Goal: Task Accomplishment & Management: Use online tool/utility

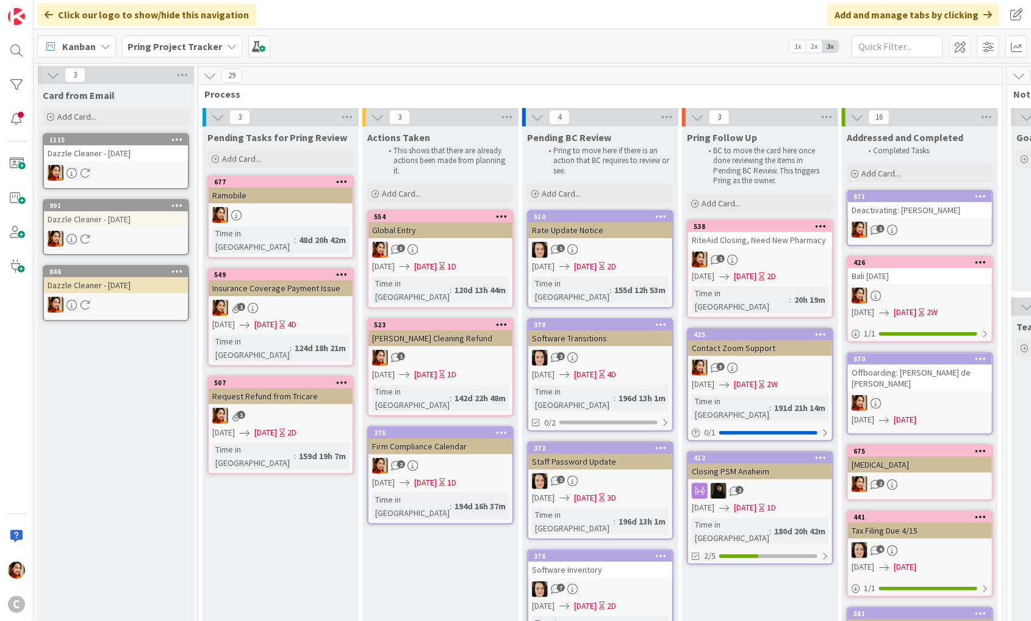
click at [190, 49] on b "Pring Project Tracker" at bounding box center [175, 46] width 95 height 12
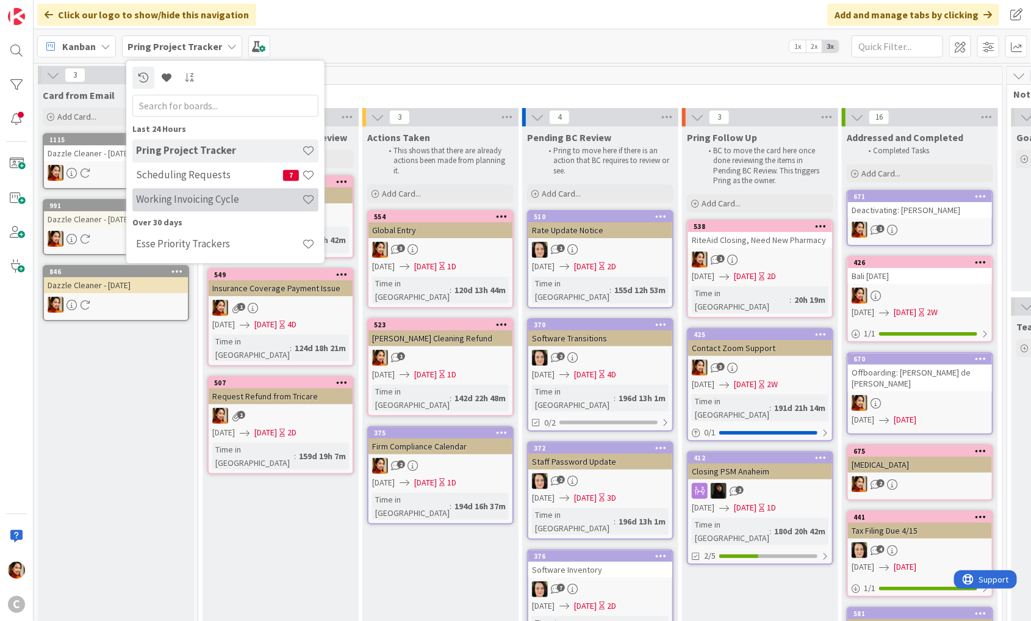
click at [171, 193] on h4 "Working Invoicing Cycle" at bounding box center [219, 199] width 166 height 12
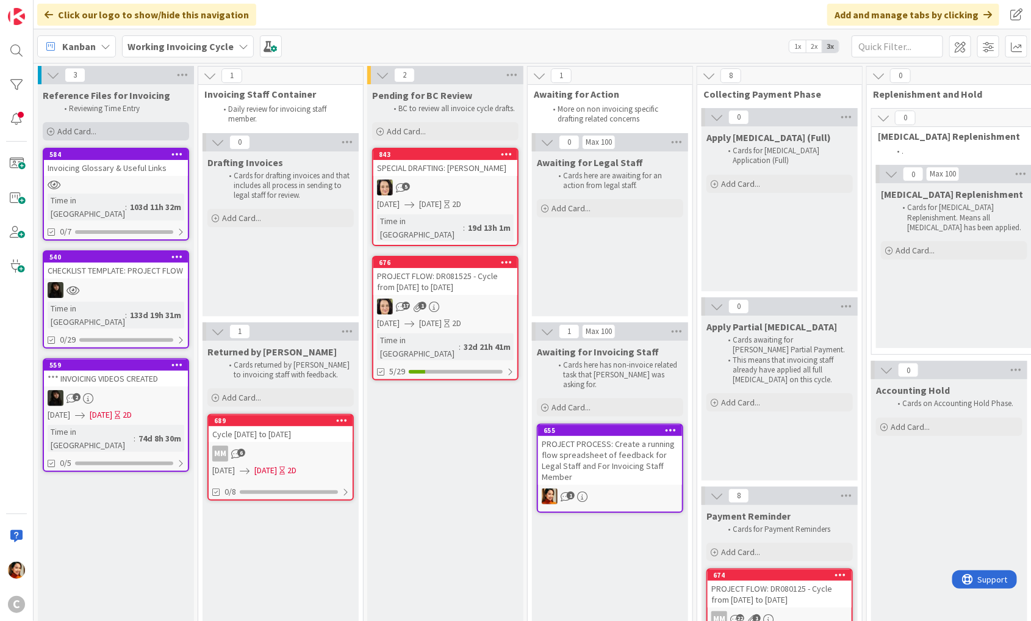
click at [121, 139] on div "Add Card..." at bounding box center [116, 131] width 146 height 18
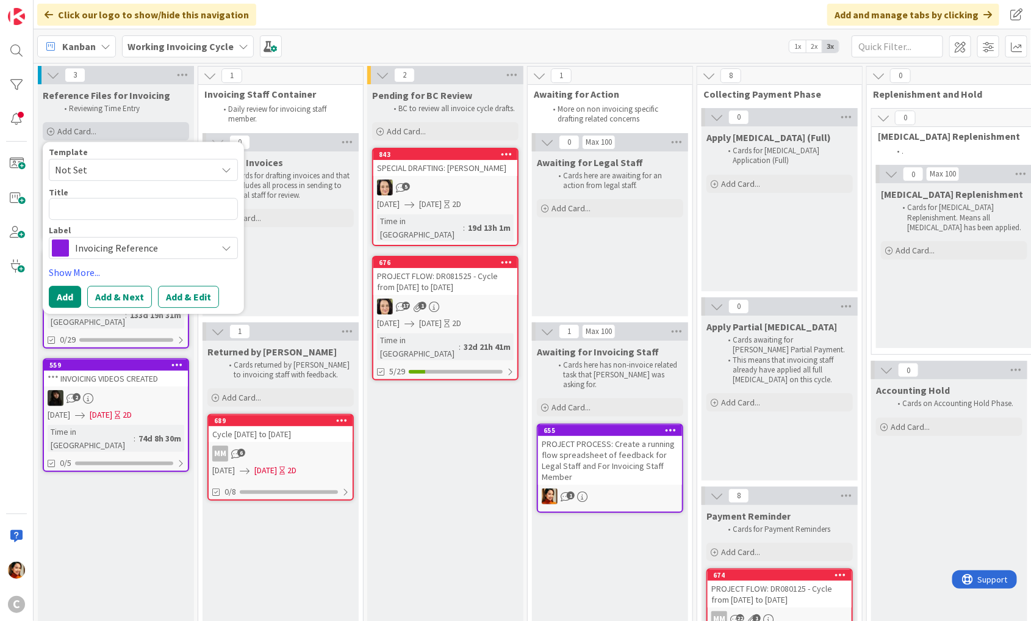
type textarea "x"
type textarea "G"
type textarea "x"
type textarea "GO"
type textarea "x"
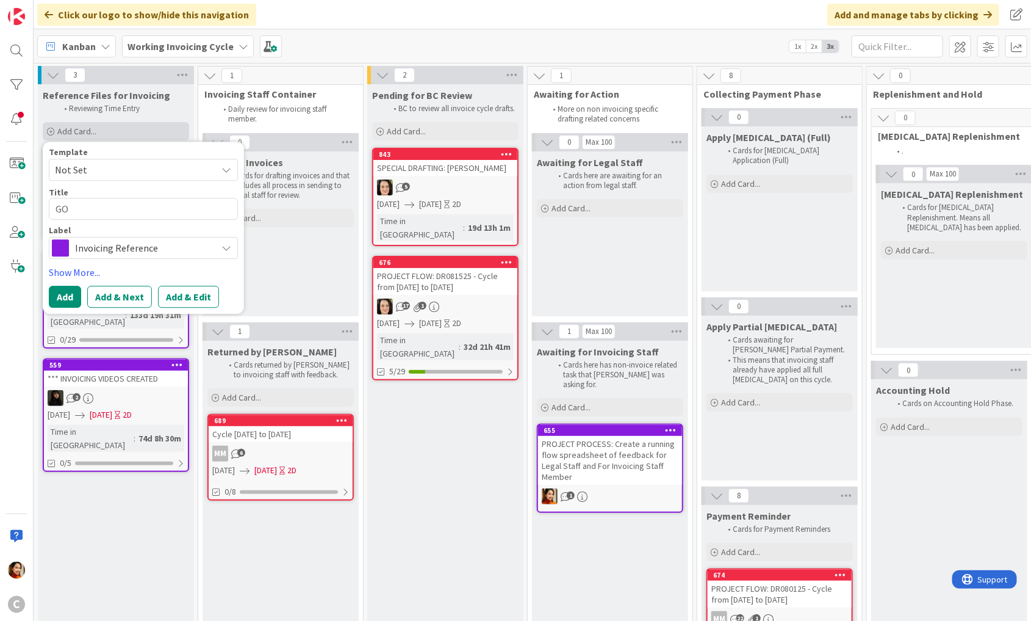
type textarea "GOK"
type textarea "x"
type textarea "GOKA"
type textarea "x"
type textarea "GOKA:"
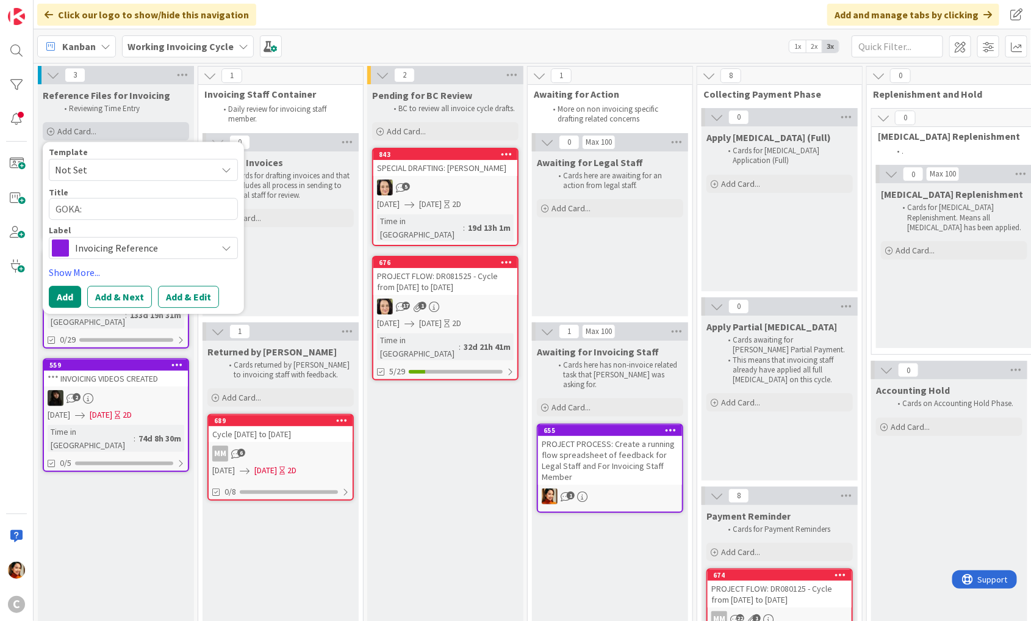
type textarea "x"
type textarea "GOKA:"
type textarea "x"
type textarea "GOKA: B"
type textarea "x"
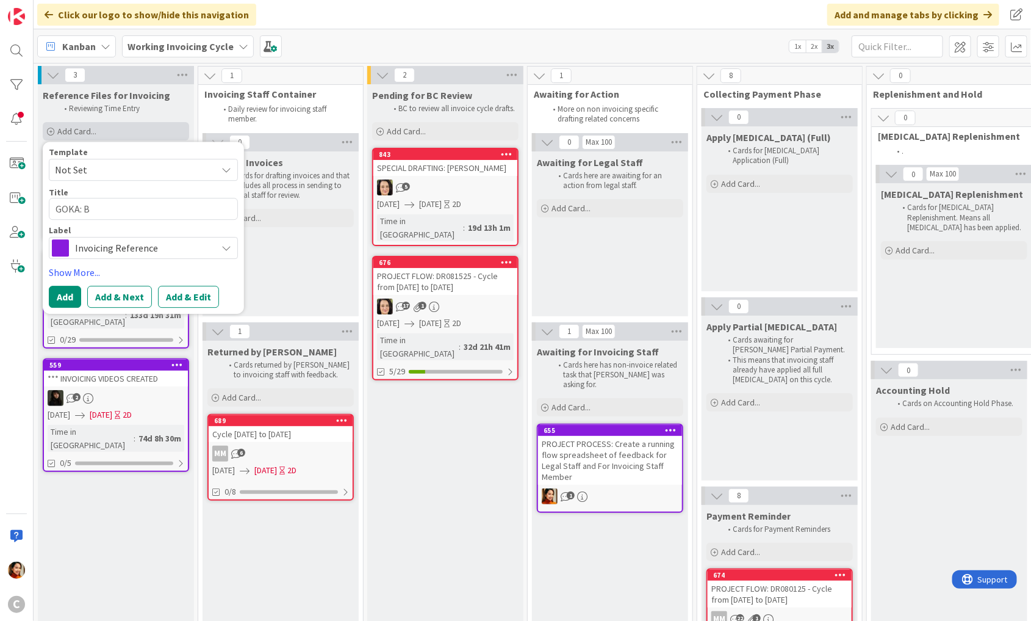
type textarea "GOKA: Bi"
type textarea "x"
type textarea "GOKA: Bil"
type textarea "x"
type textarea "GOKA: Bill"
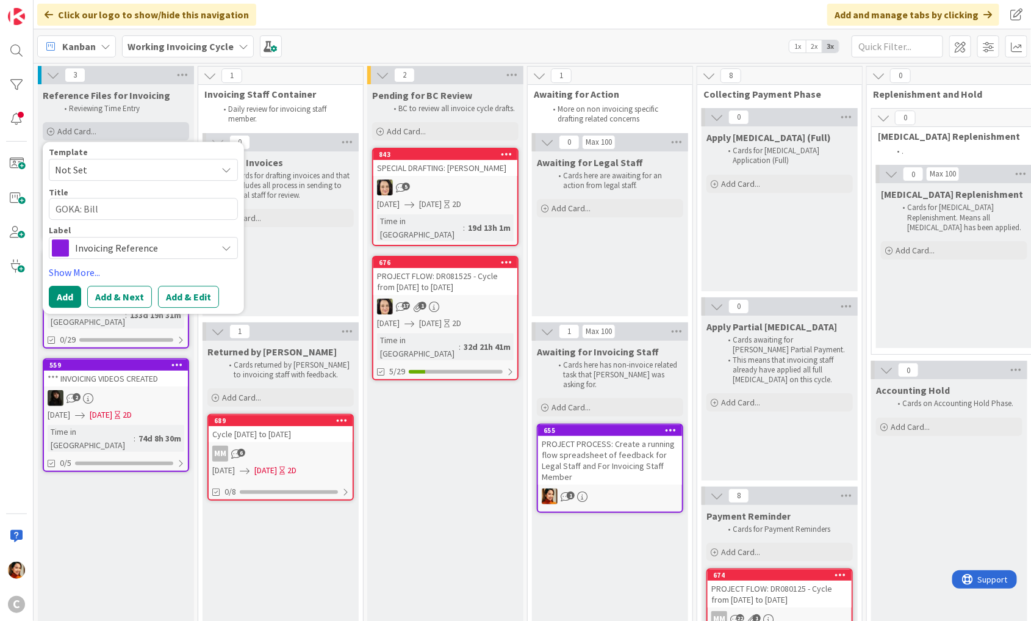
type textarea "x"
type textarea "GOKA: Billi"
type textarea "x"
type textarea "GOKA: Billin"
type textarea "x"
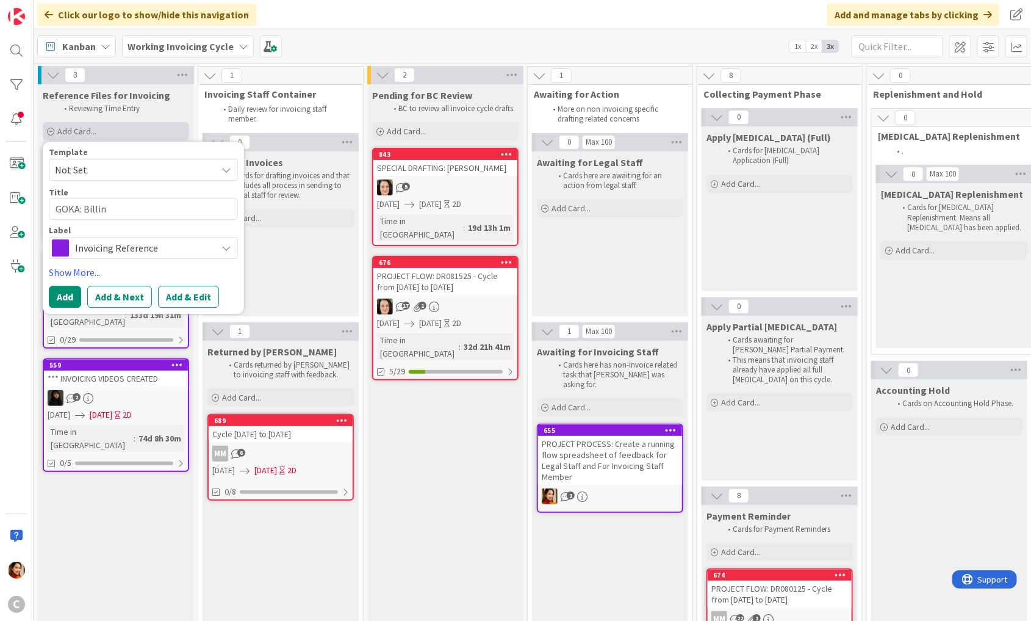
type textarea "GOKA: Billing"
type textarea "x"
type textarea "GOKA: Billing"
type textarea "x"
type textarea "GOKA: Billing D"
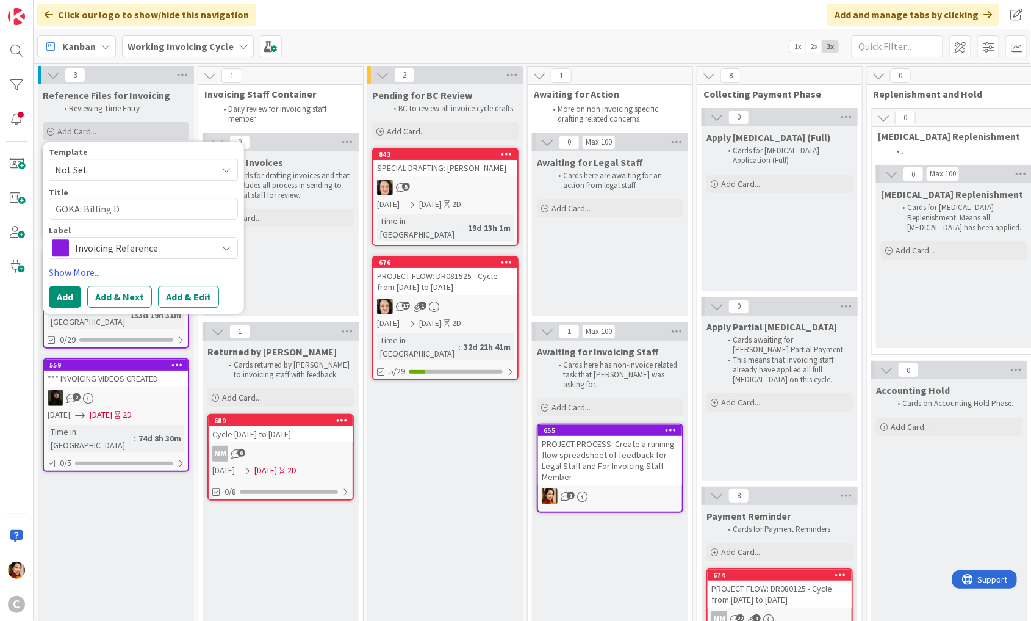
type textarea "x"
type textarea "GOKA: Billing Di"
type textarea "x"
type textarea "GOKA: Billing Dis"
type textarea "x"
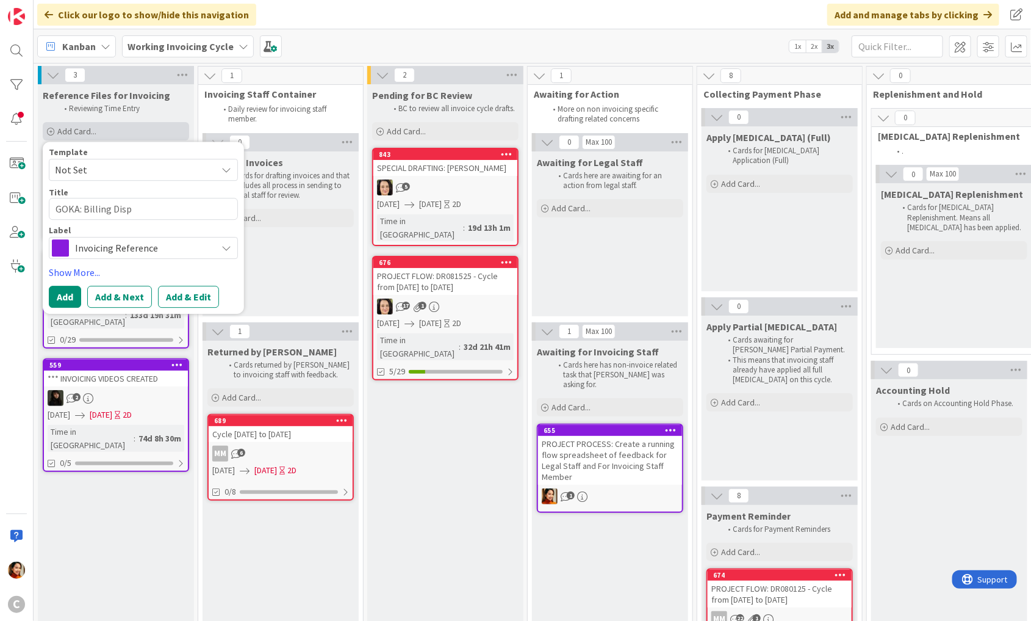
type textarea "GOKA: Billing Dispu"
type textarea "x"
type textarea "GOKA: Billing Dispute"
type textarea "x"
type textarea "GOKA: Billing Dispute"
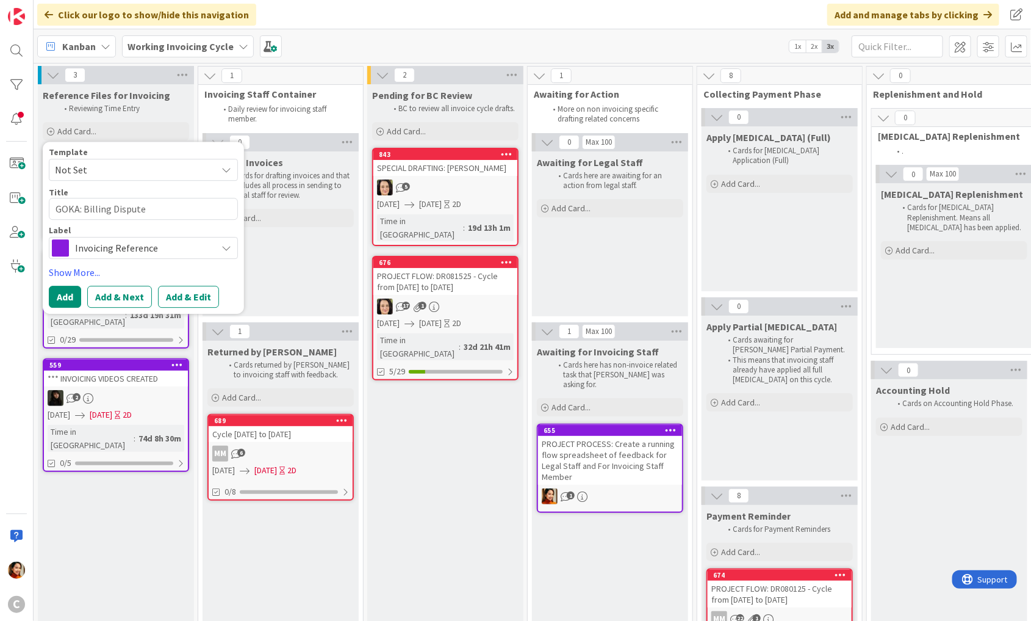
click at [138, 244] on span "Invoicing Reference" at bounding box center [142, 248] width 135 height 17
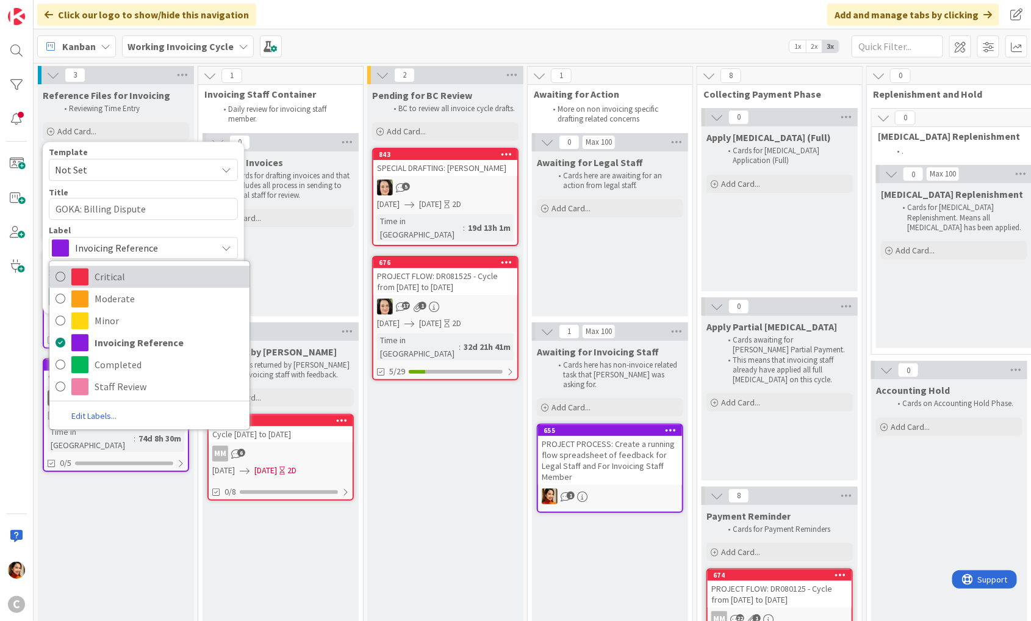
click at [118, 276] on span "Critical" at bounding box center [169, 277] width 149 height 18
type textarea "x"
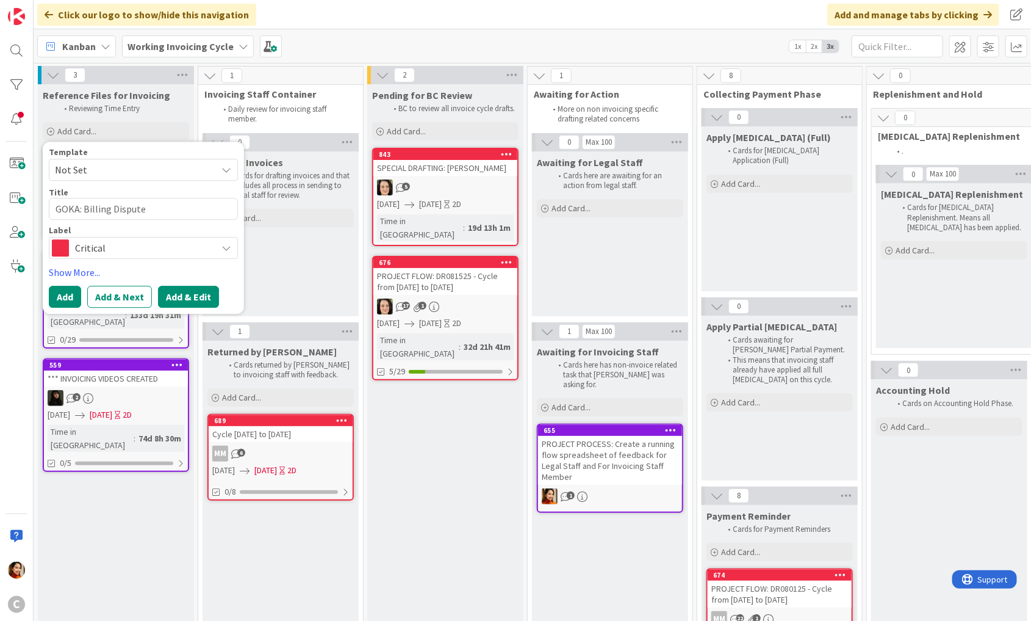
click at [170, 304] on button "Add & Edit" at bounding box center [188, 297] width 61 height 22
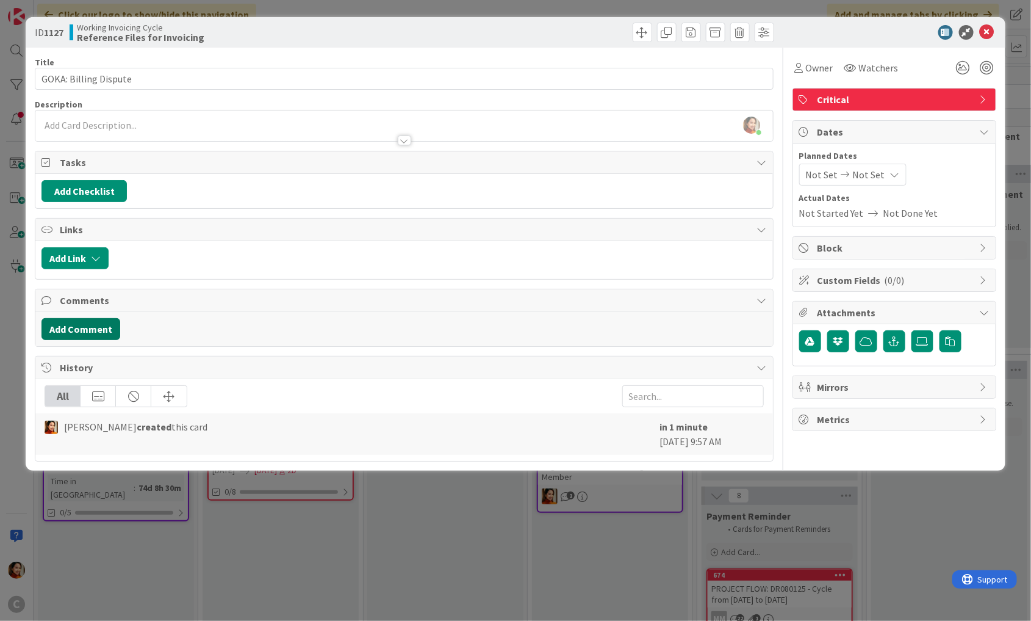
click at [87, 331] on button "Add Comment" at bounding box center [80, 329] width 79 height 22
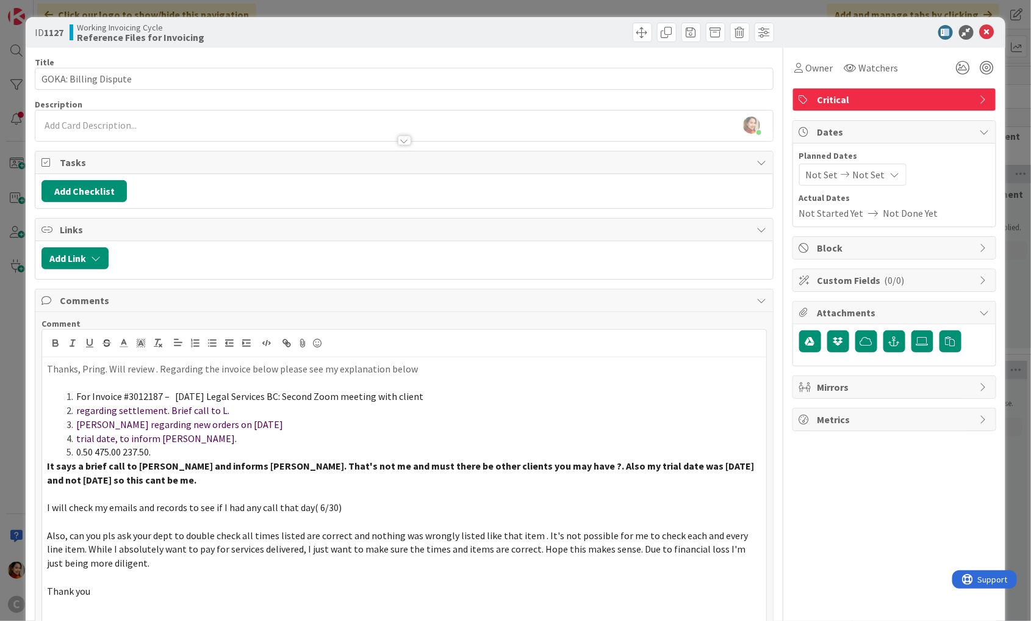
click at [123, 412] on span "regarding settlement. Brief call to L." at bounding box center [152, 410] width 153 height 12
click at [170, 450] on li "0.50 475.00 237.50." at bounding box center [412, 452] width 700 height 14
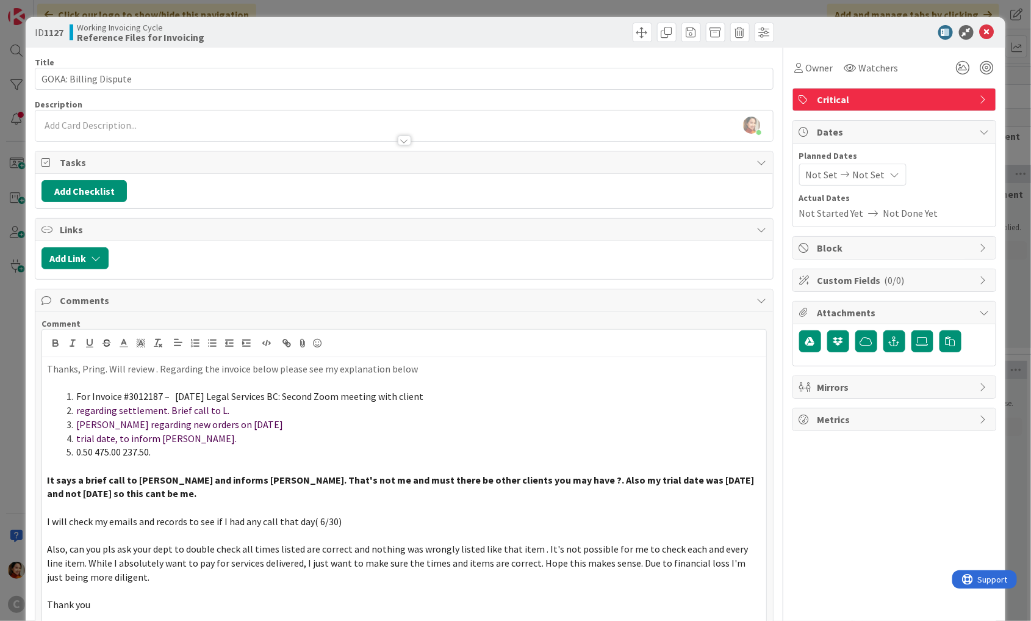
drag, startPoint x: 184, startPoint y: 444, endPoint x: 66, endPoint y: 403, distance: 124.7
click at [65, 403] on ol "For Invoice #3012187 – 06/30/2025 Legal Services BC: Second Zoom meeting with c…" at bounding box center [404, 424] width 715 height 70
click at [212, 340] on icon "button" at bounding box center [212, 342] width 11 height 11
click at [203, 452] on p "0.50 475.00 237.50." at bounding box center [404, 452] width 715 height 14
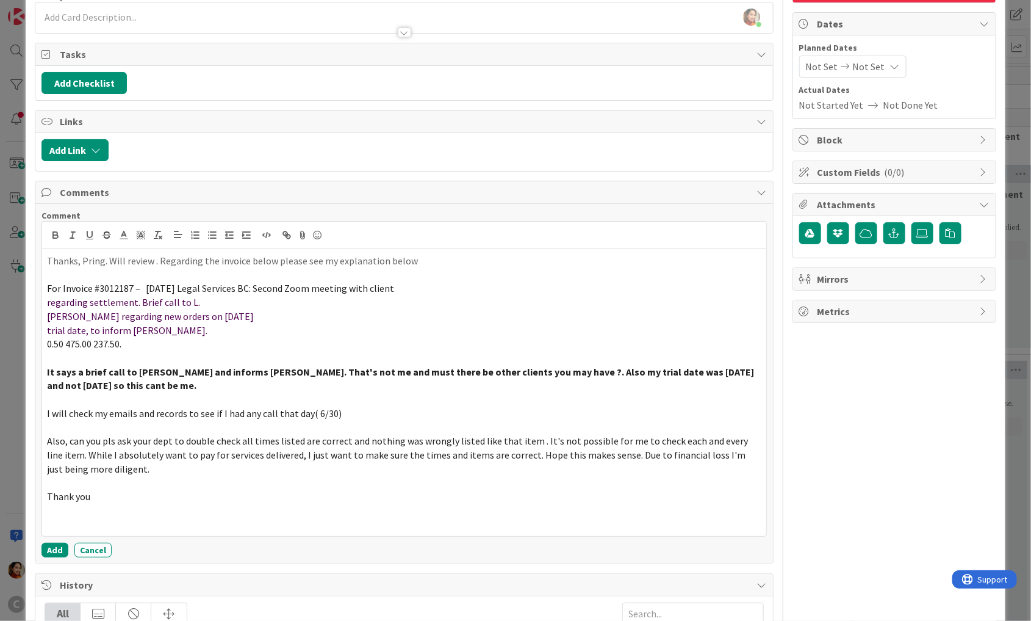
scroll to position [166, 0]
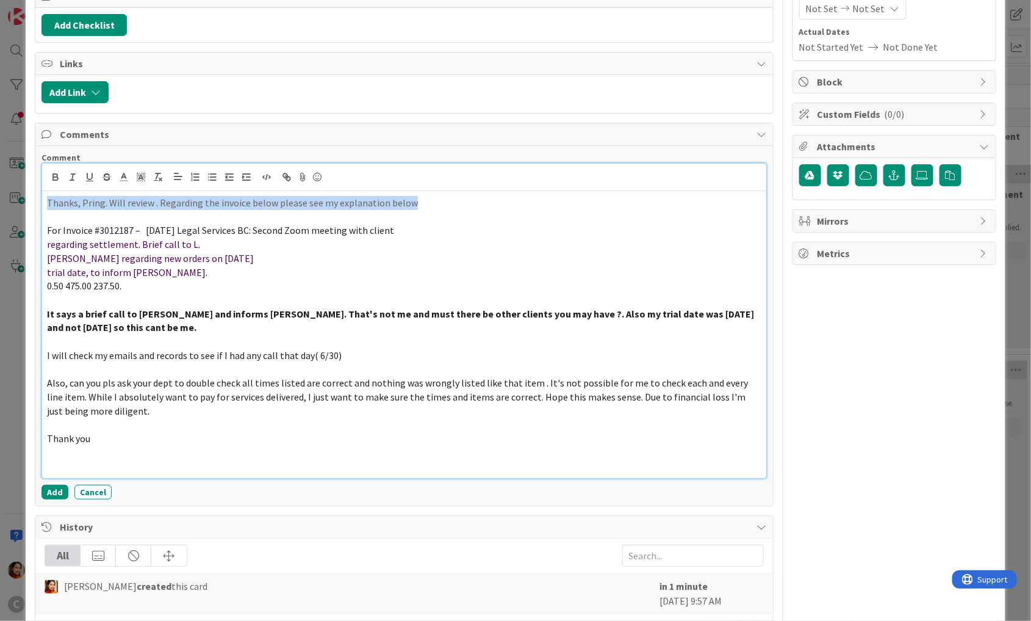
drag, startPoint x: 417, startPoint y: 201, endPoint x: 38, endPoint y: 201, distance: 378.9
click at [38, 201] on div "Comment Thanks, Pring. Will review . Regarding the invoice below please see my …" at bounding box center [404, 325] width 738 height 359
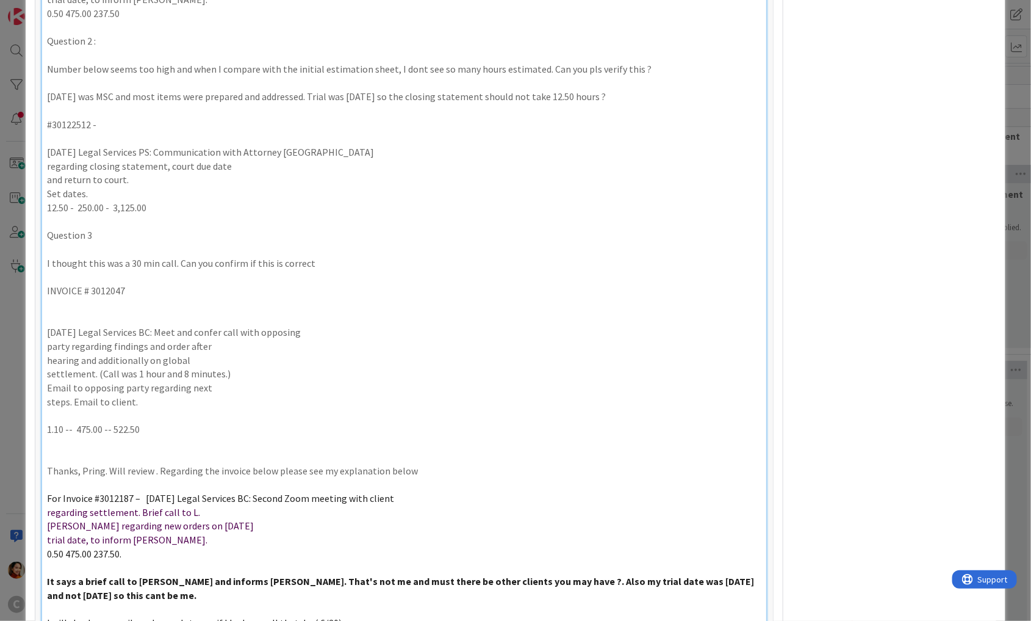
scroll to position [687, 0]
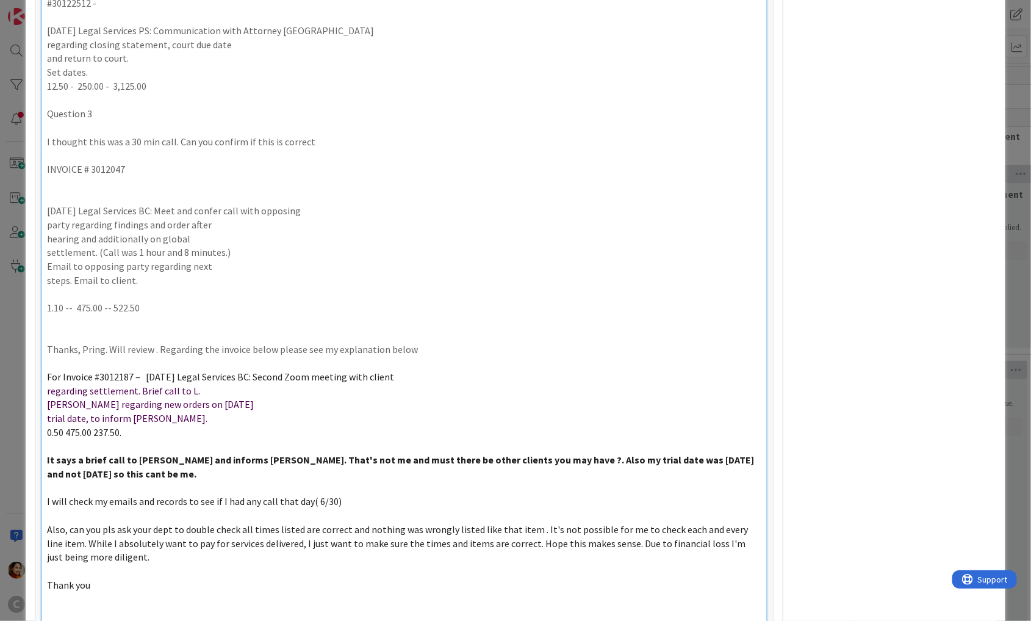
click at [52, 343] on p "Thanks, Pring. Will review . Regarding the invoice below please see my explanat…" at bounding box center [404, 350] width 715 height 14
drag, startPoint x: 52, startPoint y: 343, endPoint x: 434, endPoint y: 350, distance: 381.4
click at [434, 350] on p "Thanks, Pring. Will review . Regarding the invoice below please see my explanat…" at bounding box center [404, 350] width 715 height 14
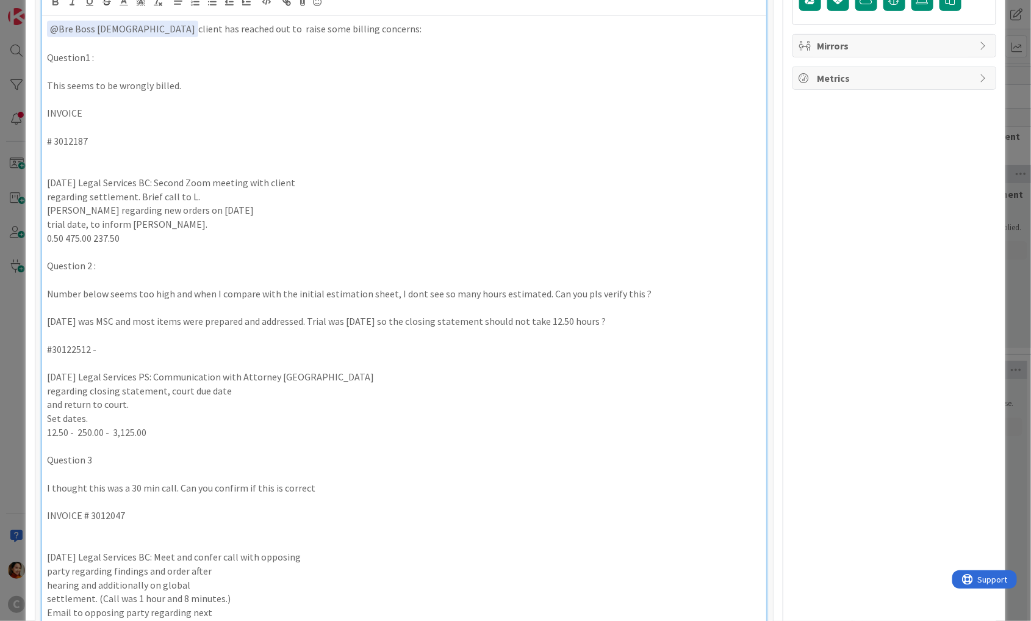
scroll to position [317, 0]
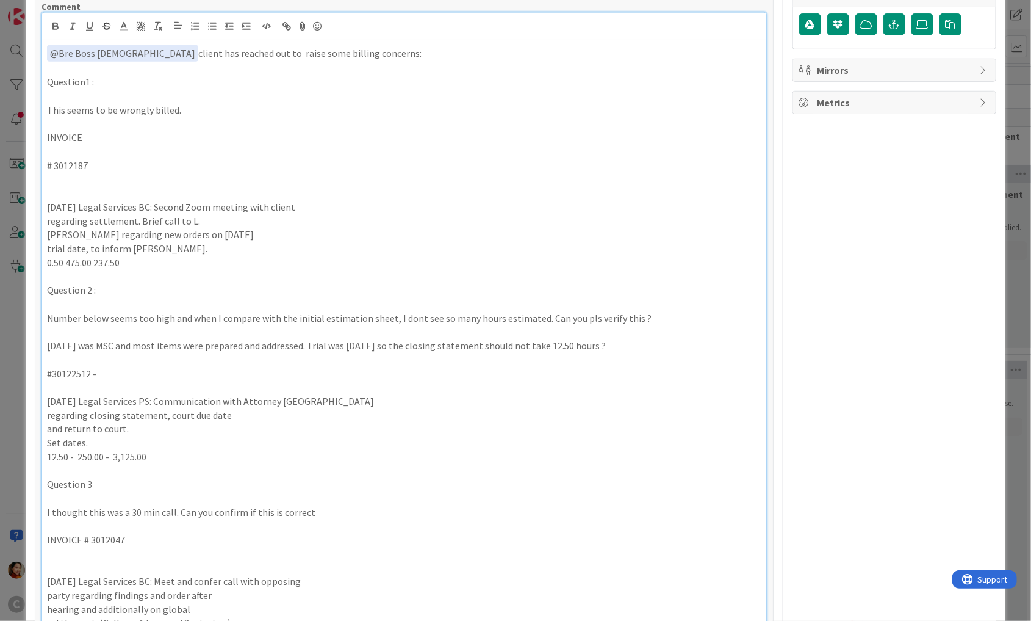
click at [51, 81] on p "Question1 :" at bounding box center [404, 82] width 715 height 14
drag, startPoint x: 51, startPoint y: 81, endPoint x: 109, endPoint y: 81, distance: 58.0
click at [109, 81] on p "Question1 :" at bounding box center [404, 82] width 715 height 14
click at [146, 63] on p at bounding box center [404, 69] width 715 height 14
click at [49, 165] on p "# 3012187" at bounding box center [404, 166] width 715 height 14
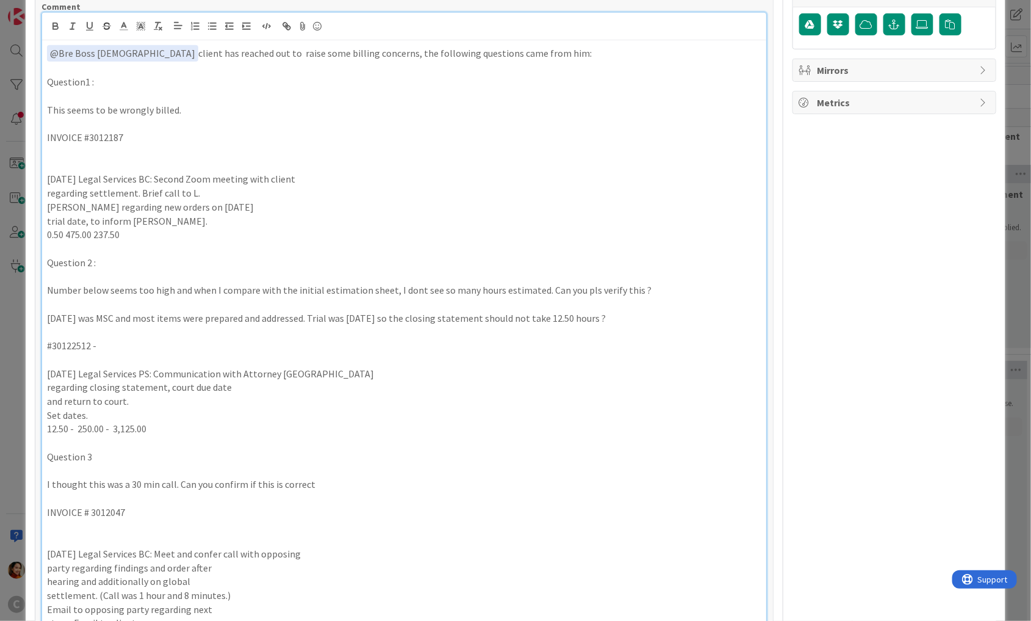
click at [59, 162] on p at bounding box center [404, 166] width 715 height 14
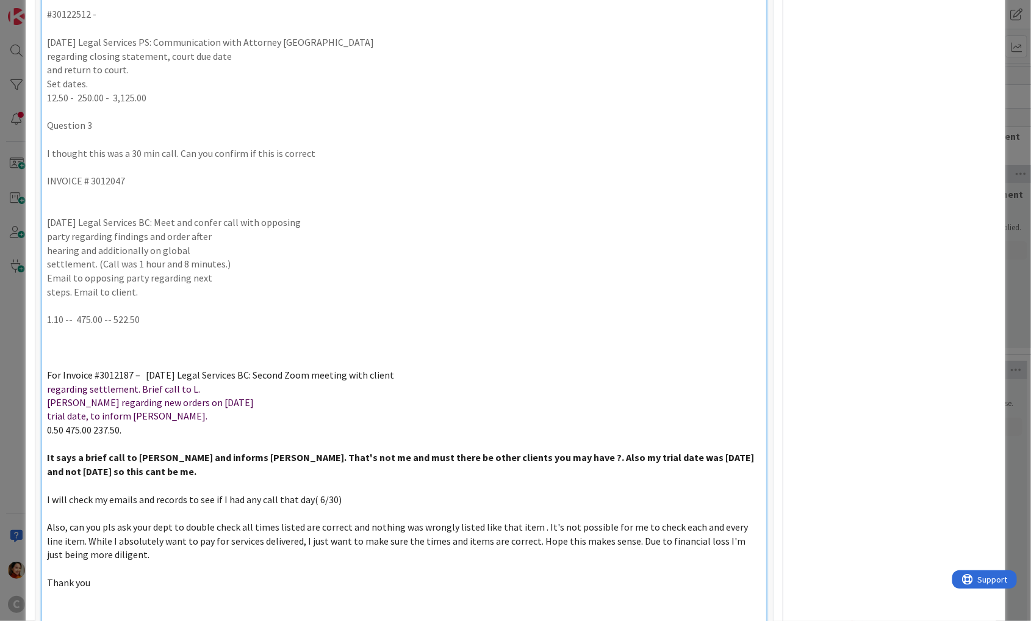
scroll to position [649, 0]
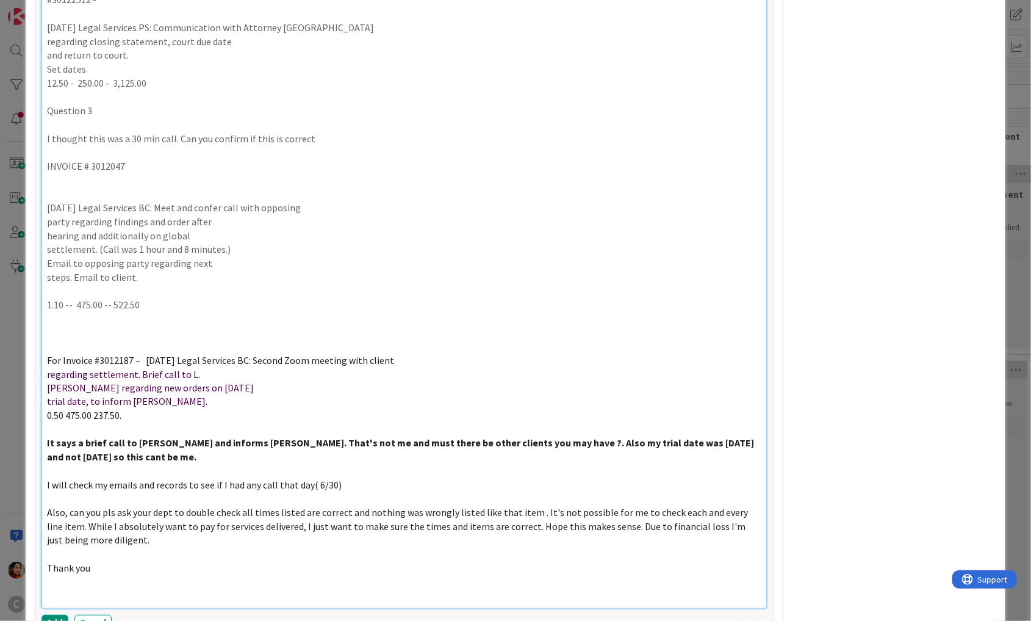
click at [48, 439] on strong "It says a brief call to L Johnson and informs M Phelps. That's not me and must …" at bounding box center [401, 450] width 709 height 26
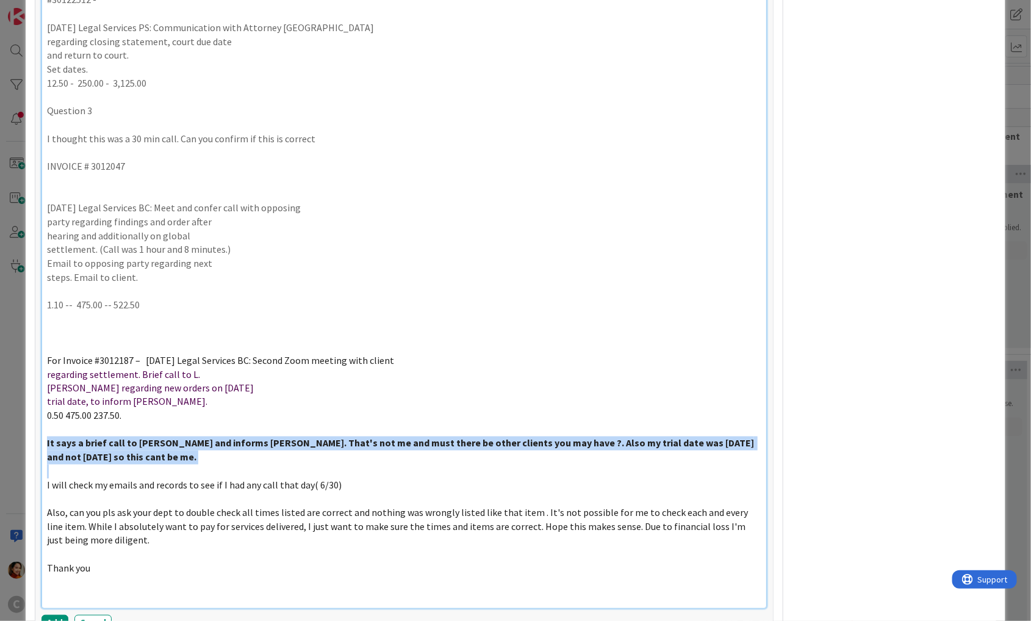
drag, startPoint x: 48, startPoint y: 439, endPoint x: 143, endPoint y: 455, distance: 96.5
click at [143, 455] on p "It says a brief call to L Johnson and informs M Phelps. That's not me and must …" at bounding box center [404, 449] width 715 height 27
copy strong "It says a brief call to L Johnson and informs M Phelps. That's not me and must …"
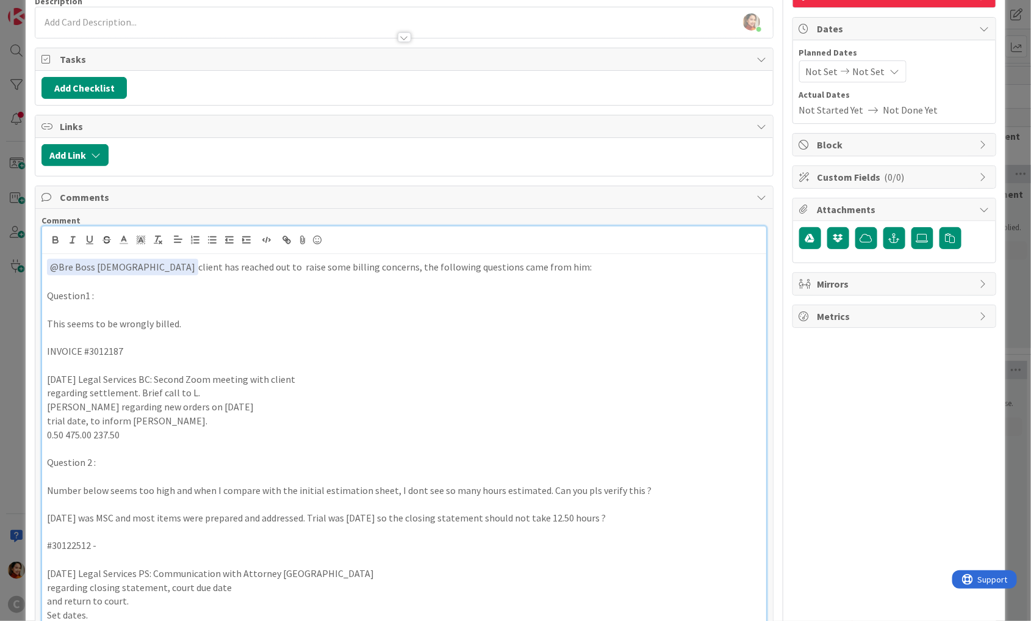
scroll to position [110, 0]
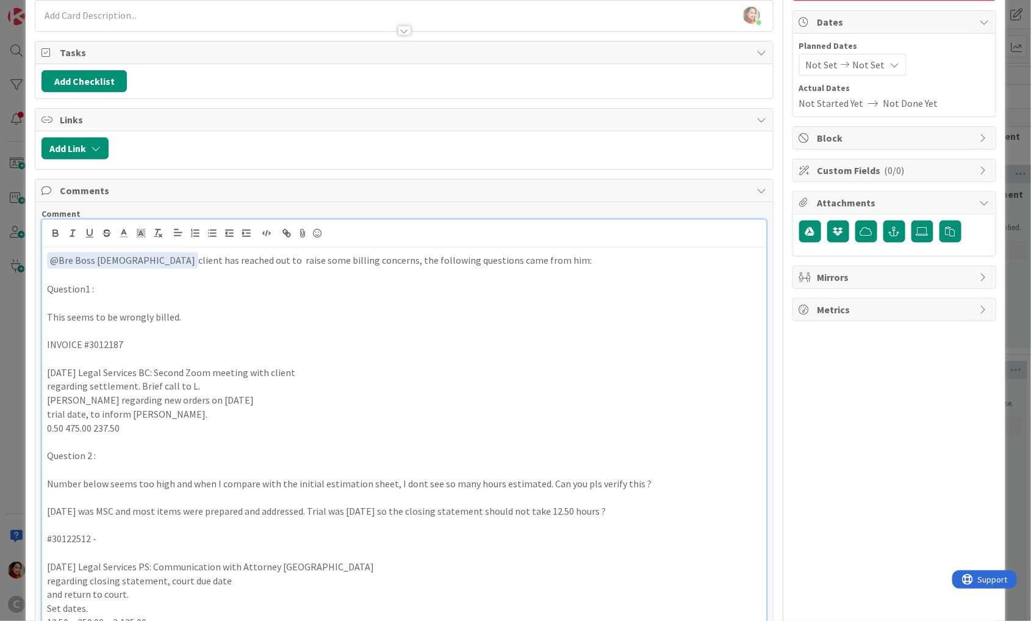
click at [90, 437] on p at bounding box center [404, 441] width 715 height 14
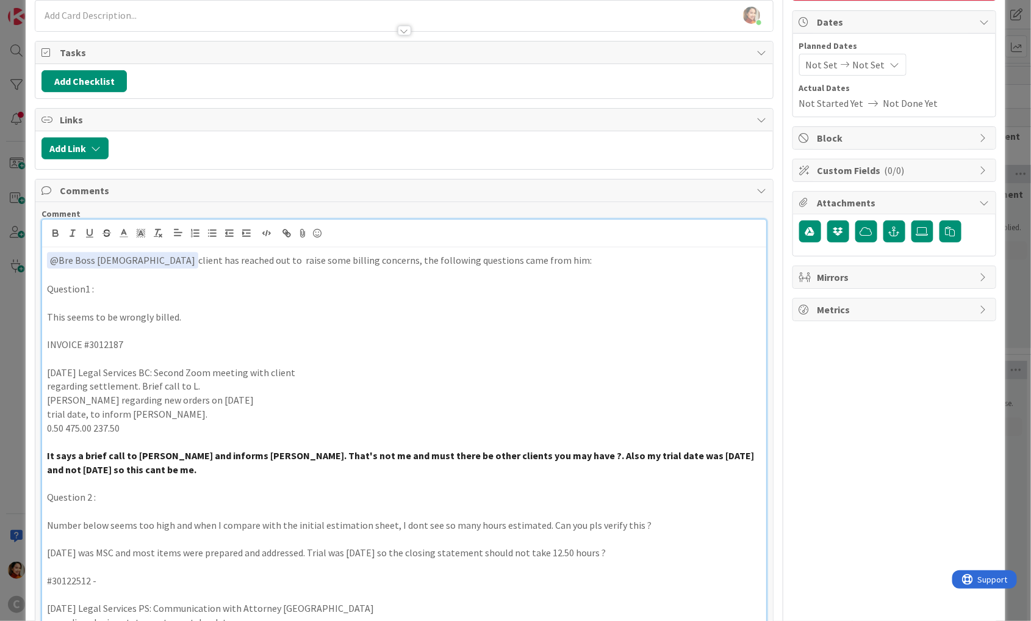
click at [48, 312] on p "This seems to be wrongly billed." at bounding box center [404, 317] width 715 height 14
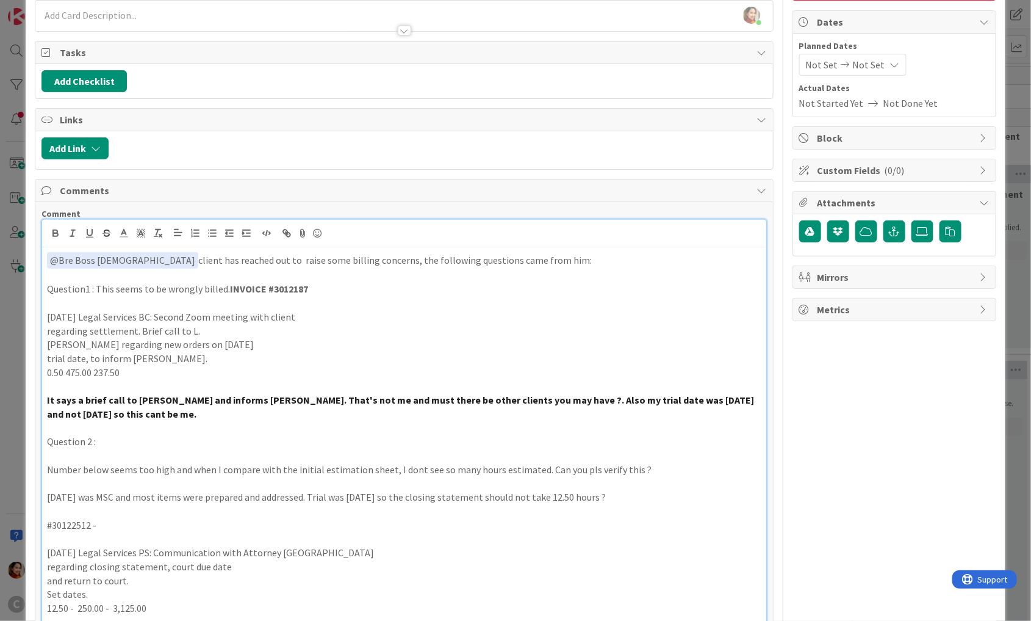
click at [75, 452] on p at bounding box center [404, 455] width 715 height 14
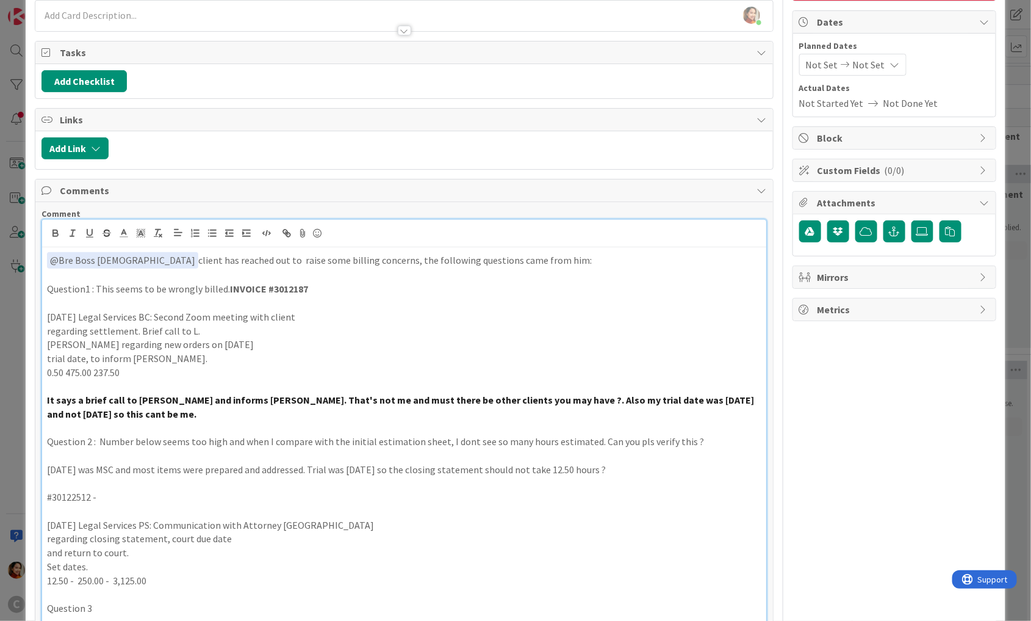
click at [59, 453] on p at bounding box center [404, 455] width 715 height 14
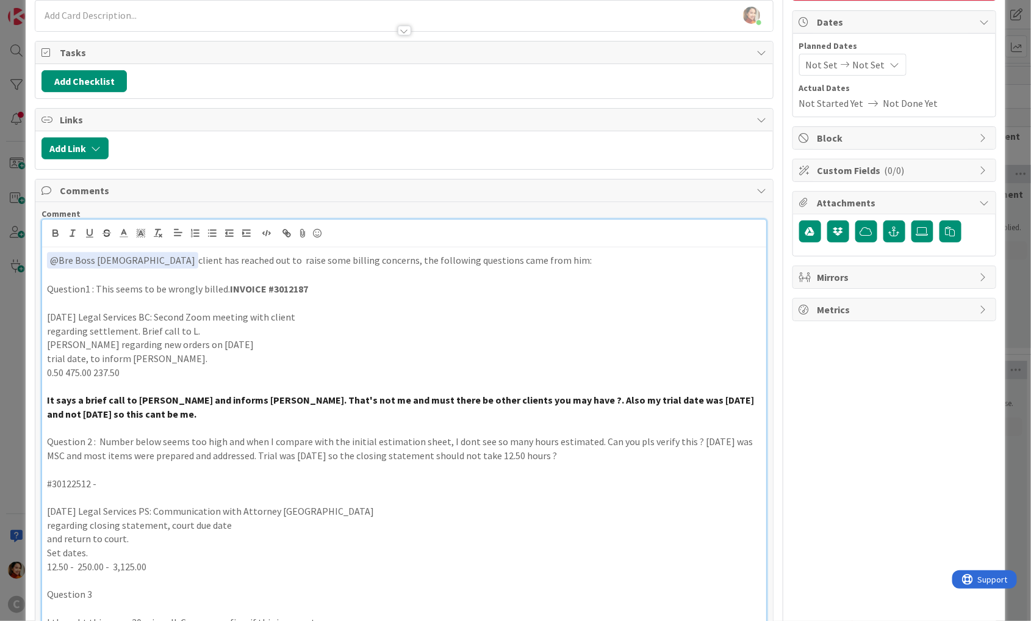
click at [48, 479] on p "#30122512 -" at bounding box center [404, 484] width 715 height 14
drag, startPoint x: 48, startPoint y: 479, endPoint x: 80, endPoint y: 479, distance: 32.3
click at [80, 479] on p "#30122512 -" at bounding box center [404, 484] width 715 height 14
click at [592, 463] on p at bounding box center [404, 470] width 715 height 14
click at [569, 450] on p "Question 2 : Number below seems too high and when I compare with the initial es…" at bounding box center [404, 447] width 715 height 27
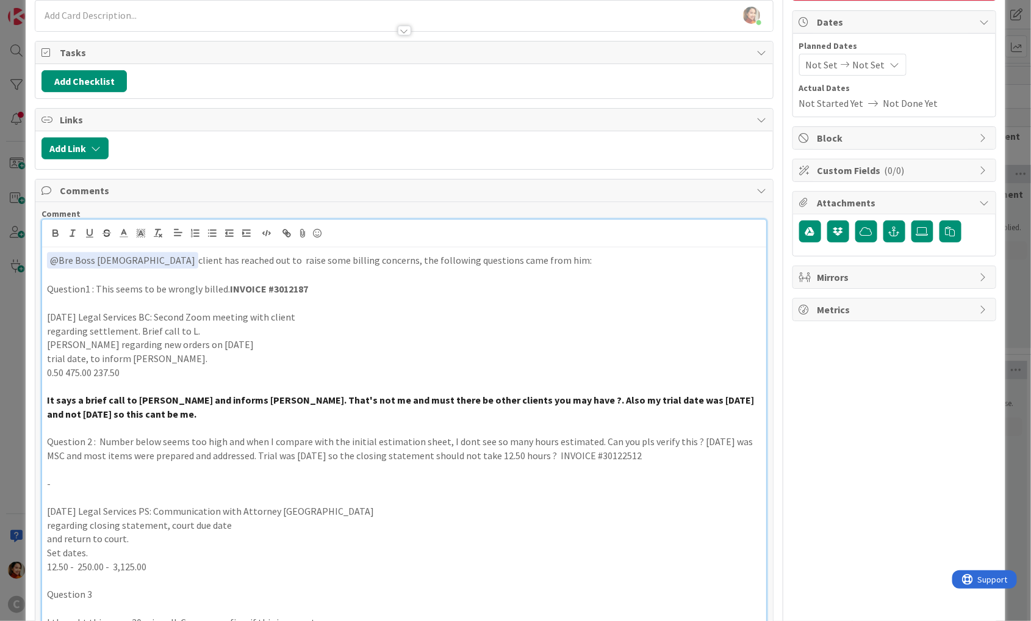
click at [552, 452] on p "Question 2 : Number below seems too high and when I compare with the initial es…" at bounding box center [404, 447] width 715 height 27
drag, startPoint x: 552, startPoint y: 452, endPoint x: 596, endPoint y: 452, distance: 43.9
click at [596, 452] on p "Question 2 : Number below seems too high and when I compare with the initial es…" at bounding box center [404, 447] width 715 height 27
click at [192, 481] on p "-" at bounding box center [404, 484] width 715 height 14
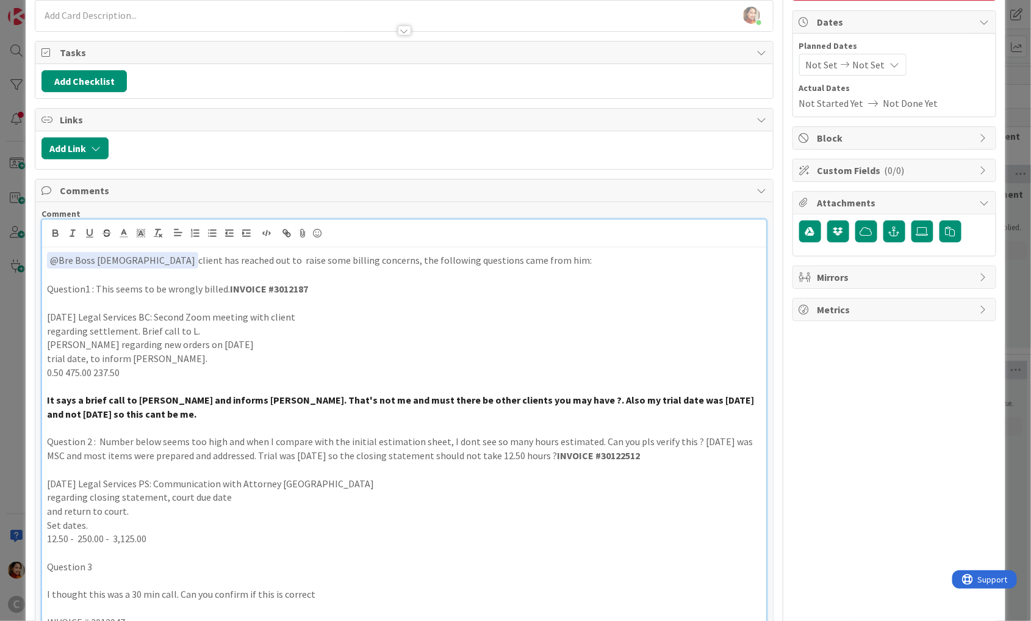
click at [90, 546] on p at bounding box center [404, 553] width 715 height 14
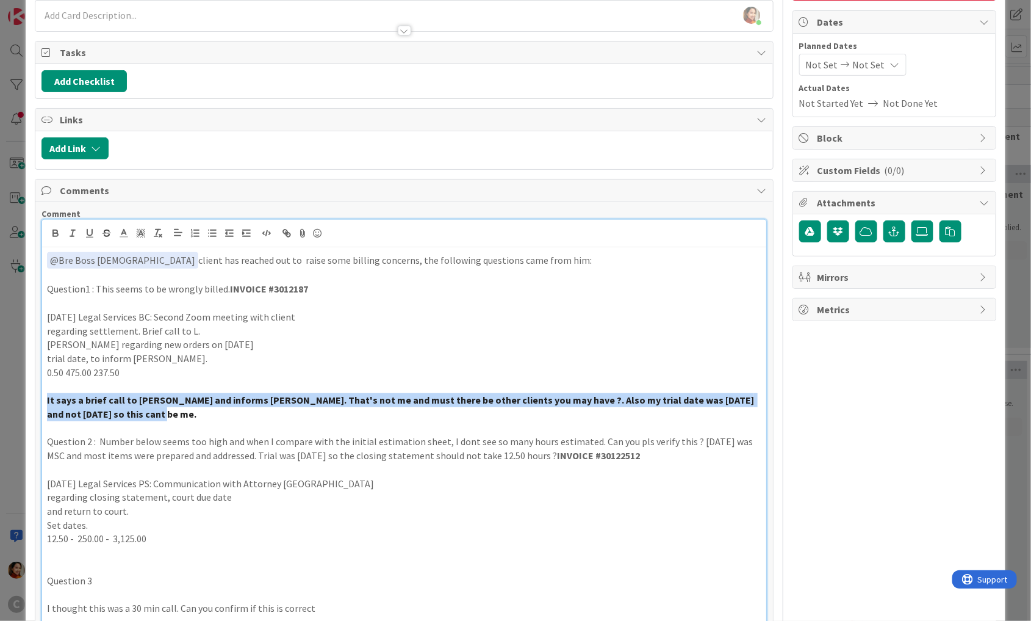
drag, startPoint x: 138, startPoint y: 412, endPoint x: 32, endPoint y: 398, distance: 107.1
click at [32, 398] on div "ID 1127 Working Invoicing Cycle Reference Files for Invoicing Title 21 / 128 GO…" at bounding box center [516, 568] width 980 height 1322
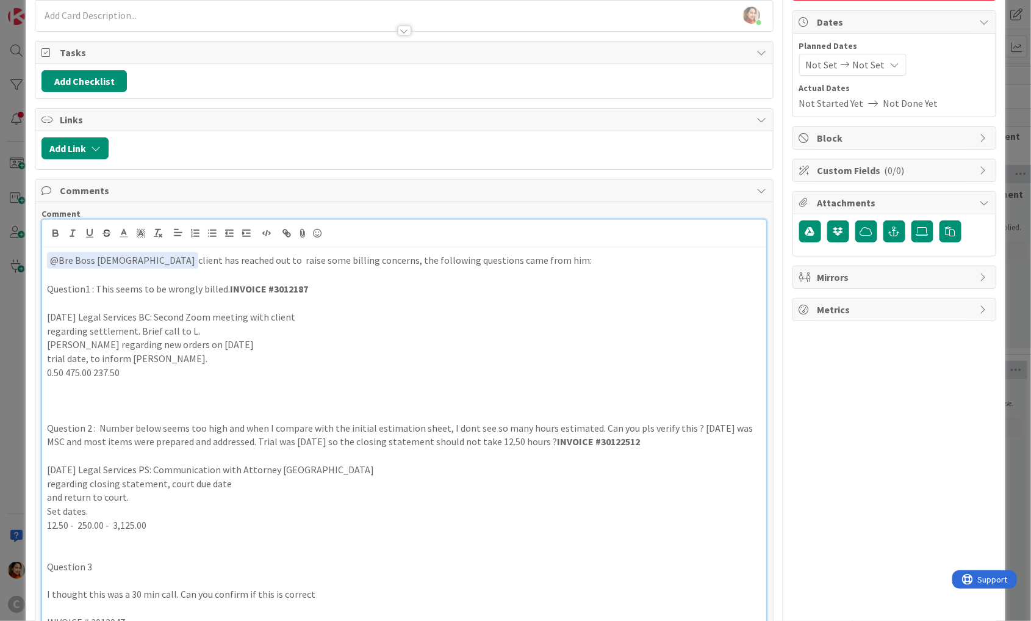
click at [226, 287] on p "Question1 : This seems to be wrongly billed. INVOICE #3012187" at bounding box center [404, 289] width 715 height 14
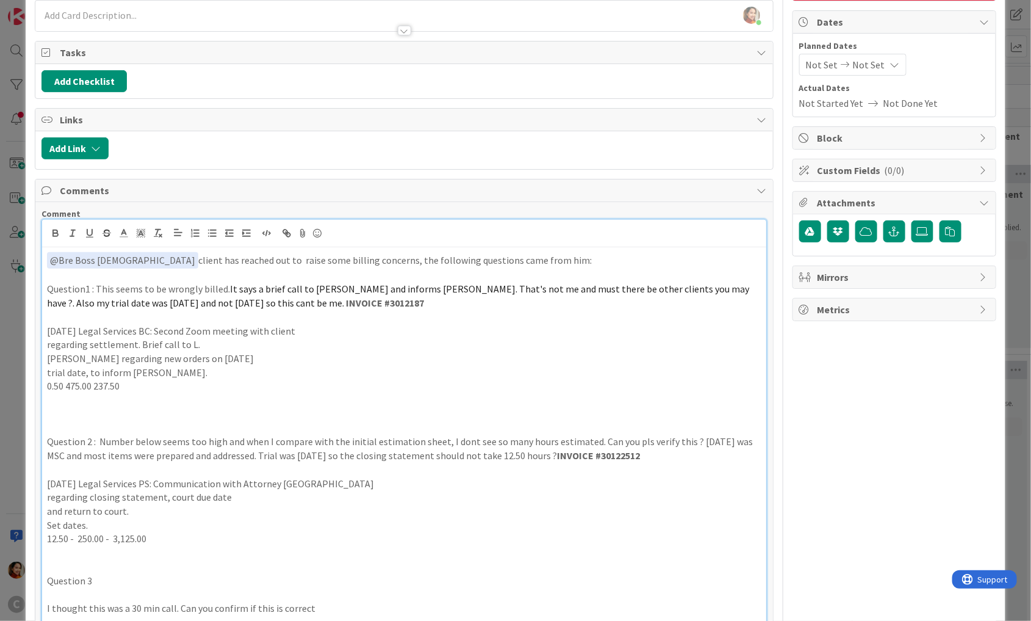
click at [349, 311] on p at bounding box center [404, 317] width 715 height 14
click at [346, 301] on strong "INVOICE #3012187" at bounding box center [385, 303] width 78 height 12
drag, startPoint x: 273, startPoint y: 301, endPoint x: 320, endPoint y: 301, distance: 46.4
click at [346, 301] on strong "INVOICE #3012187" at bounding box center [385, 303] width 78 height 12
click at [220, 312] on p at bounding box center [404, 317] width 715 height 14
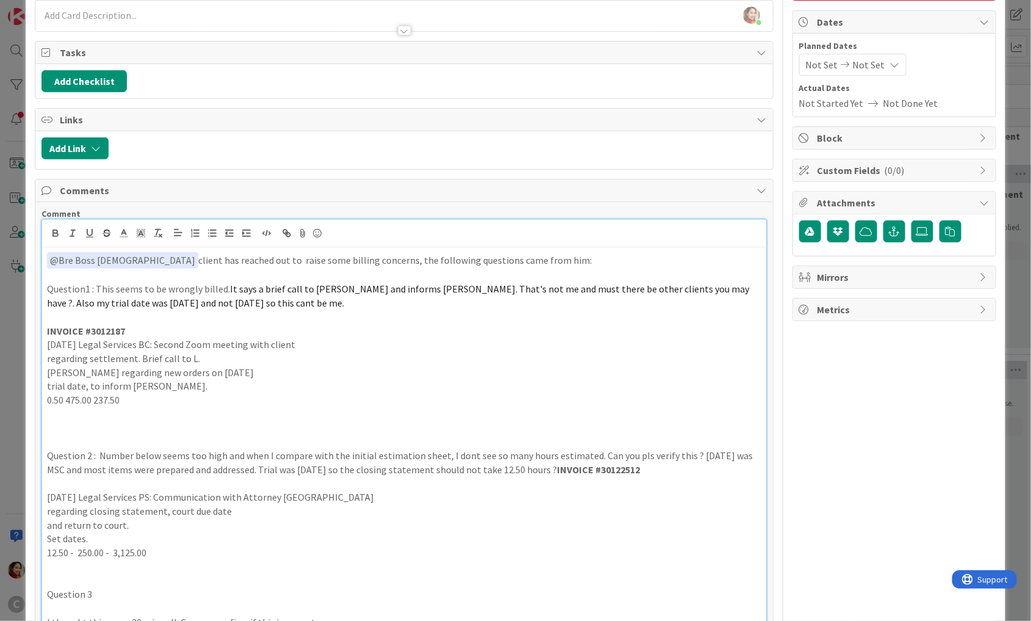
click at [557, 467] on strong "INVOICE #30122512" at bounding box center [598, 469] width 83 height 12
drag, startPoint x: 548, startPoint y: 467, endPoint x: 624, endPoint y: 467, distance: 76.3
click at [624, 467] on p "Question 2 : Number below seems too high and when I compare with the initial es…" at bounding box center [404, 461] width 715 height 27
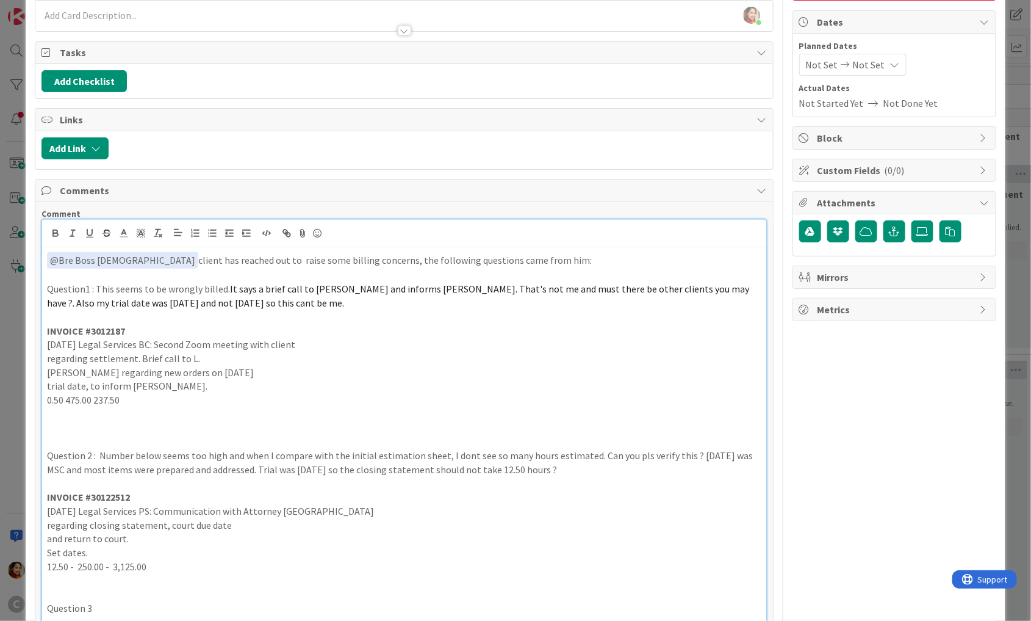
scroll to position [126, 0]
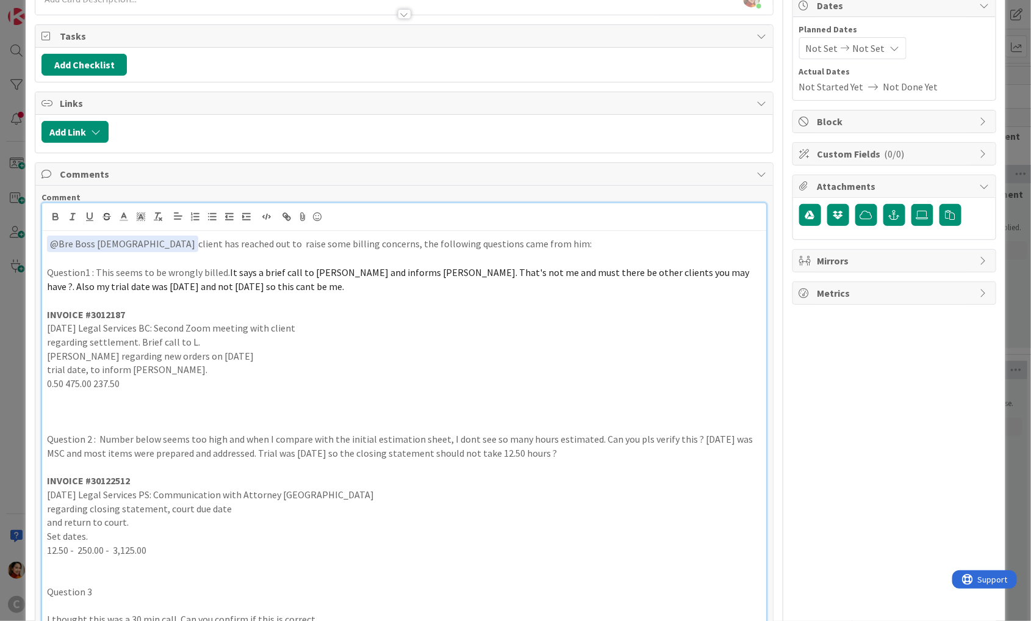
click at [110, 412] on p at bounding box center [404, 412] width 715 height 14
click at [67, 336] on p "regarding settlement. Brief call to L." at bounding box center [404, 342] width 715 height 14
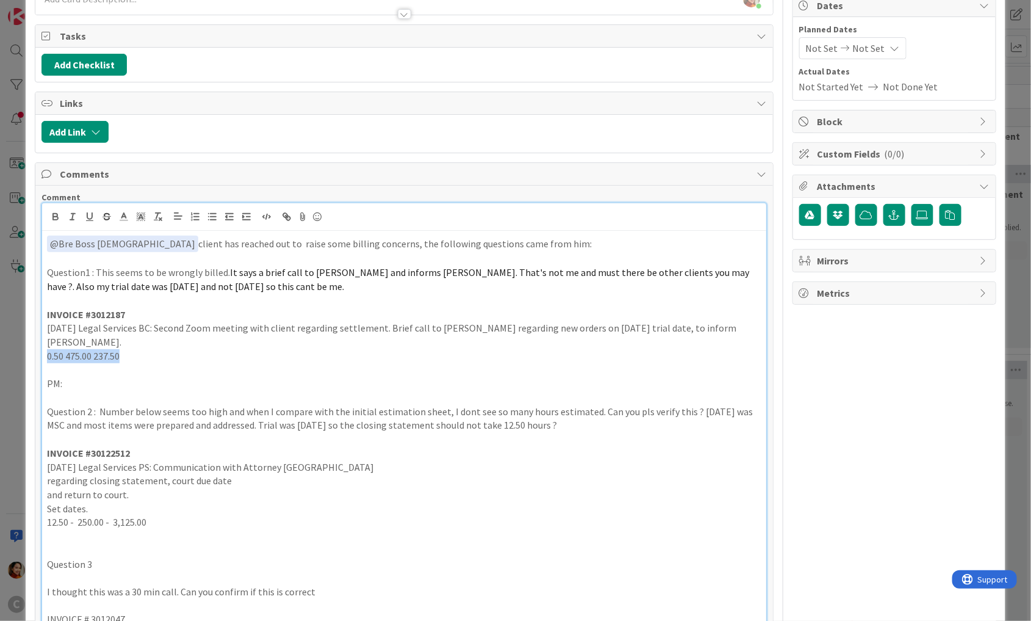
drag, startPoint x: 134, startPoint y: 337, endPoint x: 37, endPoint y: 337, distance: 96.4
drag, startPoint x: 93, startPoint y: 326, endPoint x: 192, endPoint y: 326, distance: 98.9
click at [94, 326] on p "06/30/2025 Legal Services BC: Second Zoom meeting with client regarding settlem…" at bounding box center [404, 334] width 715 height 27
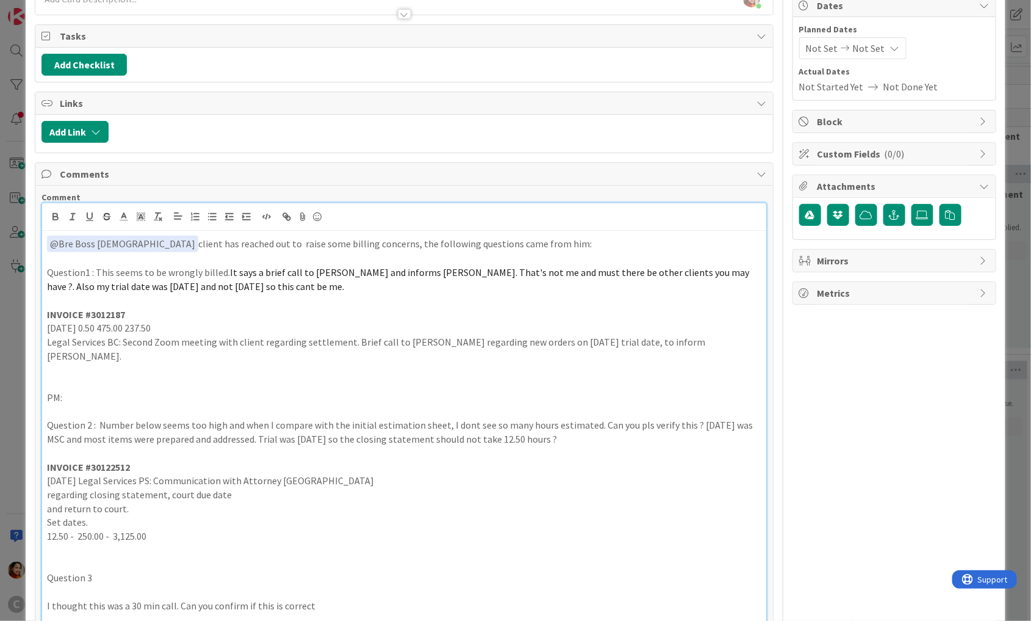
click at [98, 325] on p "06/30/2025 0.50 475.00 237.50" at bounding box center [404, 328] width 715 height 14
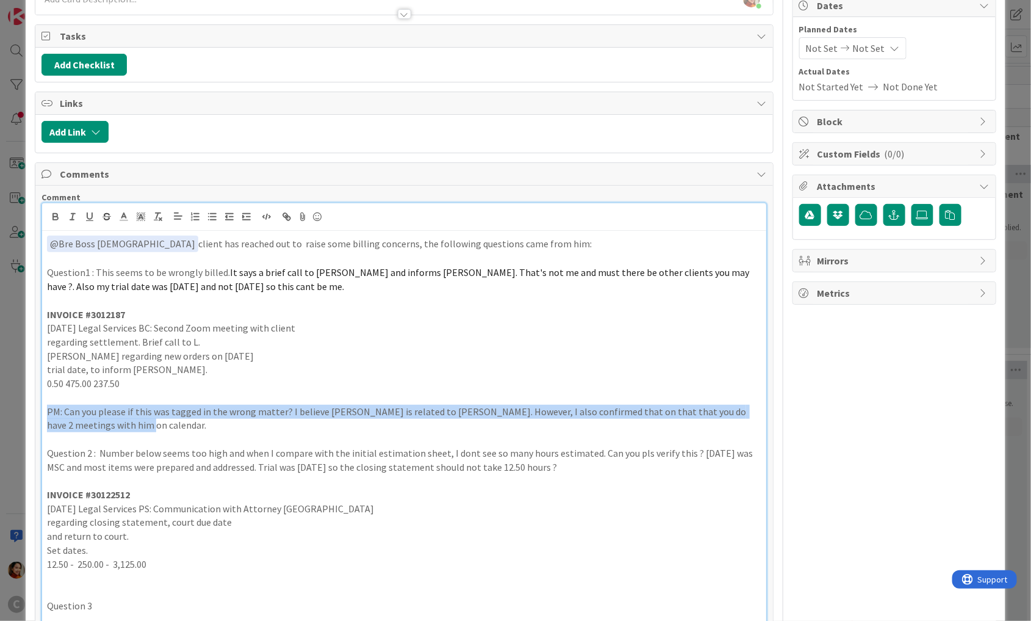
drag, startPoint x: 209, startPoint y: 417, endPoint x: 47, endPoint y: 406, distance: 162.7
click at [47, 406] on p "PM: Can you please if this was tagged in the wrong matter? I believe M. Phelps …" at bounding box center [404, 418] width 715 height 27
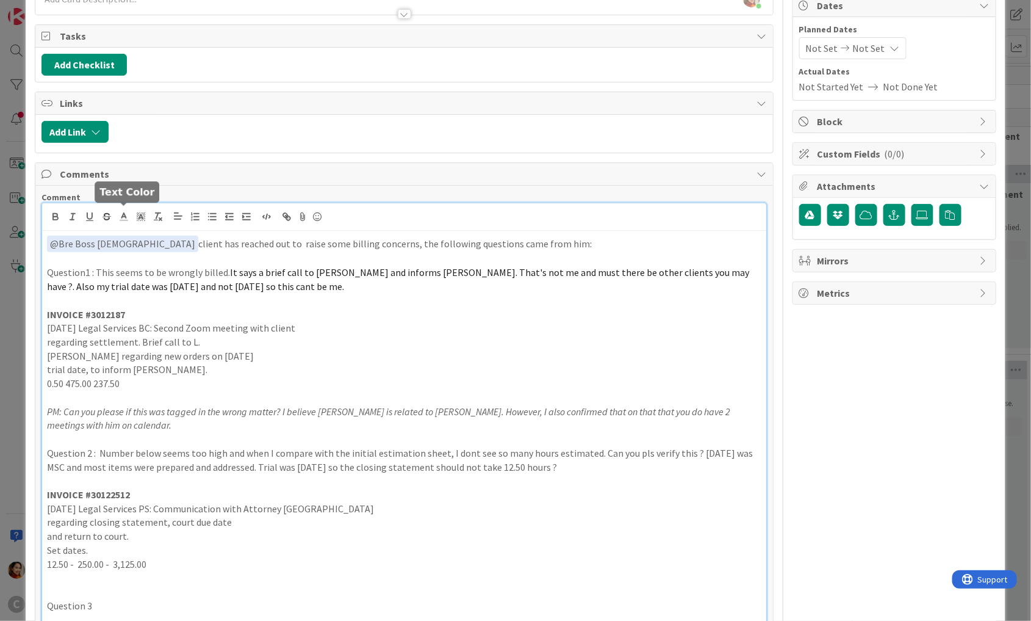
click at [126, 212] on icon at bounding box center [123, 216] width 11 height 11
click at [173, 228] on span at bounding box center [174, 233] width 10 height 10
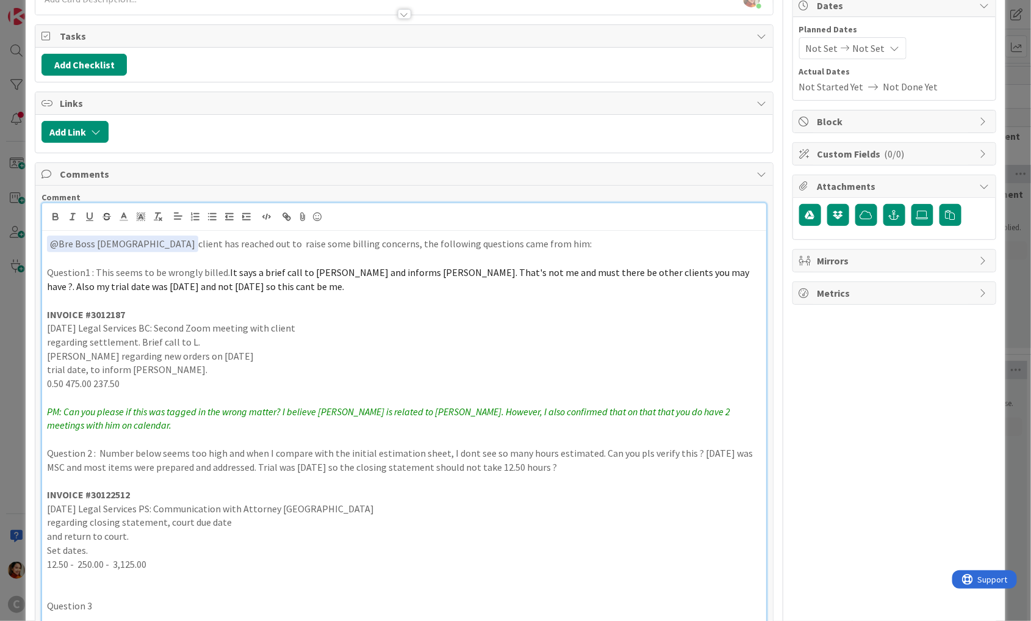
click at [125, 400] on p at bounding box center [404, 398] width 715 height 14
click at [126, 408] on em "PM: Can you please if this was tagged in the wrong matter? I believe M. Phelps …" at bounding box center [389, 418] width 685 height 26
click at [177, 423] on p "PM: Can you please confirm if this was tagged in the wrong matter? I believe M.…" at bounding box center [404, 418] width 715 height 27
click at [84, 271] on p "Question1 : This seems to be wrongly billed. It says a brief call to L Johnson …" at bounding box center [404, 278] width 715 height 27
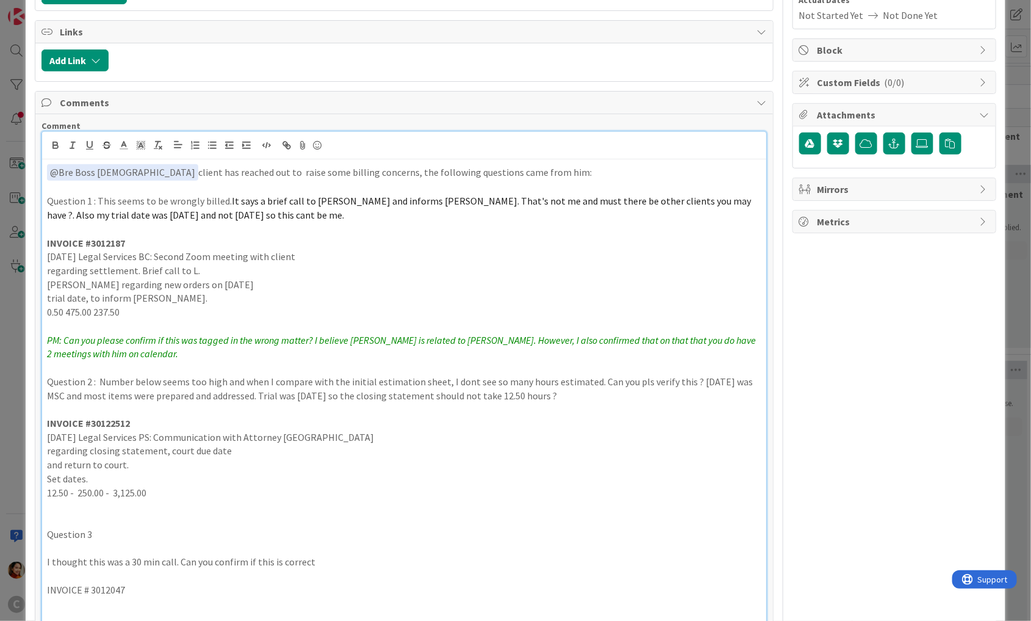
scroll to position [228, 0]
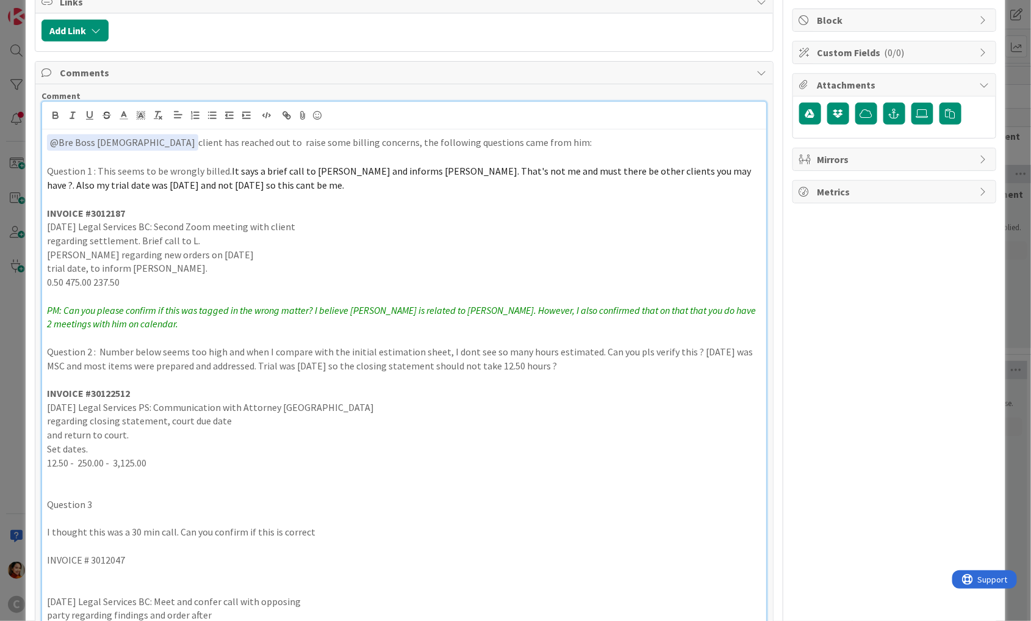
click at [52, 461] on p "12.50 - 250.00 - 3,125.00" at bounding box center [404, 463] width 715 height 14
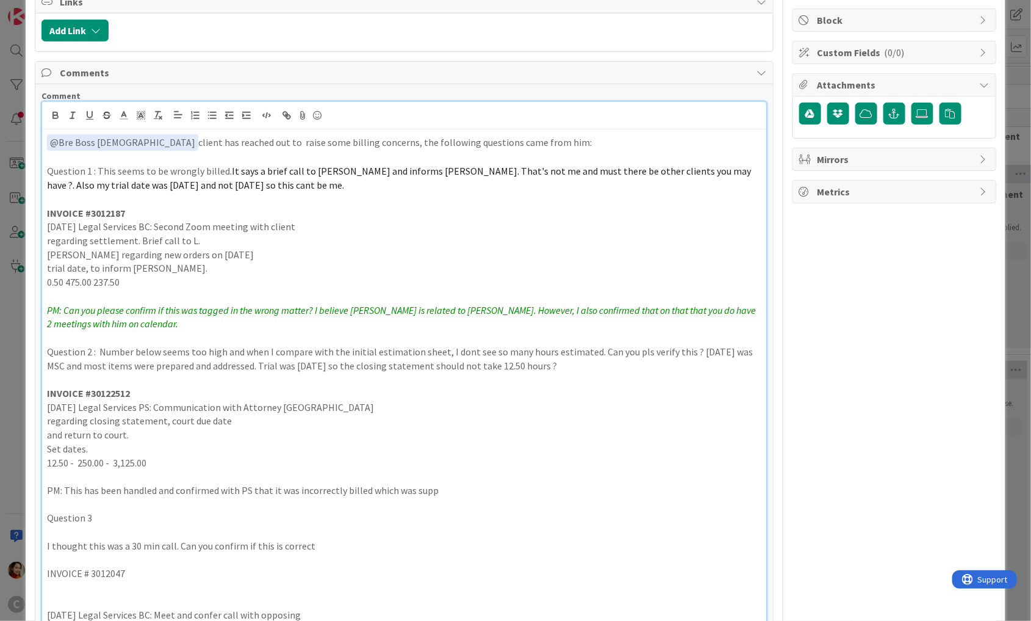
click at [370, 488] on p "PM: This has been handled and confirmed with PS that it was incorrectly billed …" at bounding box center [404, 490] width 715 height 14
drag, startPoint x: 370, startPoint y: 488, endPoint x: 427, endPoint y: 488, distance: 57.4
click at [427, 488] on p "PM: This has been handled and confirmed with PS that it was incorrectly billed …" at bounding box center [404, 490] width 715 height 14
drag, startPoint x: 367, startPoint y: 488, endPoint x: 427, endPoint y: 488, distance: 60.4
click at [367, 488] on p "PM: This has been handled and confirmed with PS that it was incorrectly billed …" at bounding box center [404, 490] width 715 height 14
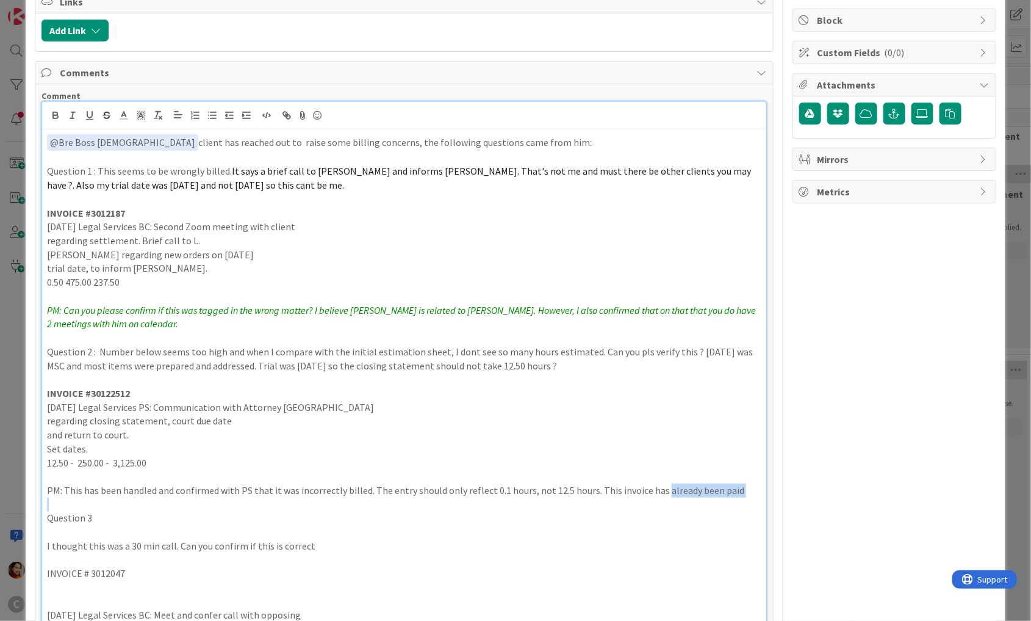
click at [719, 491] on p "PM: This has been handled and confirmed with PS that it was incorrectly billed.…" at bounding box center [404, 490] width 715 height 14
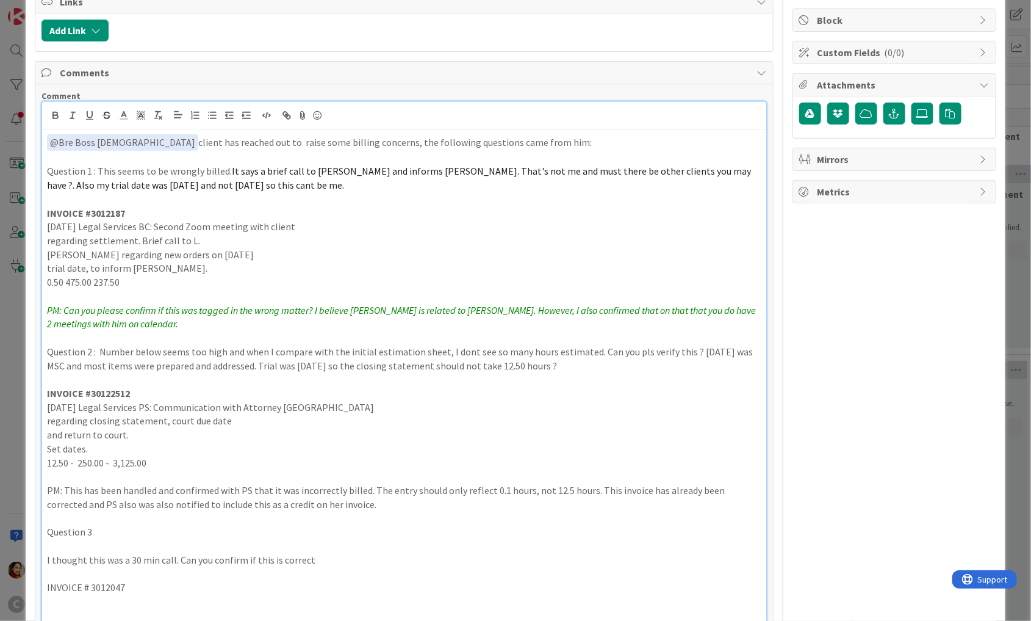
scroll to position [297, 0]
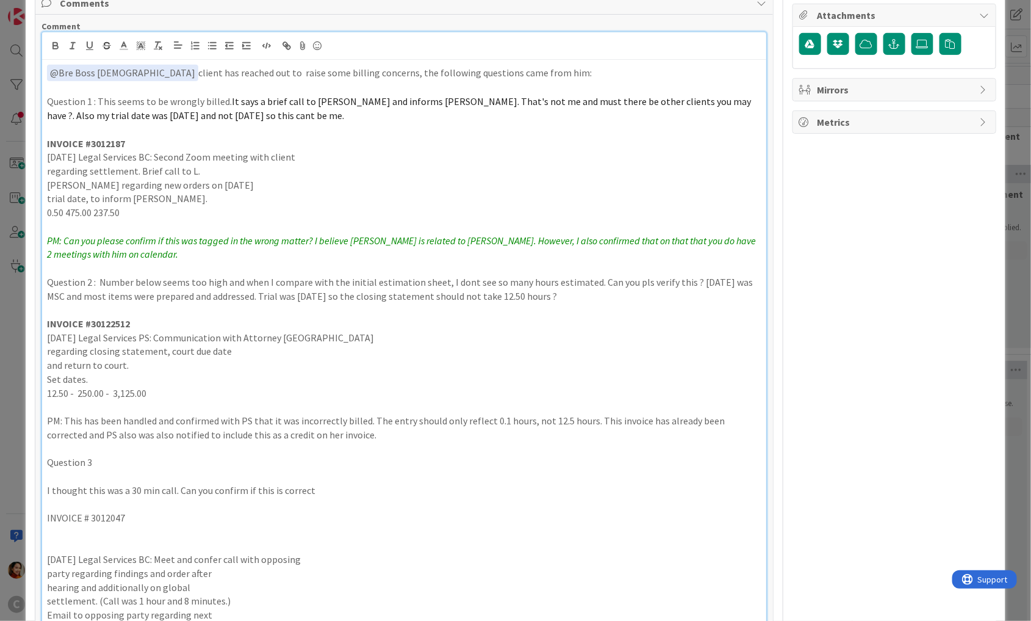
click at [130, 463] on p "Question 3" at bounding box center [404, 462] width 715 height 14
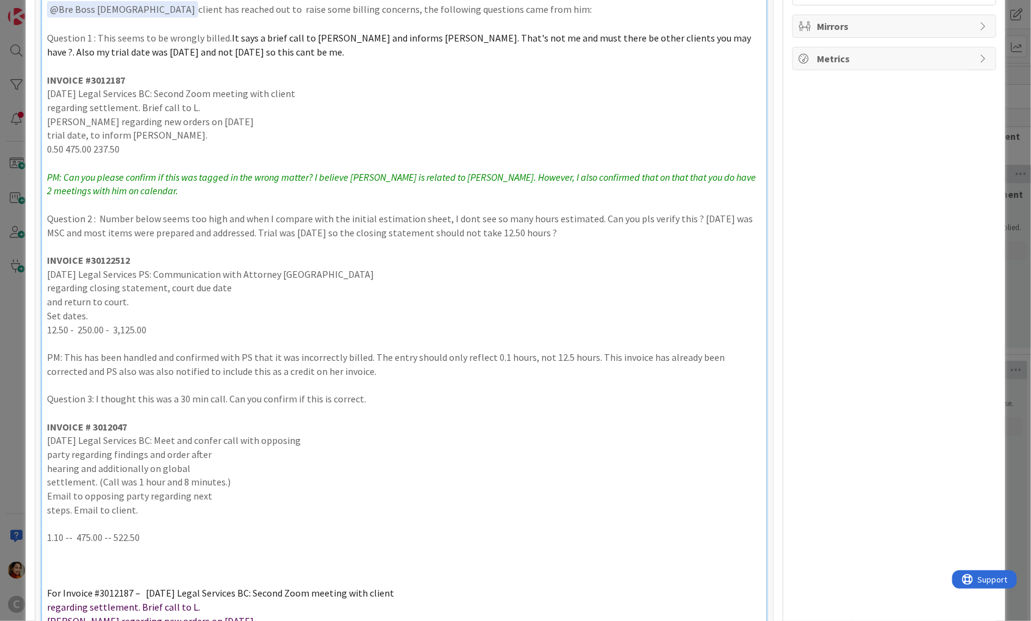
scroll to position [363, 0]
click at [73, 520] on p at bounding box center [404, 521] width 715 height 14
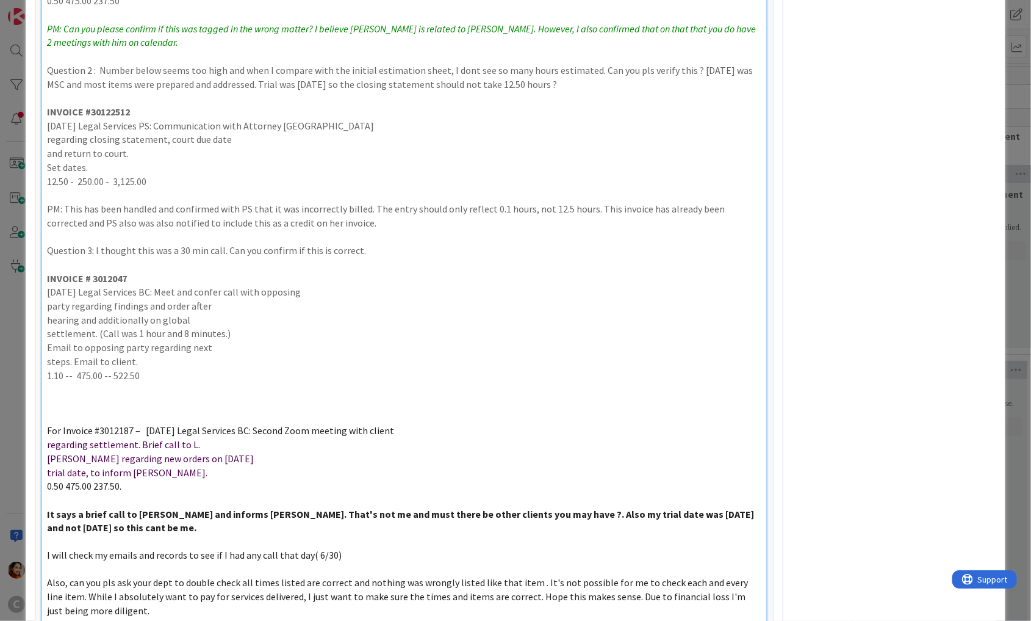
scroll to position [557, 0]
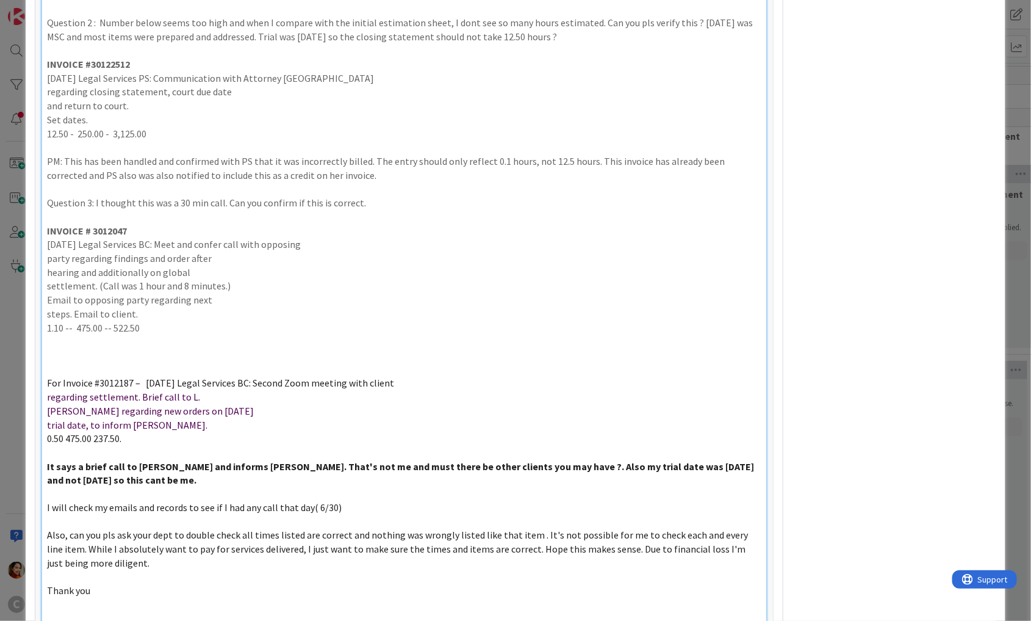
drag, startPoint x: 98, startPoint y: 586, endPoint x: 40, endPoint y: 396, distance: 198.4
click at [40, 396] on div "Comment ﻿ @ Bre Boss Lady ﻿ client has reached out to raise some billing concer…" at bounding box center [404, 206] width 738 height 902
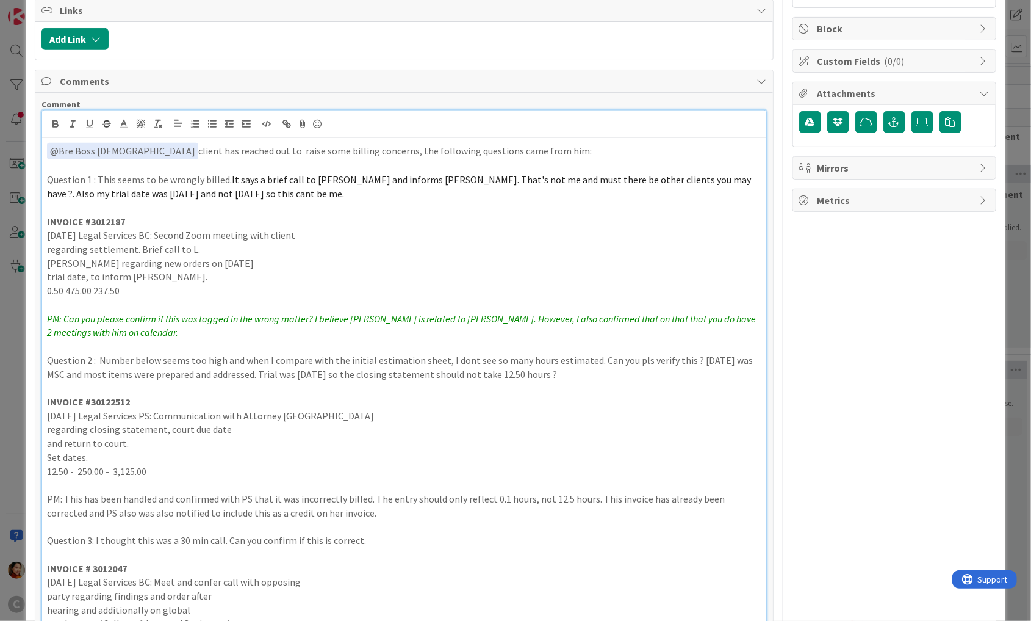
scroll to position [242, 0]
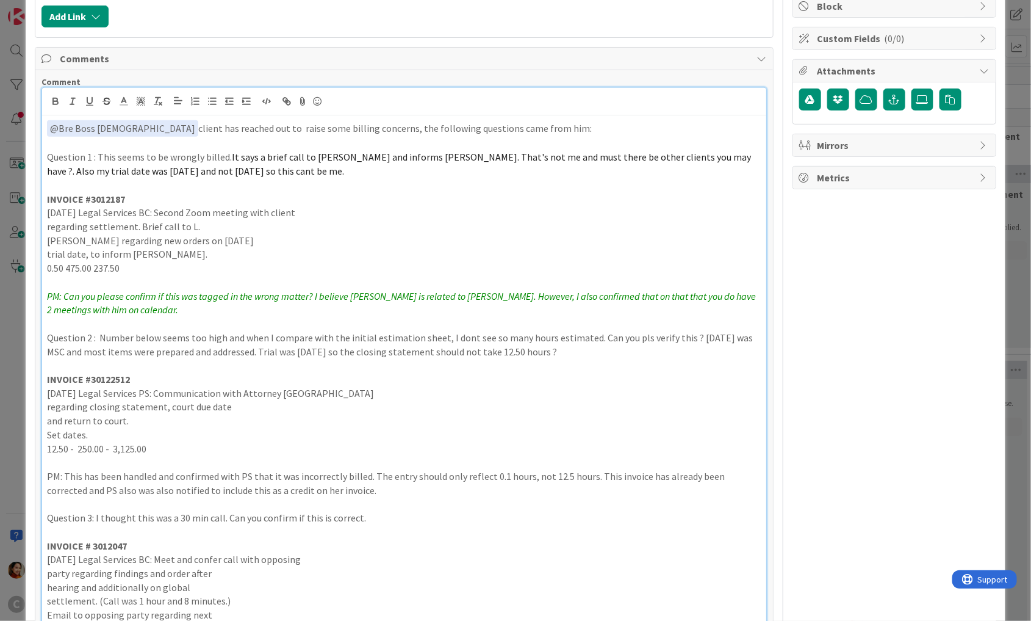
click at [548, 469] on p "PM: This has been handled and confirmed with PS that it was incorrectly billed.…" at bounding box center [404, 482] width 715 height 27
copy p "12.5"
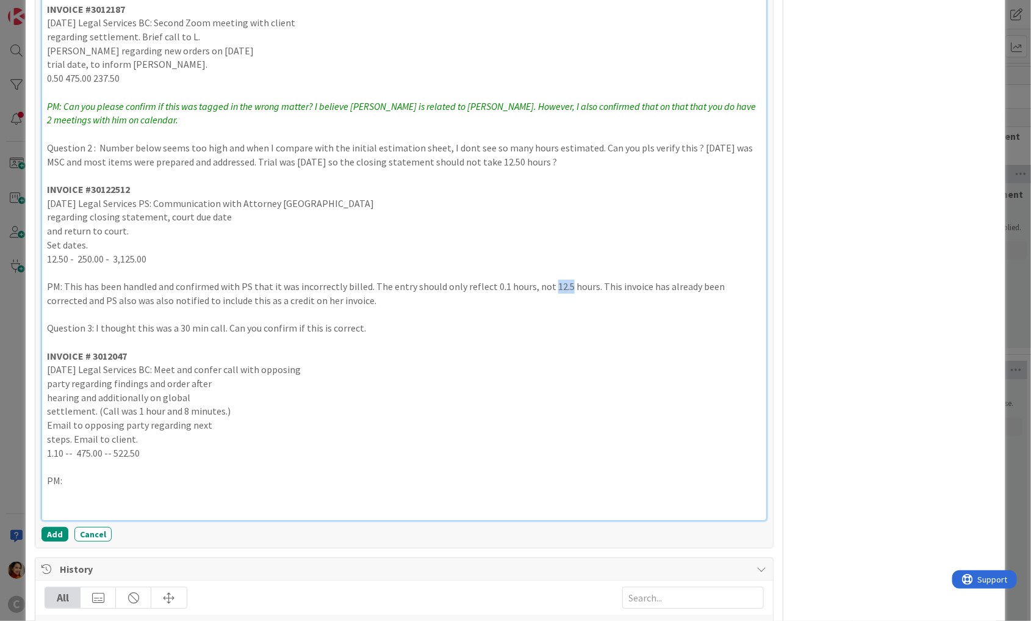
scroll to position [457, 0]
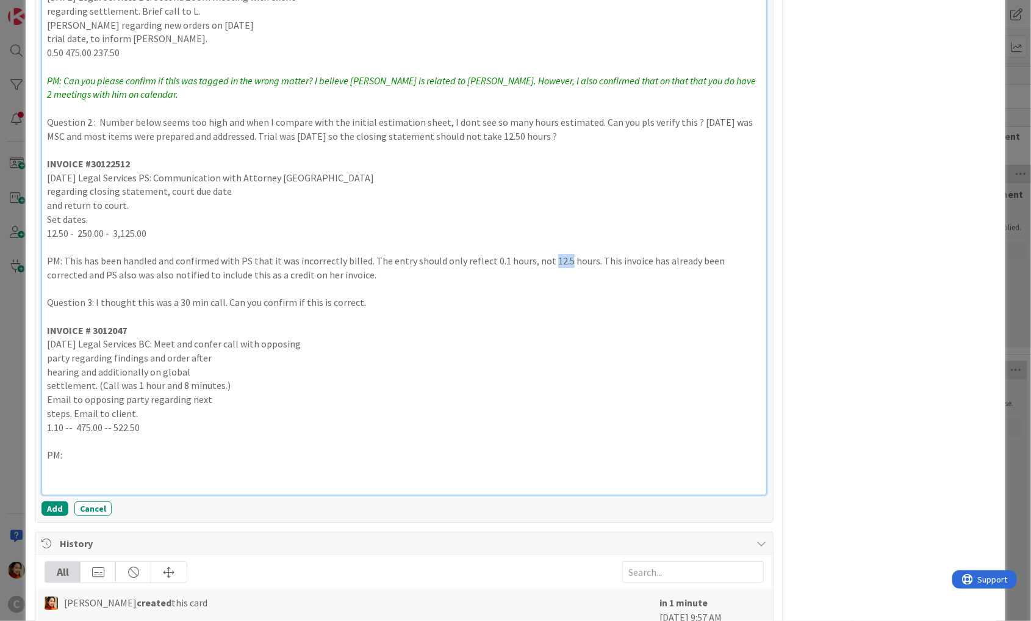
click at [103, 453] on p "PM:" at bounding box center [404, 455] width 715 height 14
click at [194, 453] on p "PM: Informed client that I've confirm that the call lasted 1 hour and 8 minutes…" at bounding box center [404, 455] width 715 height 14
click at [566, 452] on p "PM: Informed client that I've confirmed that the call lasted 1 hour and 8 minut…" at bounding box center [404, 455] width 715 height 14
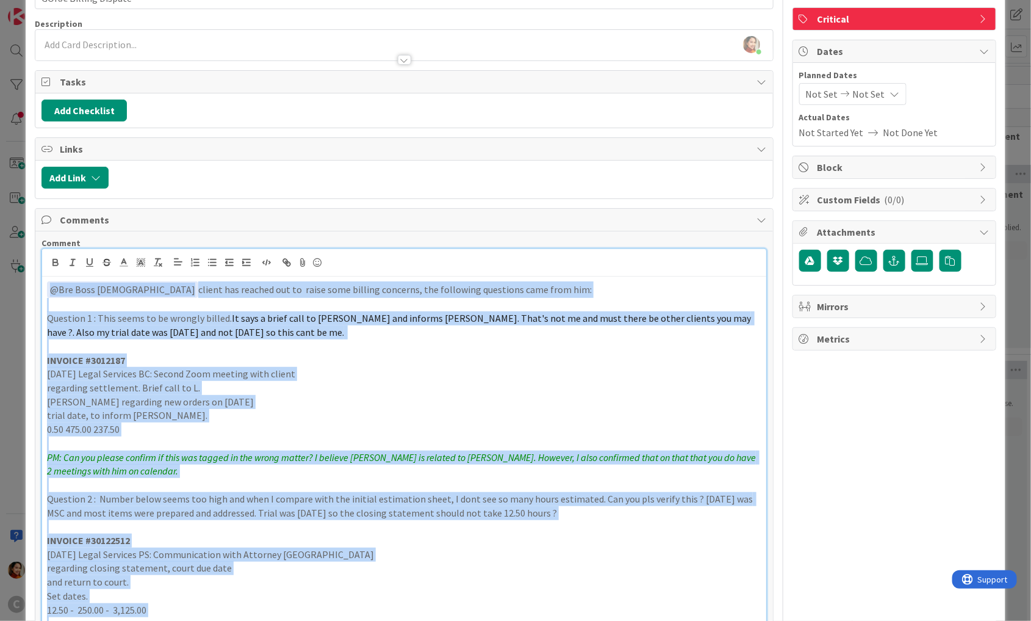
scroll to position [84, 0]
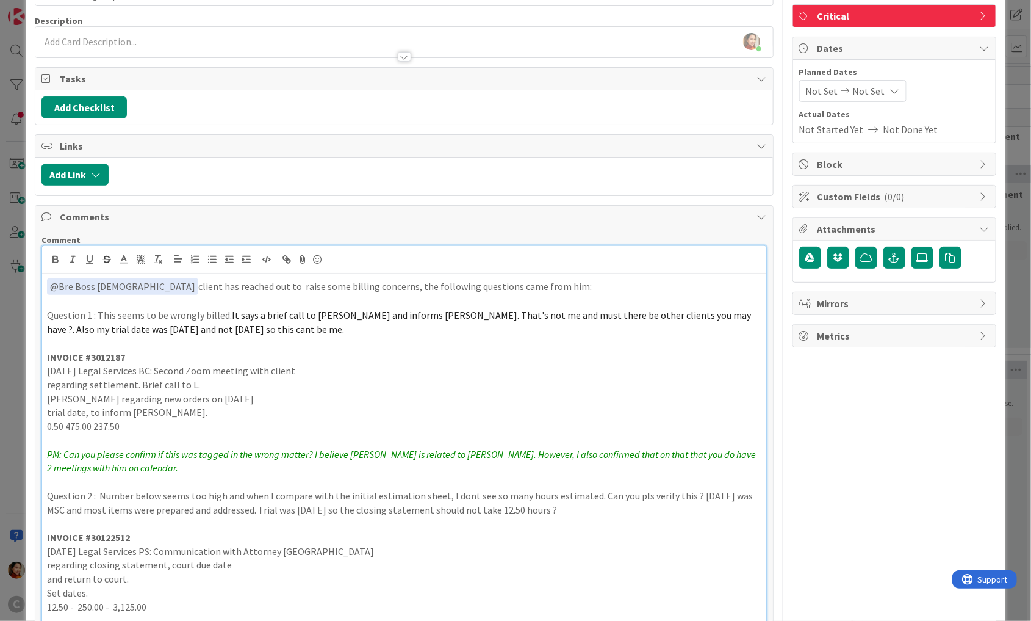
click at [681, 501] on p "Question 2 : Number below seems too high and when I compare with the initial es…" at bounding box center [404, 502] width 715 height 27
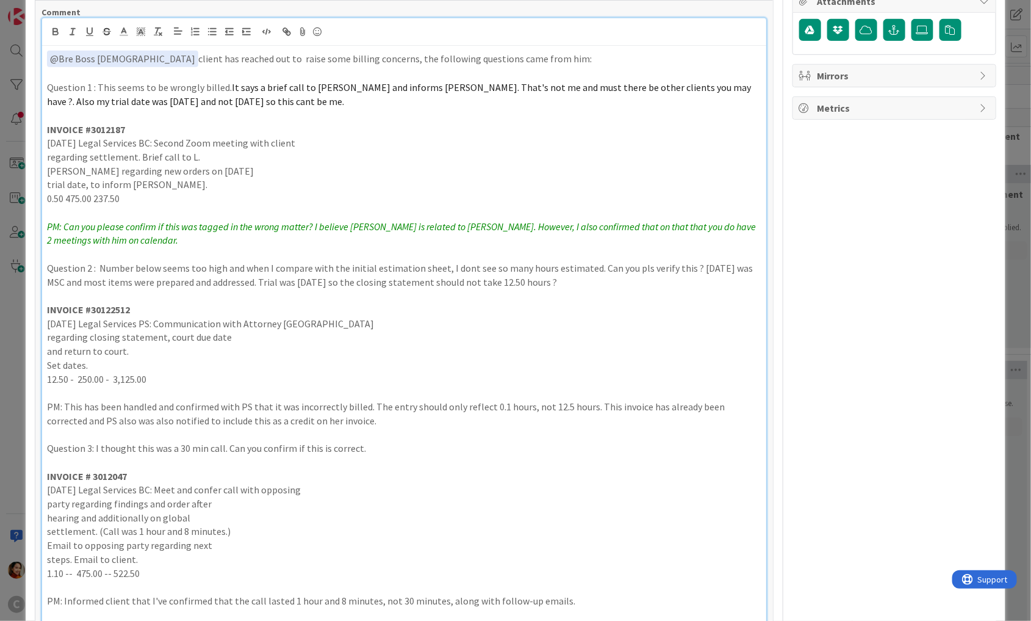
scroll to position [495, 0]
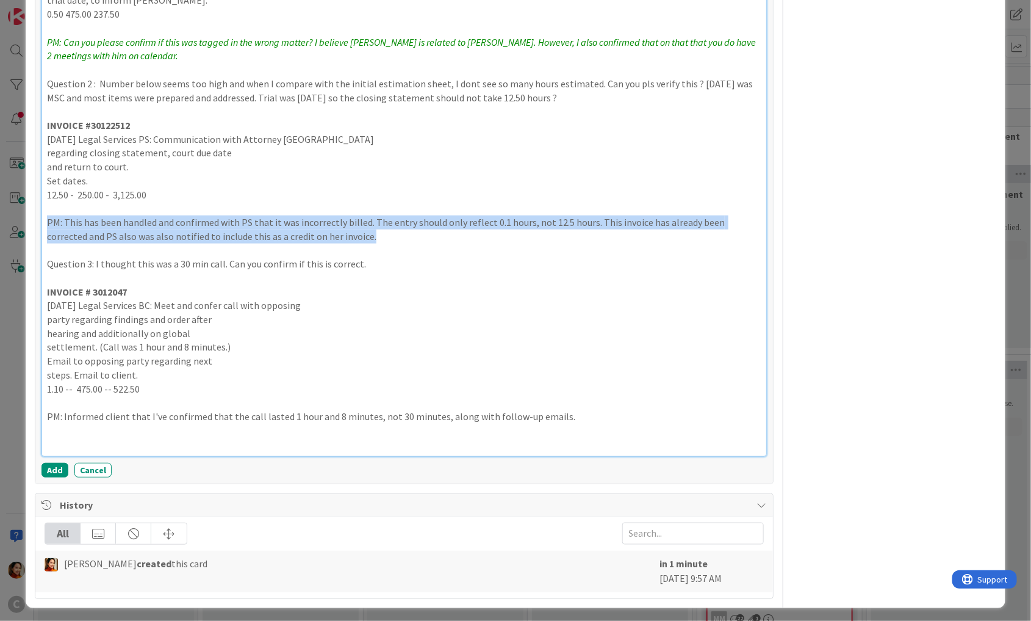
drag, startPoint x: 342, startPoint y: 235, endPoint x: 34, endPoint y: 214, distance: 308.8
click at [34, 214] on div "ID 1127 Working Invoicing Cycle Reference Files for Invoicing Title 21 / 128 GO…" at bounding box center [516, 65] width 980 height 1086
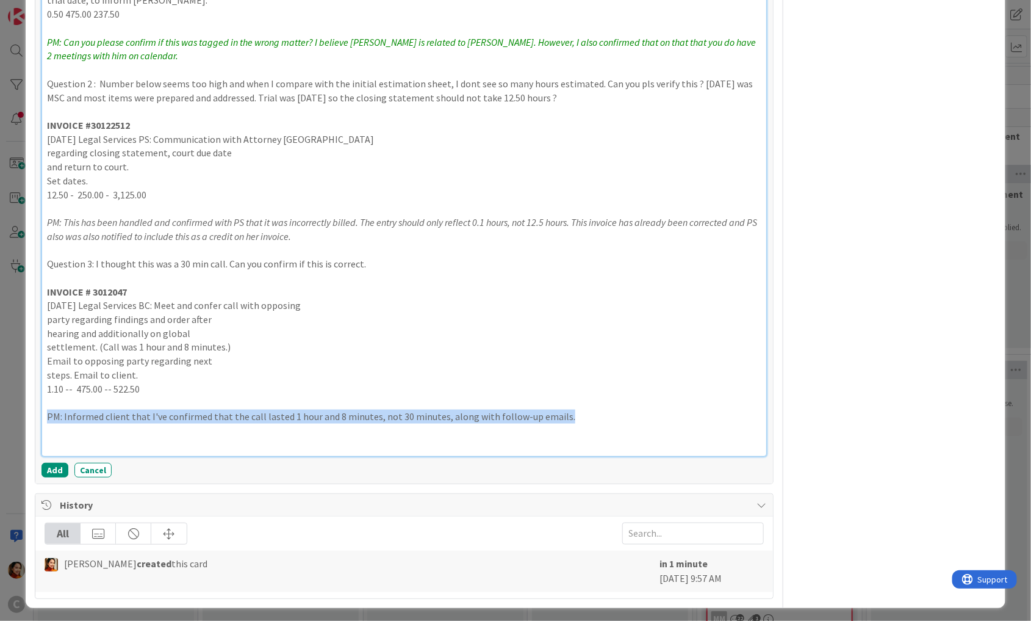
drag, startPoint x: 566, startPoint y: 419, endPoint x: 10, endPoint y: 414, distance: 555.9
click at [10, 414] on div "ID 1127 Working Invoicing Cycle Reference Files for Invoicing Title 21 / 128 GO…" at bounding box center [515, 310] width 1031 height 621
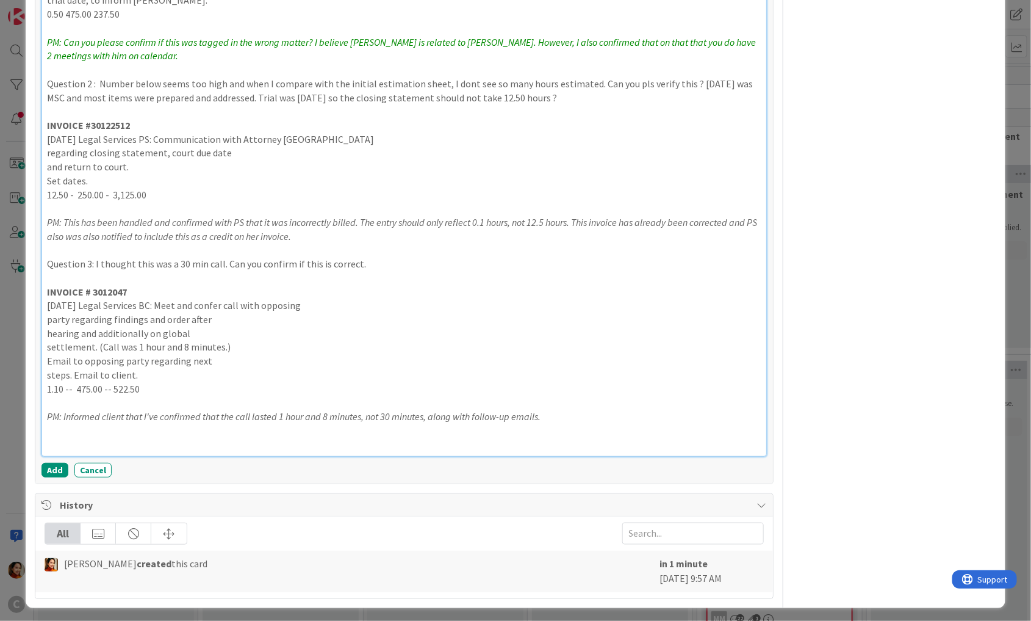
click at [50, 220] on em "PM: This has been handled and confirmed with PS that it was incorrectly billed.…" at bounding box center [403, 229] width 712 height 26
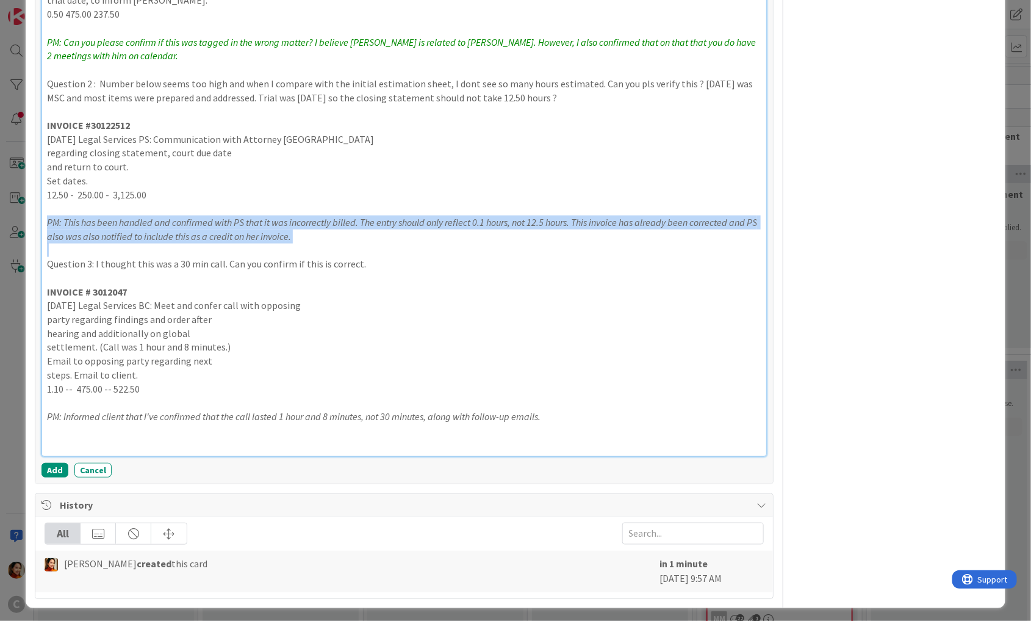
drag, startPoint x: 50, startPoint y: 220, endPoint x: 294, endPoint y: 229, distance: 243.6
click at [294, 229] on p "PM: This has been handled and confirmed with PS that it was incorrectly billed.…" at bounding box center [404, 228] width 715 height 27
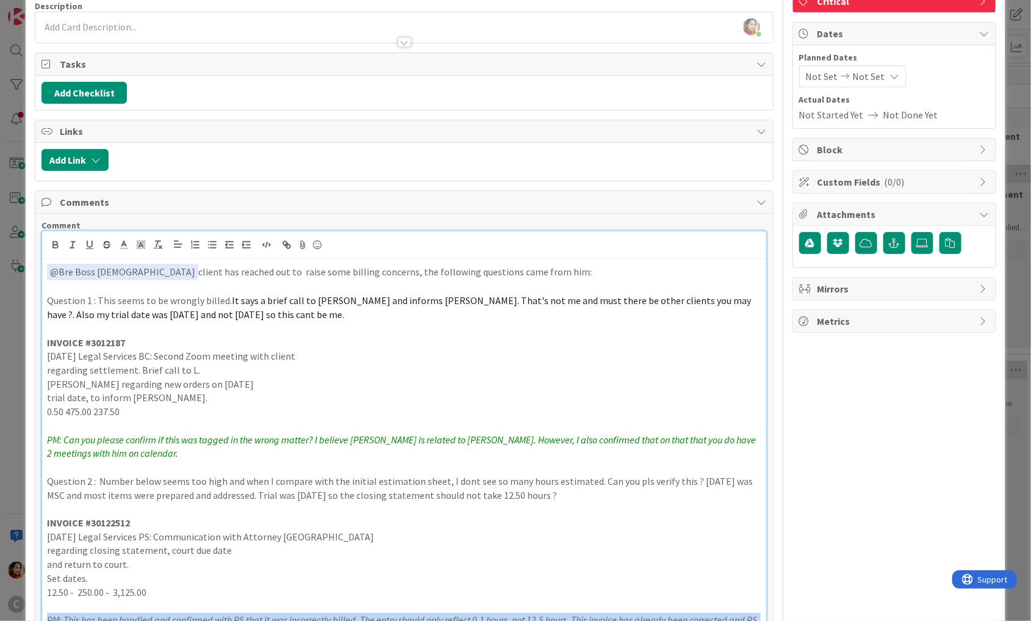
scroll to position [117, 0]
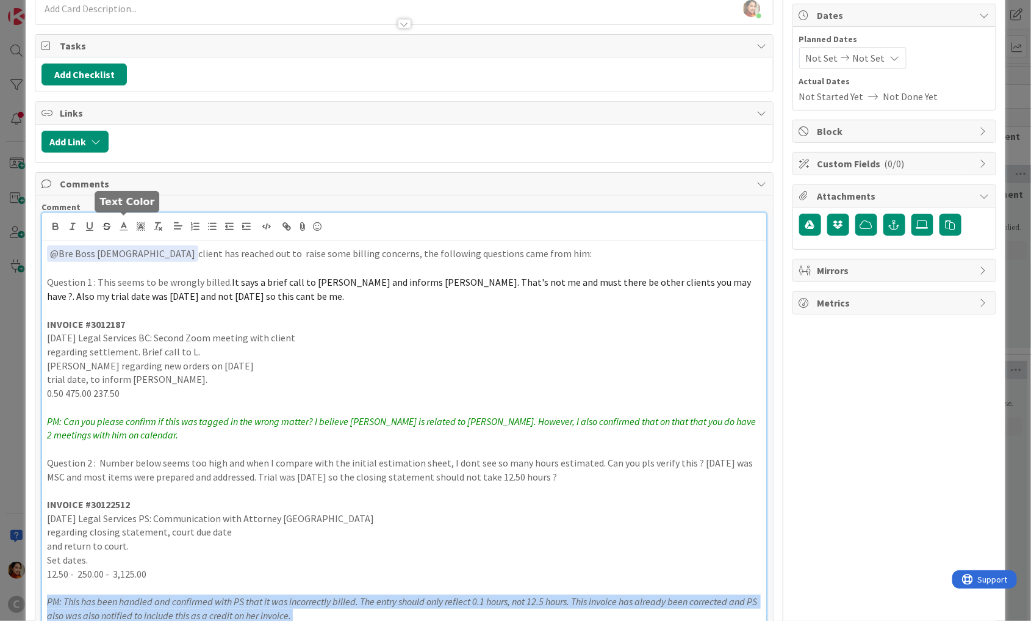
click at [122, 222] on icon at bounding box center [123, 226] width 11 height 11
click at [176, 239] on span at bounding box center [174, 242] width 10 height 10
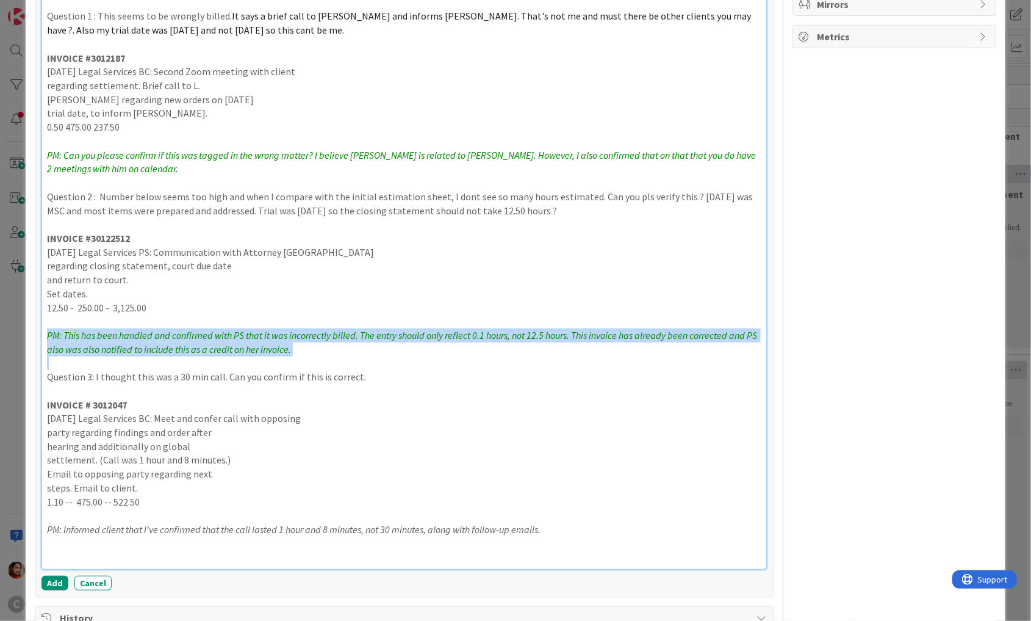
scroll to position [433, 0]
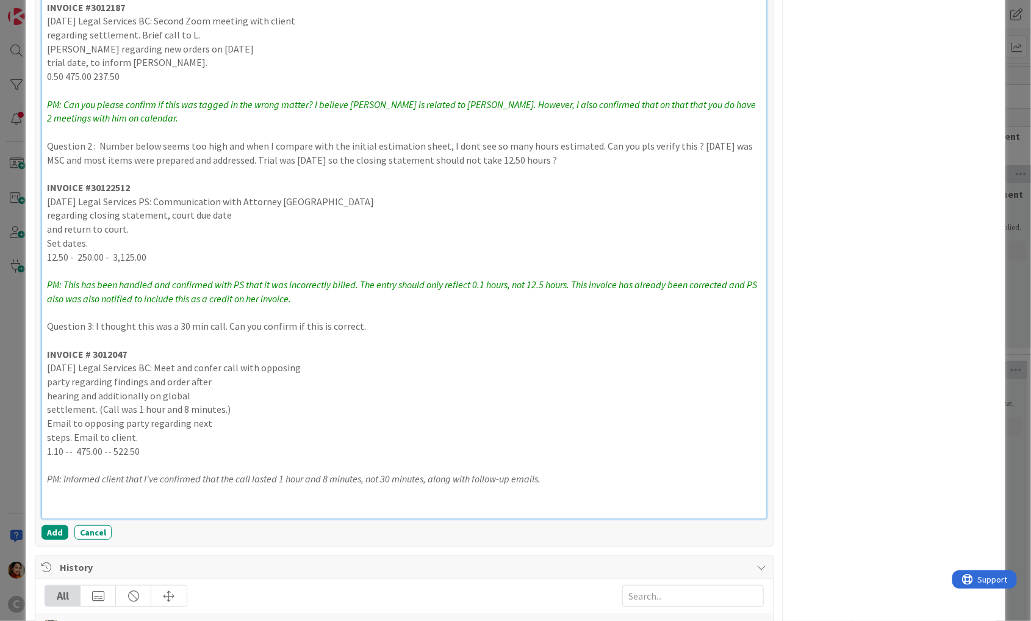
click at [52, 474] on em "PM: Informed client that I've confirmed that the call lasted 1 hour and 8 minut…" at bounding box center [294, 478] width 494 height 12
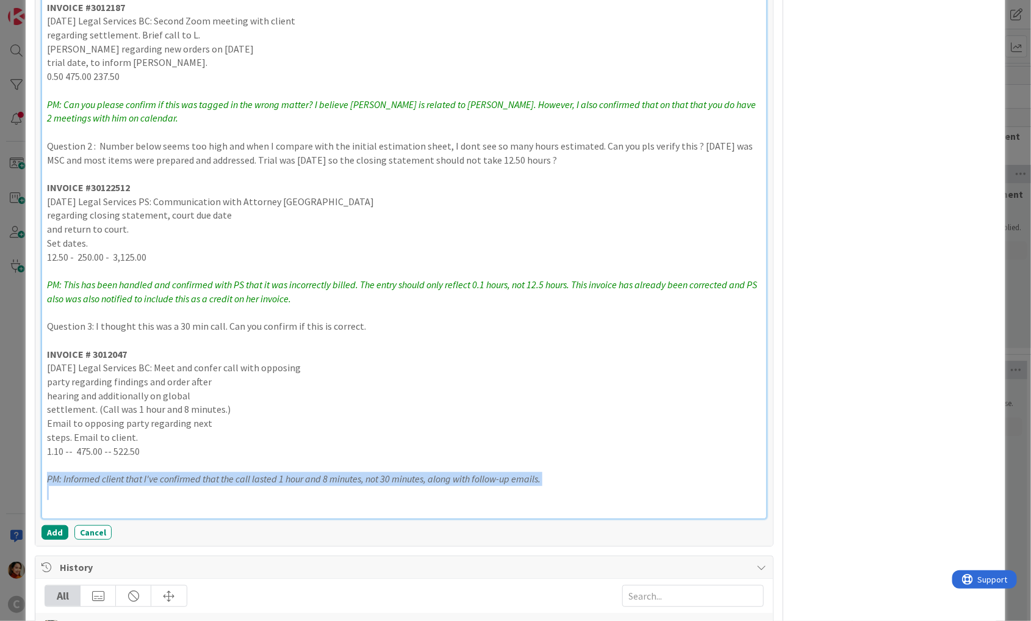
drag, startPoint x: 52, startPoint y: 474, endPoint x: 542, endPoint y: 474, distance: 490.6
click at [542, 474] on p "PM: Informed client that I've confirmed that the call lasted 1 hour and 8 minut…" at bounding box center [404, 479] width 715 height 14
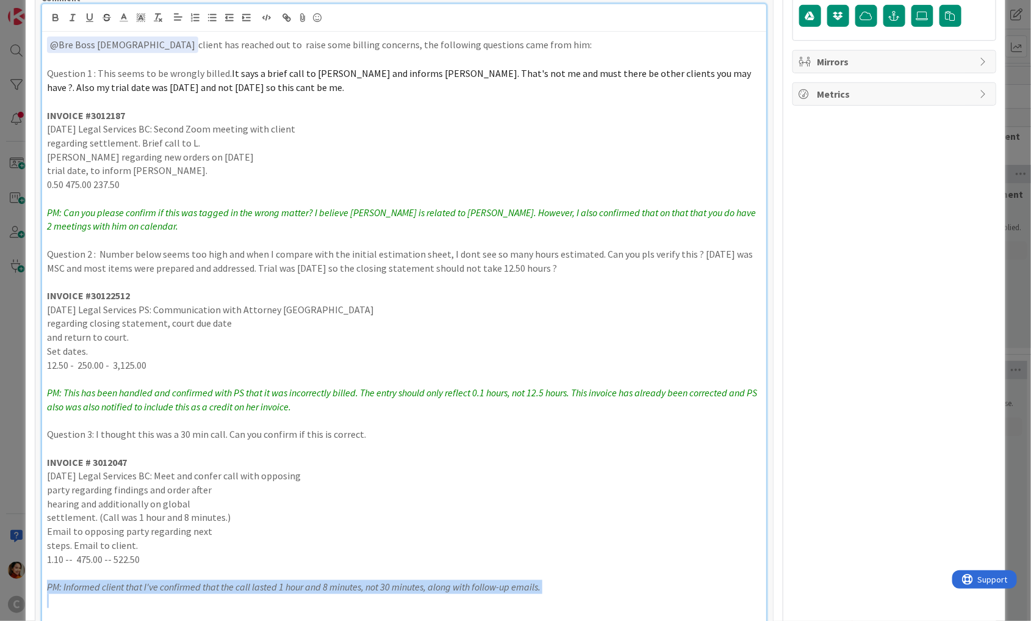
scroll to position [240, 0]
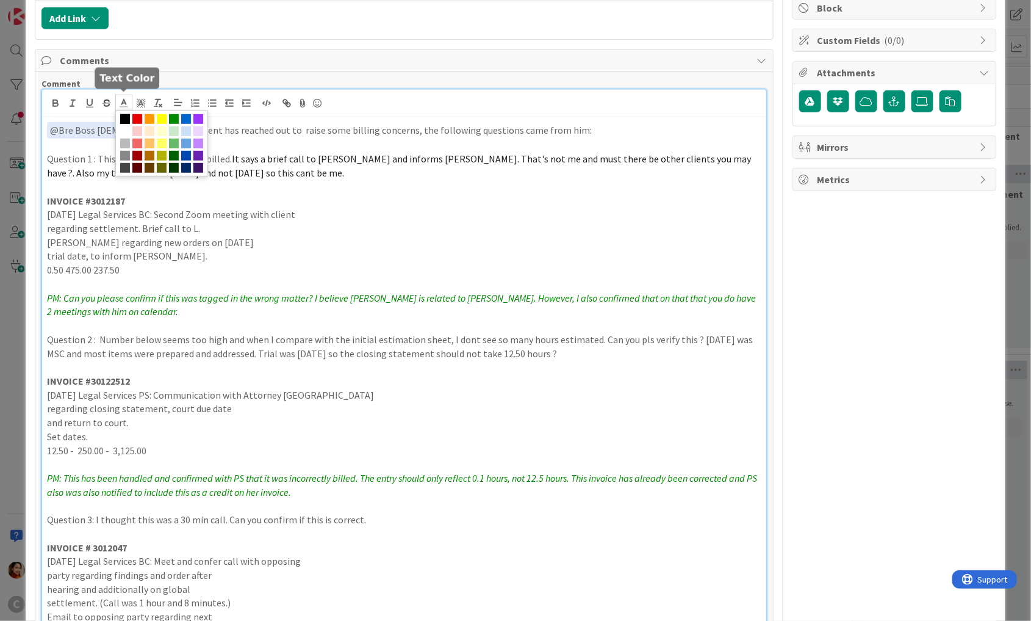
click at [118, 98] on icon at bounding box center [123, 103] width 11 height 11
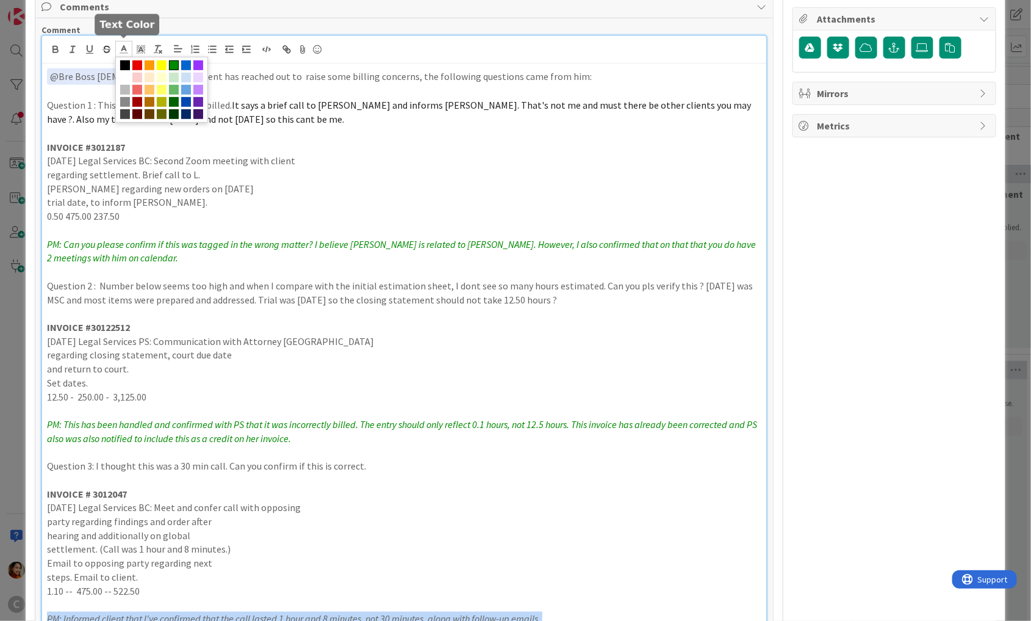
click at [175, 60] on span at bounding box center [174, 65] width 10 height 10
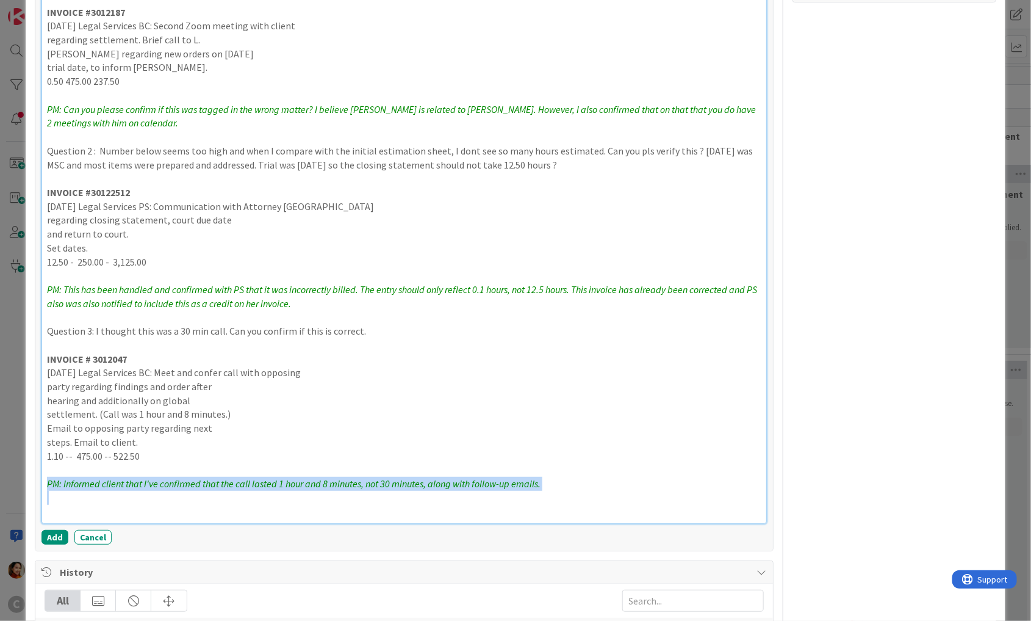
scroll to position [495, 0]
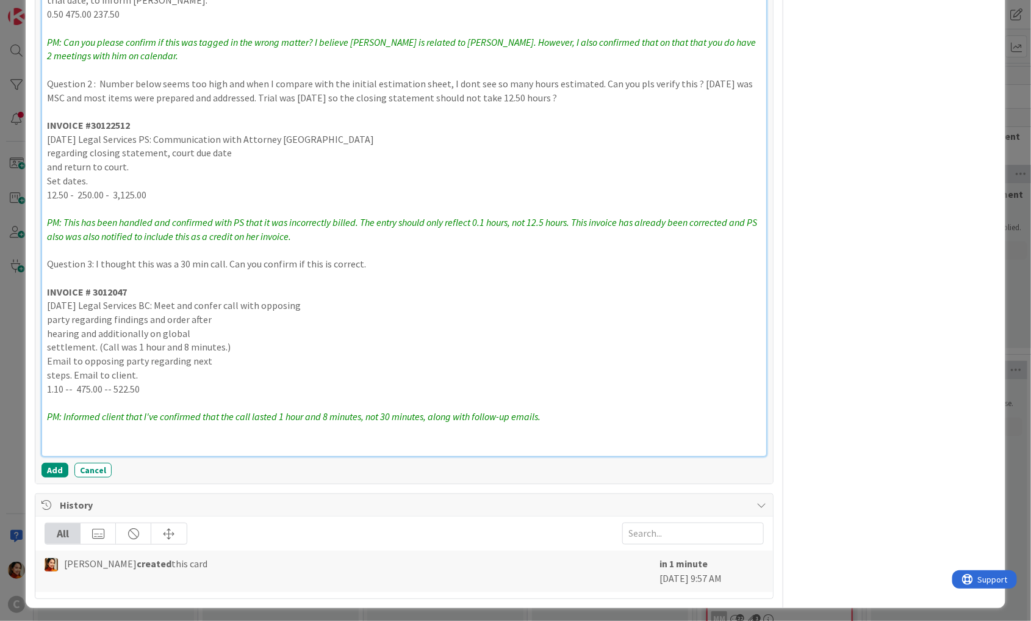
click at [538, 416] on em "PM: Informed client that I've confirmed that the call lasted 1 hour and 8 minut…" at bounding box center [294, 416] width 494 height 12
click at [576, 416] on p "PM: Informed client that I've confirmed that the call lasted 1 hour and 8 minut…" at bounding box center [404, 416] width 715 height 14
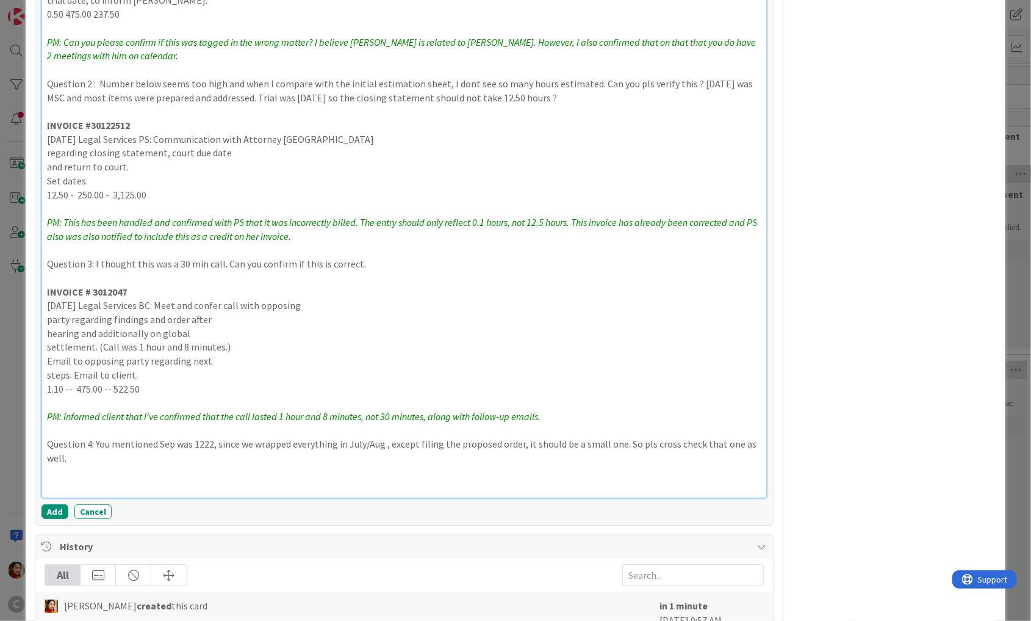
click at [177, 441] on p "Question 4: You mentioned Sep was 1222, since we wrapped everything in July/Aug…" at bounding box center [404, 450] width 715 height 27
click at [218, 456] on p "Question 4: You mentioned Sep Invoice was 1222, since we wrapped everything in …" at bounding box center [404, 450] width 715 height 27
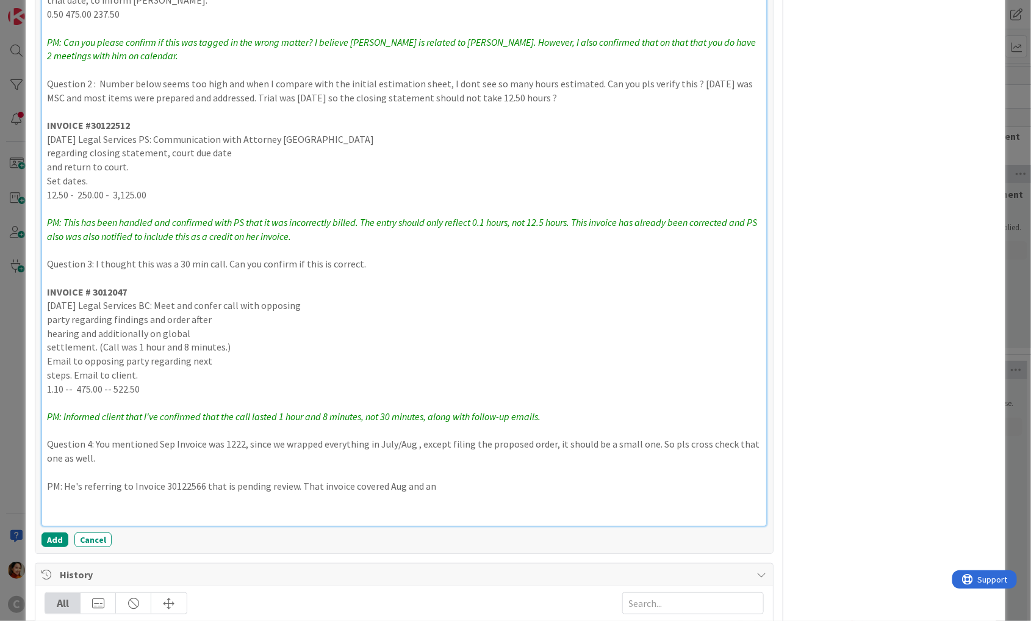
click at [271, 485] on p "PM: He's referring to Invoice 30122566 that is pending review. That invoice cov…" at bounding box center [404, 486] width 715 height 14
click at [482, 479] on p "PM: He's referring to Invoice 30122566 that is pending for your review. That in…" at bounding box center [404, 486] width 715 height 14
click at [226, 439] on p "Question 4: You mentioned Sep Invoice was 1222, since we wrapped everything in …" at bounding box center [404, 450] width 715 height 27
click at [479, 484] on p "PM: He's referring to Invoice 30122566 that is pending for your review. That in…" at bounding box center [404, 486] width 715 height 14
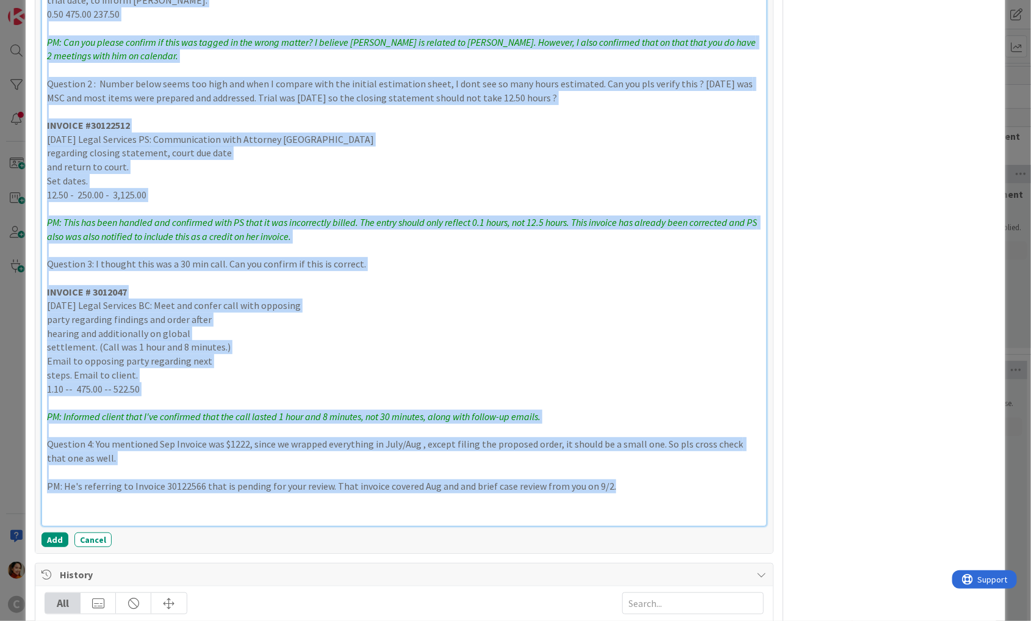
scroll to position [56, 0]
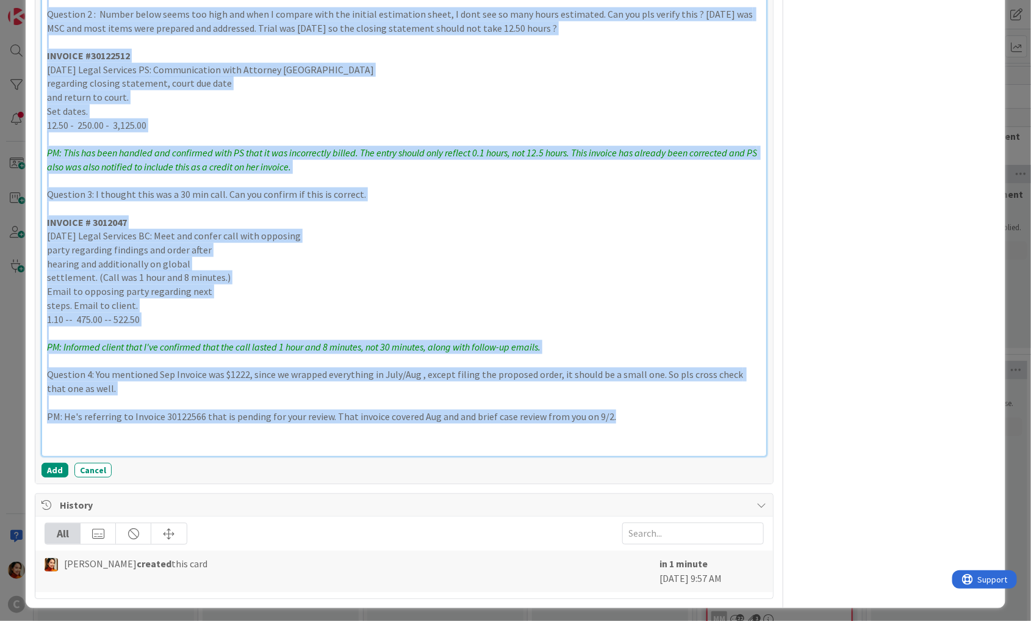
click at [511, 412] on p "PM: He's referring to Invoice 30122566 that is pending for your review. That in…" at bounding box center [404, 416] width 715 height 14
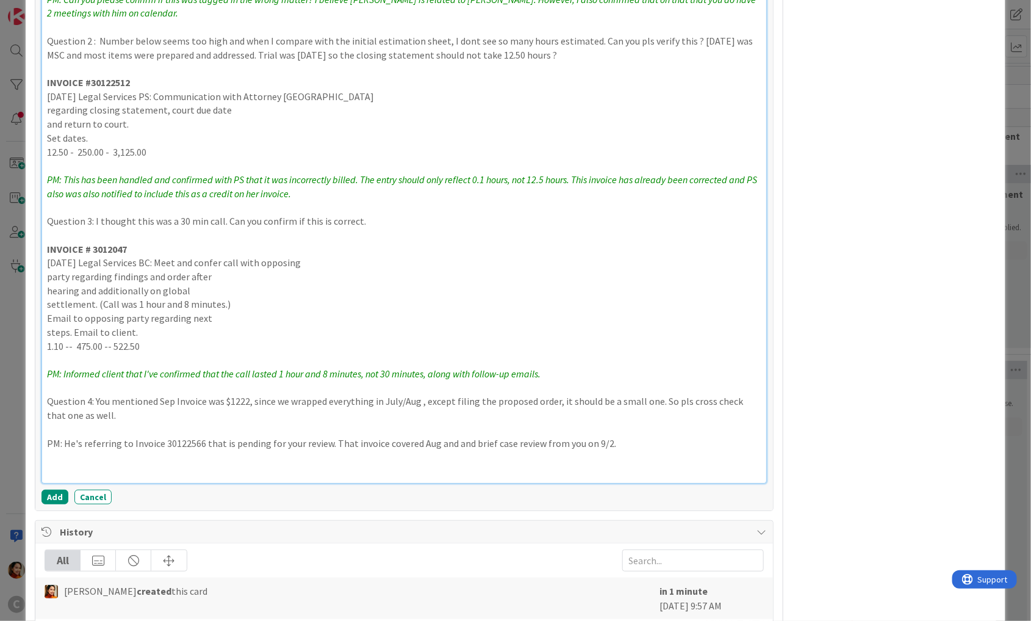
scroll to position [565, 0]
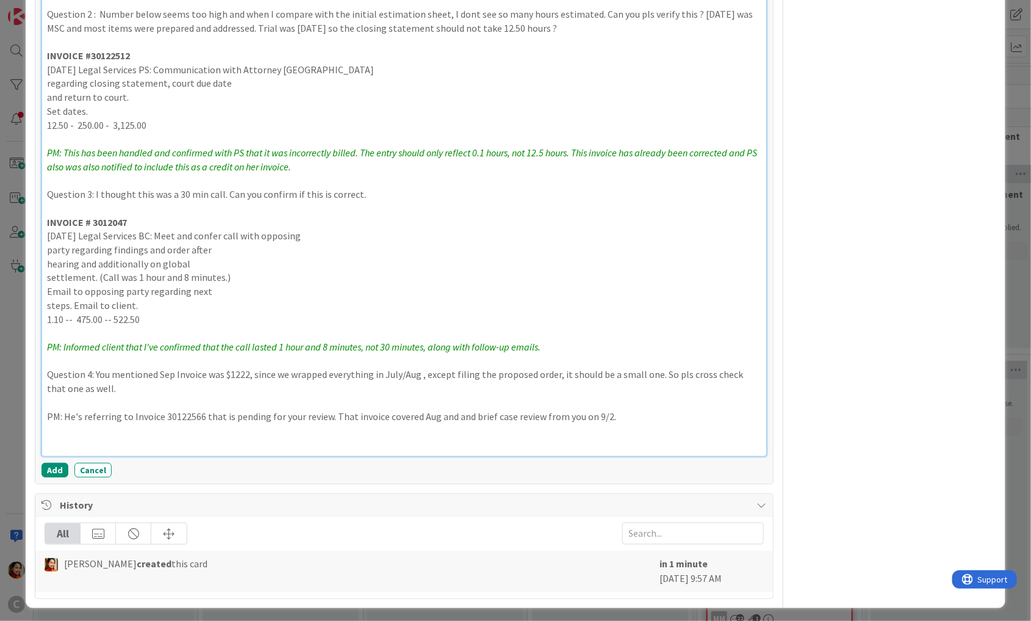
drag, startPoint x: 613, startPoint y: 413, endPoint x: 35, endPoint y: 417, distance: 577.3
click at [35, 417] on div "Comment ﻿ @ Bre Boss Lady ﻿ client has reached out to raise some billing concer…" at bounding box center [404, 115] width 738 height 737
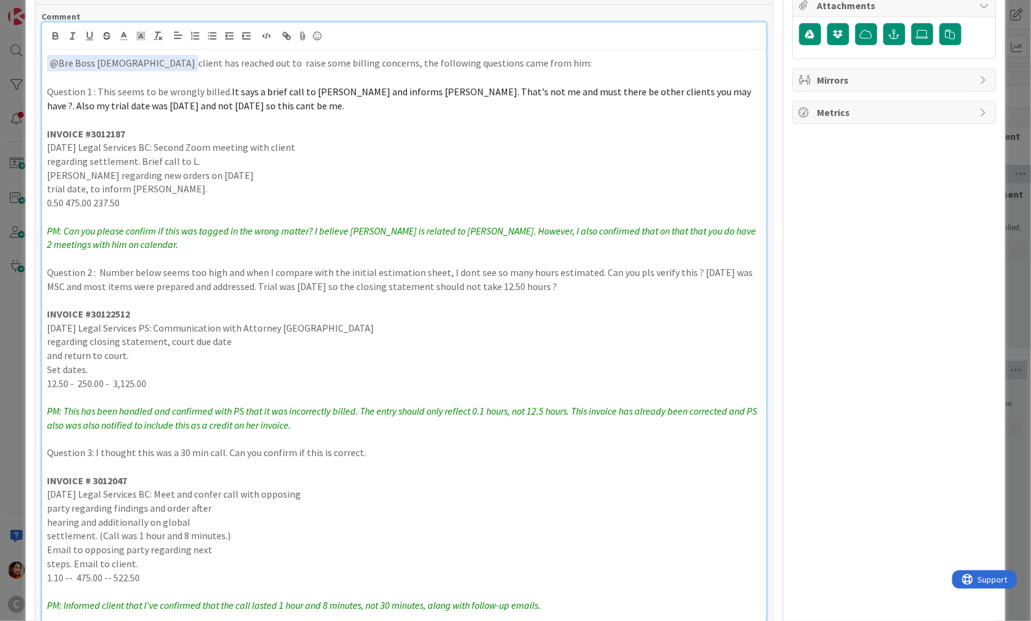
scroll to position [301, 0]
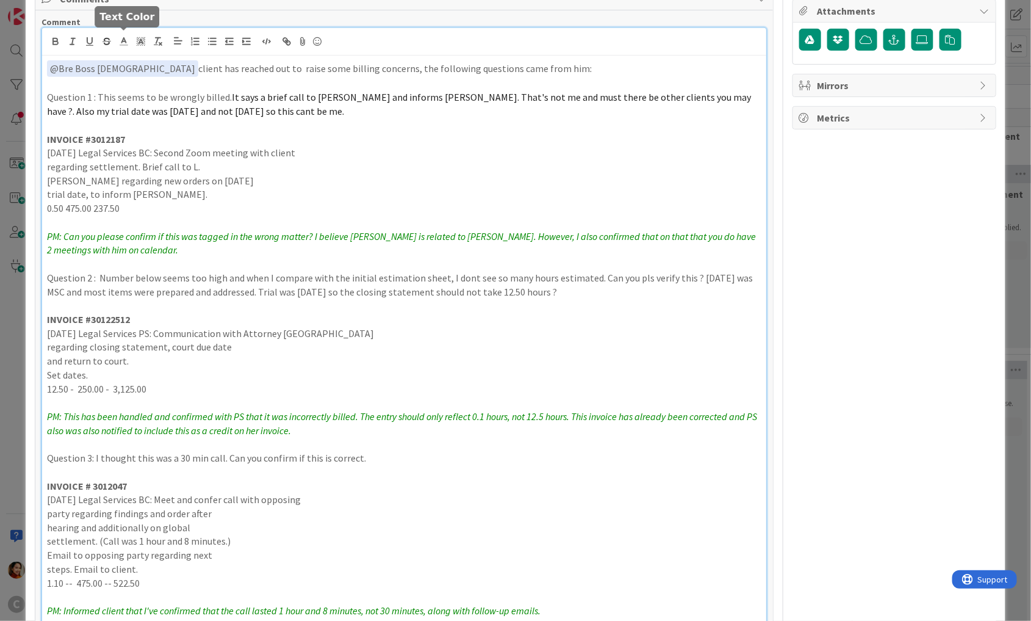
click at [128, 36] on icon at bounding box center [123, 41] width 11 height 11
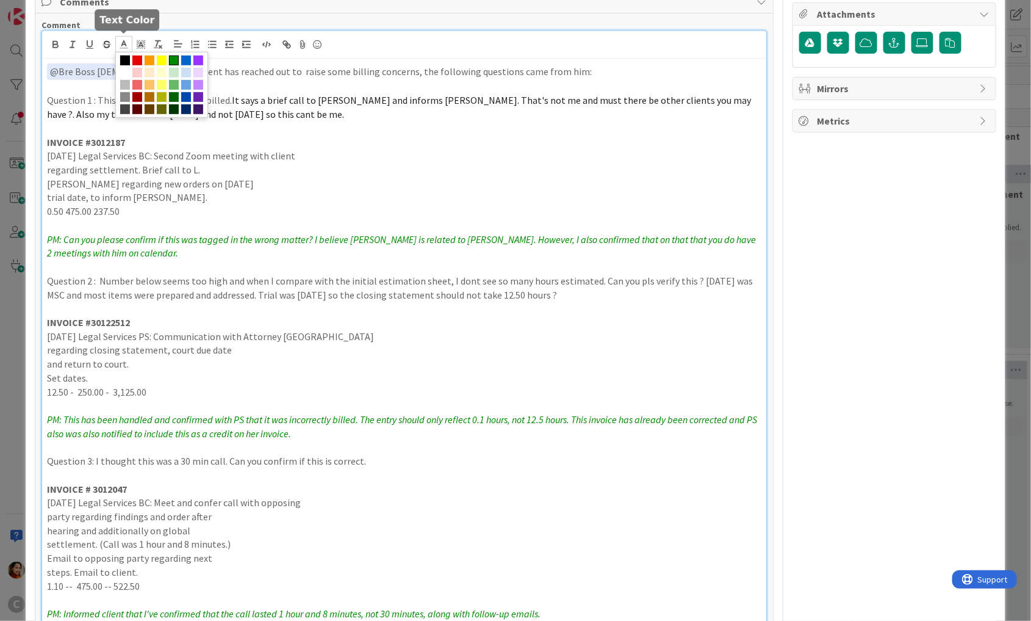
click at [175, 58] on span at bounding box center [174, 61] width 10 height 10
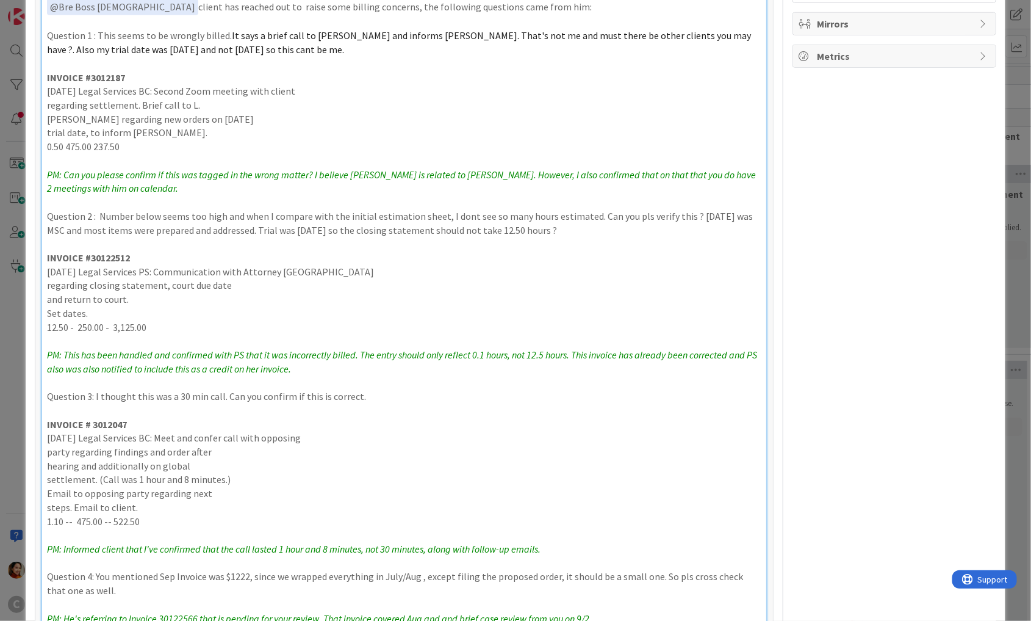
click at [152, 278] on p "regarding closing statement, court due date" at bounding box center [404, 285] width 715 height 14
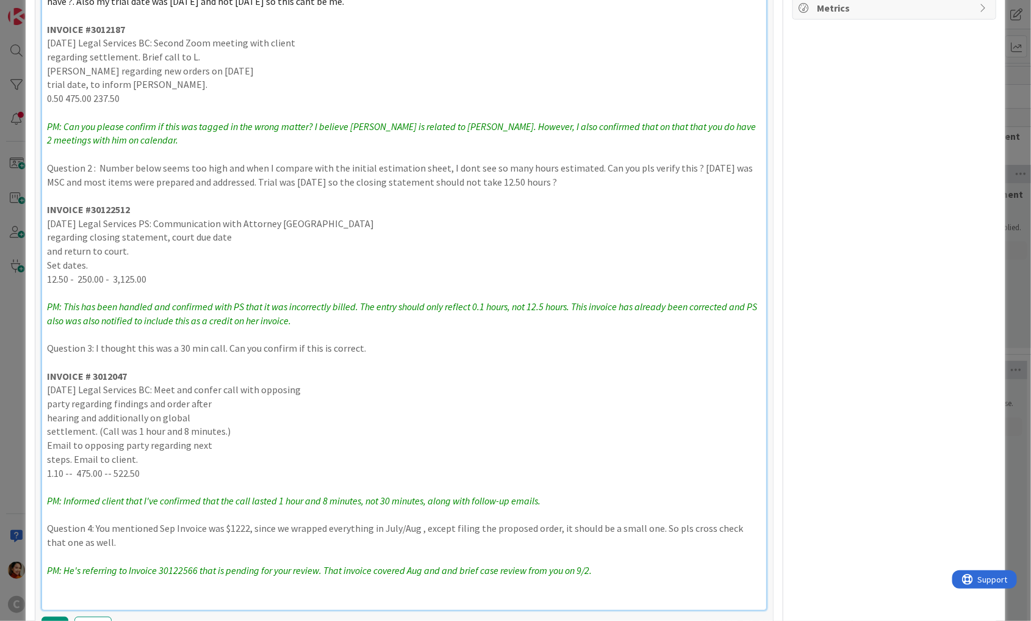
scroll to position [406, 0]
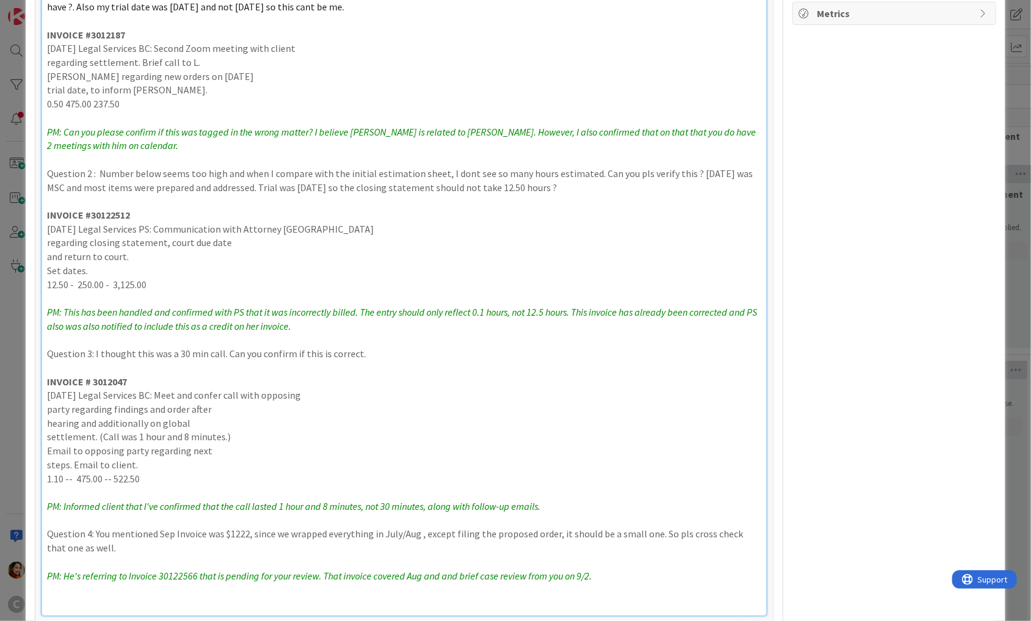
click at [362, 316] on p "PM: This has been handled and confirmed with PS that it was incorrectly billed.…" at bounding box center [404, 318] width 715 height 27
click at [152, 321] on em "PM: This has been handled and confirmed with PS that it was incorrectly billed.…" at bounding box center [403, 319] width 712 height 26
drag, startPoint x: 152, startPoint y: 321, endPoint x: 254, endPoint y: 324, distance: 101.9
click at [254, 324] on em "PM: This has been handled and confirmed with PS that it was incorrectly billed.…" at bounding box center [403, 319] width 712 height 26
drag, startPoint x: 345, startPoint y: 323, endPoint x: 261, endPoint y: 320, distance: 84.2
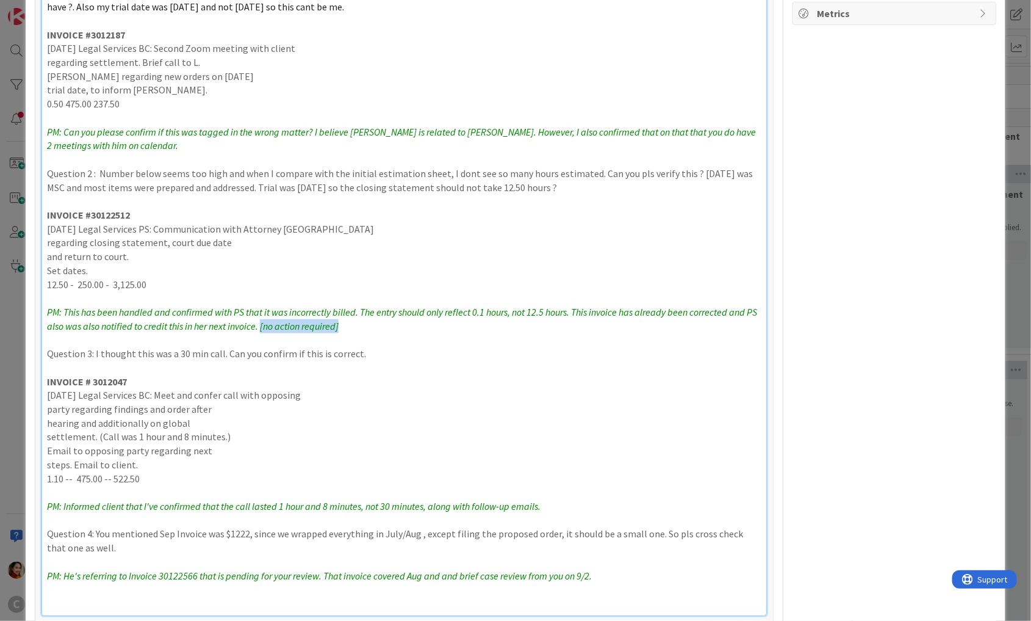
click at [261, 320] on p "PM: This has been handled and confirmed with PS that it was incorrectly billed.…" at bounding box center [404, 318] width 715 height 27
copy em "[no action required]"
click at [564, 502] on p "PM: Informed client that I've confirmed that the call lasted 1 hour and 8 minut…" at bounding box center [404, 506] width 715 height 14
click at [624, 572] on p "PM: He's referring to Invoice 30122566 that is pending for your review. That in…" at bounding box center [404, 576] width 715 height 14
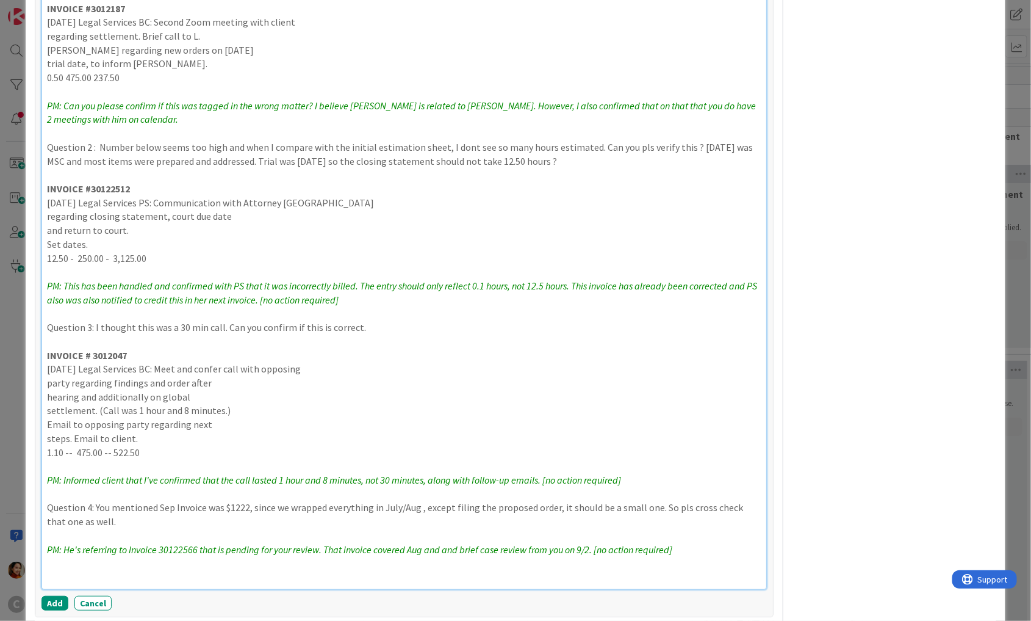
scroll to position [433, 0]
click at [593, 546] on em "PM: He's referring to Invoice 30122566 that is pending for your review. That in…" at bounding box center [359, 548] width 625 height 12
drag, startPoint x: 593, startPoint y: 546, endPoint x: 659, endPoint y: 546, distance: 65.9
click at [659, 546] on em "PM: He's referring to Invoice 30122566 that is pending for your review. That in…" at bounding box center [359, 548] width 625 height 12
click at [141, 542] on em "PM: He's referring to Invoice 30122566 that is pending for your review. That in…" at bounding box center [319, 548] width 545 height 12
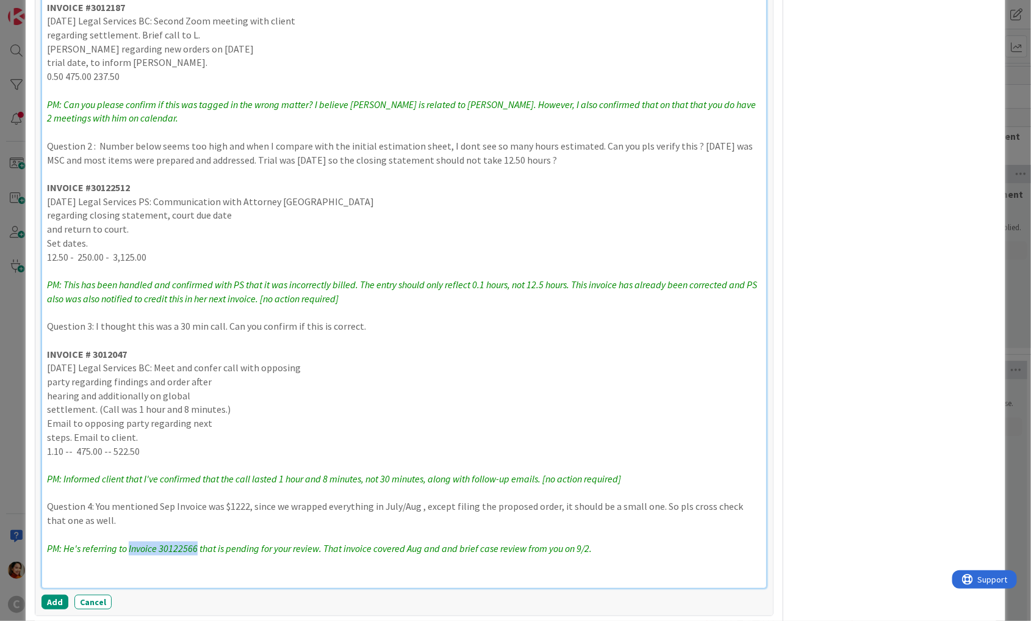
drag, startPoint x: 141, startPoint y: 542, endPoint x: 189, endPoint y: 541, distance: 48.2
click at [189, 542] on em "PM: He's referring to Invoice 30122566 that is pending for your review. That in…" at bounding box center [319, 548] width 545 height 12
copy em "Invoice 30122566"
click at [642, 550] on p "PM: He's referring to Invoice 30122566 that is pending for your review. That in…" at bounding box center [404, 548] width 715 height 14
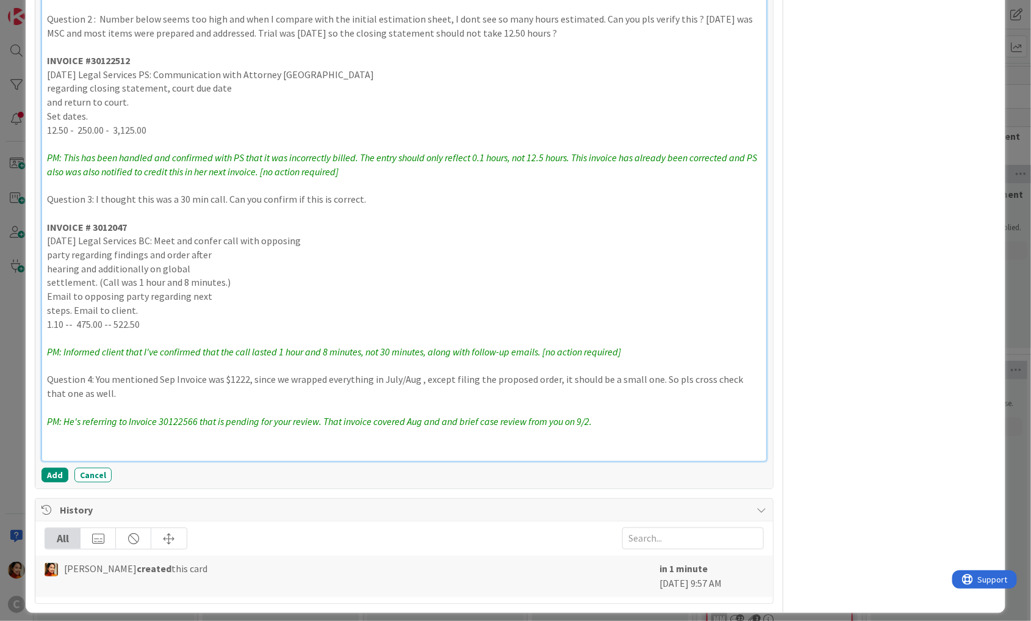
scroll to position [561, 0]
click at [207, 416] on em "PM: He's referring to Invoice 30122566 that is pending for your review. That in…" at bounding box center [319, 420] width 545 height 12
click at [354, 419] on em "PM: He's referring to Invoice 30122566 which I think is pending for your review…" at bounding box center [337, 420] width 580 height 12
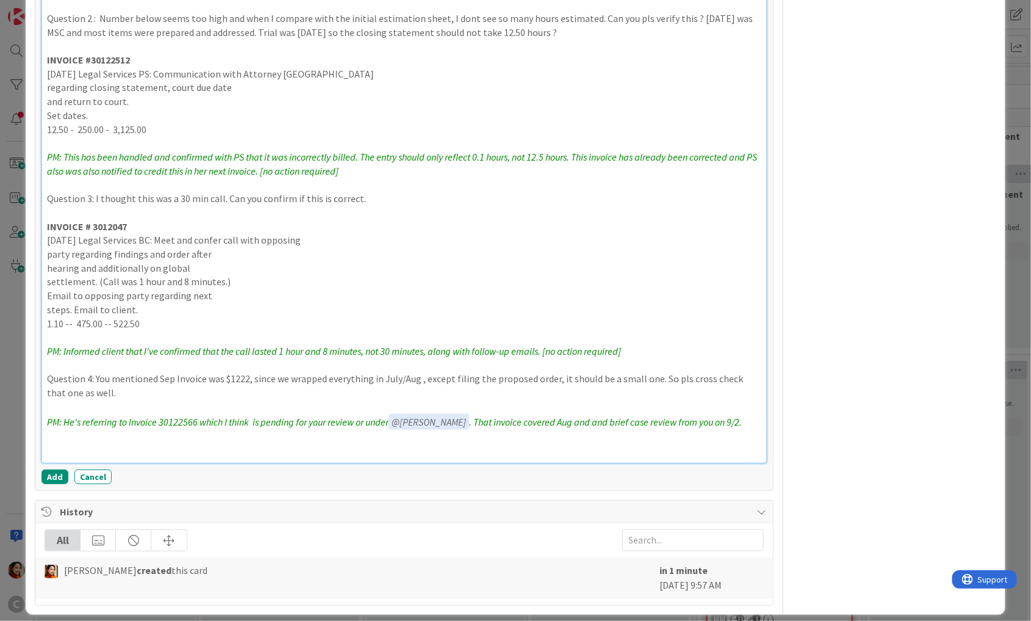
click at [372, 417] on em "PM: He's referring to Invoice 30122566 which I think is pending for your review…" at bounding box center [394, 422] width 695 height 12
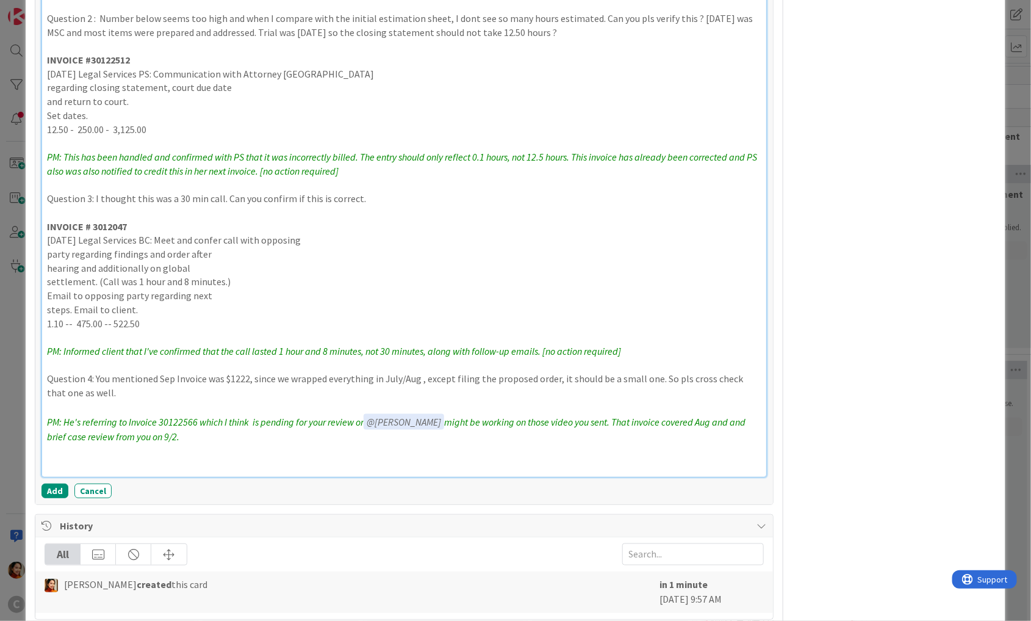
click at [423, 428] on p "PM: He's referring to Invoice 30122566 which I think is pending for your review…" at bounding box center [404, 429] width 715 height 30
drag, startPoint x: 544, startPoint y: 346, endPoint x: 622, endPoint y: 347, distance: 78.1
click at [623, 347] on p "PM: Informed client that I've confirmed that the call lasted 1 hour and 8 minut…" at bounding box center [404, 351] width 715 height 14
copy em "[no action required]"
click at [266, 435] on p "PM: He's referring to Invoice 30122566 which I think is pending for your review…" at bounding box center [404, 429] width 715 height 30
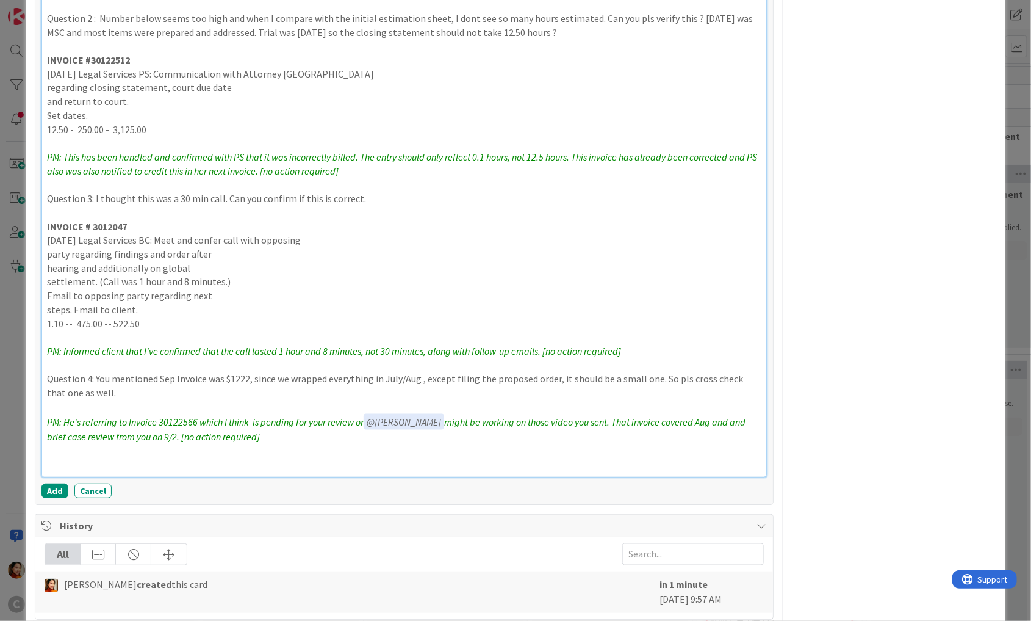
click at [475, 417] on em "PM: He's referring to Invoice 30122566 which I think is pending for your review…" at bounding box center [397, 429] width 701 height 27
click at [405, 416] on span "@ Macy McEwan" at bounding box center [404, 422] width 74 height 12
click at [518, 420] on em "PM: He's referring to Invoice 30122566 which I think is pending for your review…" at bounding box center [397, 427] width 701 height 26
click at [646, 422] on em "PM: He's referring to Invoice 30122566 which I think is pending for your review…" at bounding box center [396, 429] width 699 height 27
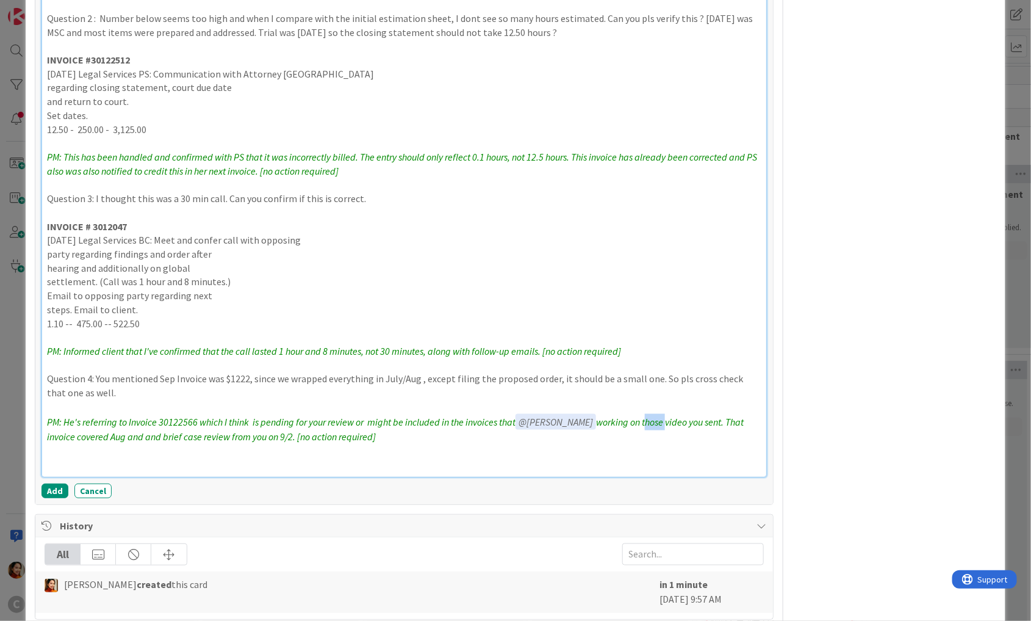
click at [646, 422] on em "PM: He's referring to Invoice 30122566 which I think is pending for your review…" at bounding box center [396, 429] width 699 height 27
click at [374, 433] on em "PM: He's referring to Invoice 30122566 which I think is pending for your review…" at bounding box center [404, 429] width 715 height 27
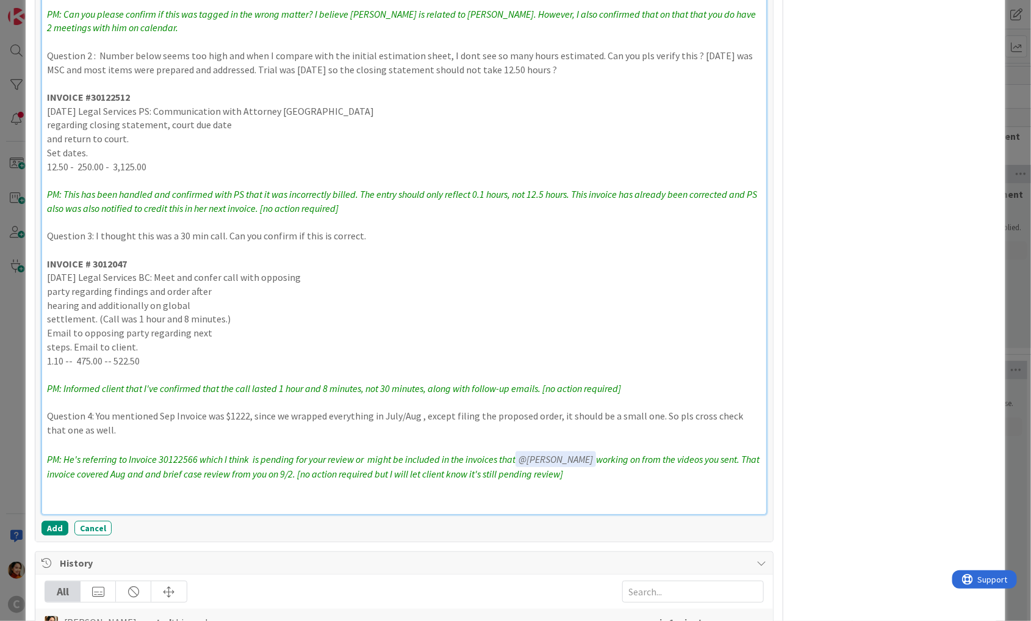
scroll to position [509, 0]
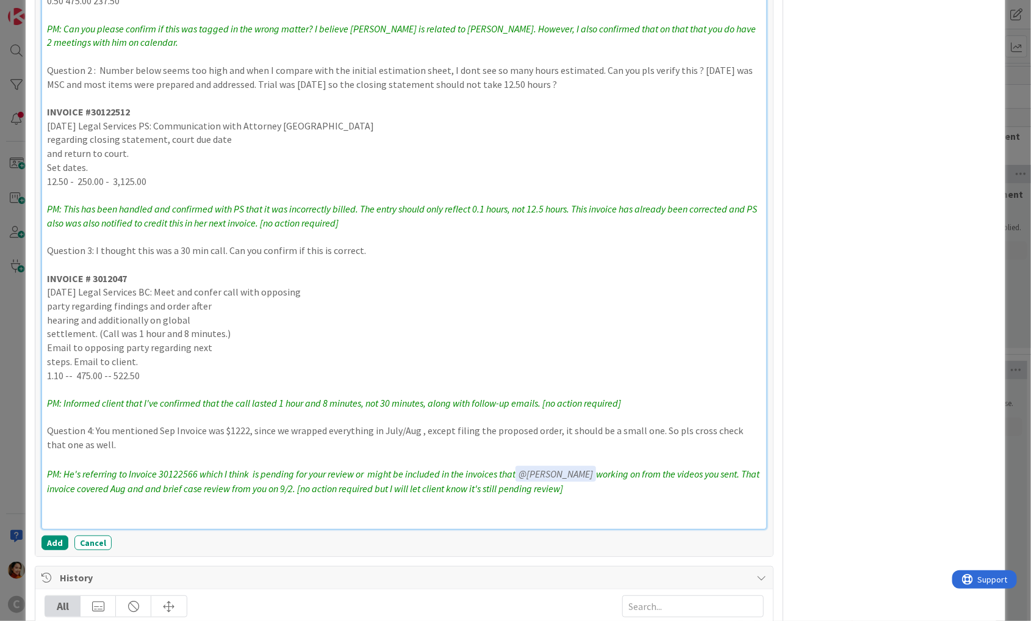
click at [619, 400] on em "PM: Informed client that I've confirmed that the call lasted 1 hour and 8 minut…" at bounding box center [334, 403] width 574 height 12
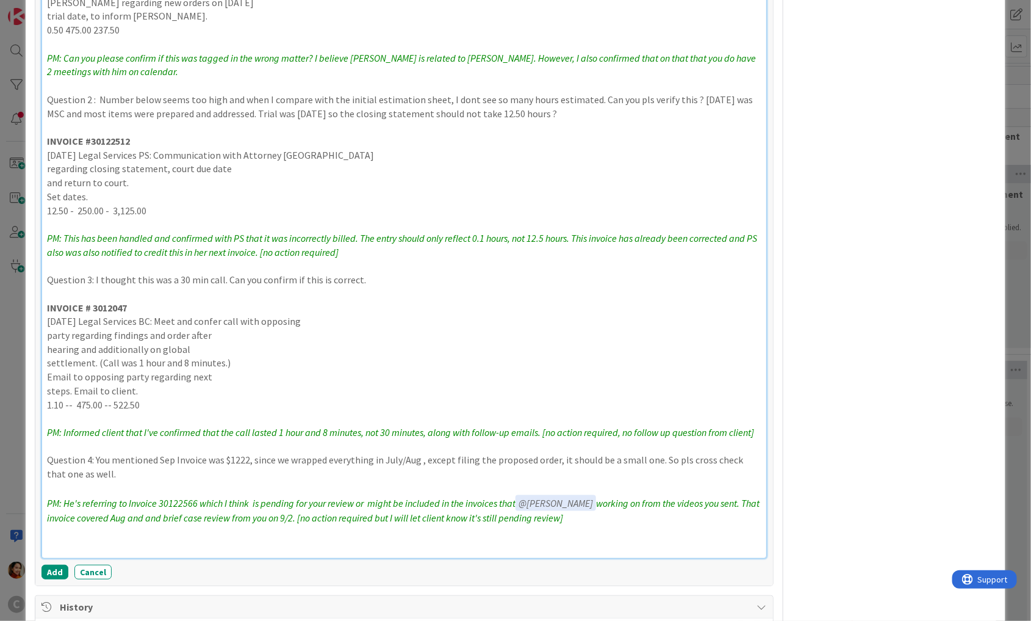
scroll to position [469, 0]
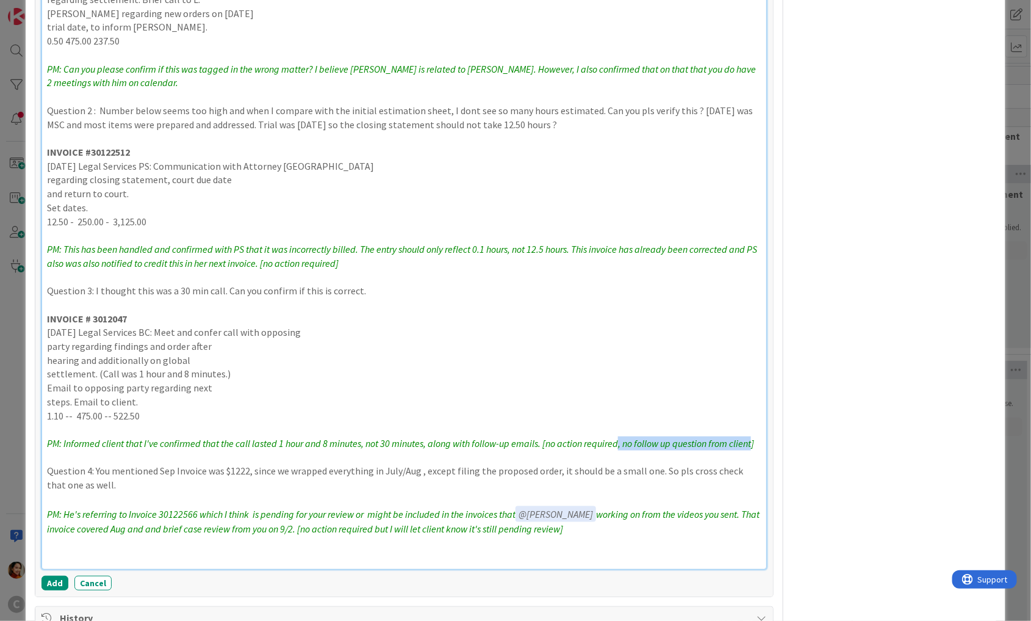
drag, startPoint x: 621, startPoint y: 440, endPoint x: 754, endPoint y: 442, distance: 133.0
click at [754, 442] on em "PM: Informed client that I've confirmed that the call lasted 1 hour and 8 minut…" at bounding box center [400, 443] width 707 height 12
copy em ", no follow up question from client"
click at [337, 262] on em "PM: This has been handled and confirmed with PS that it was incorrectly billed.…" at bounding box center [403, 256] width 712 height 26
click at [486, 79] on p "PM: Can you please confirm if this was tagged in the wrong matter? I believe M.…" at bounding box center [404, 75] width 715 height 27
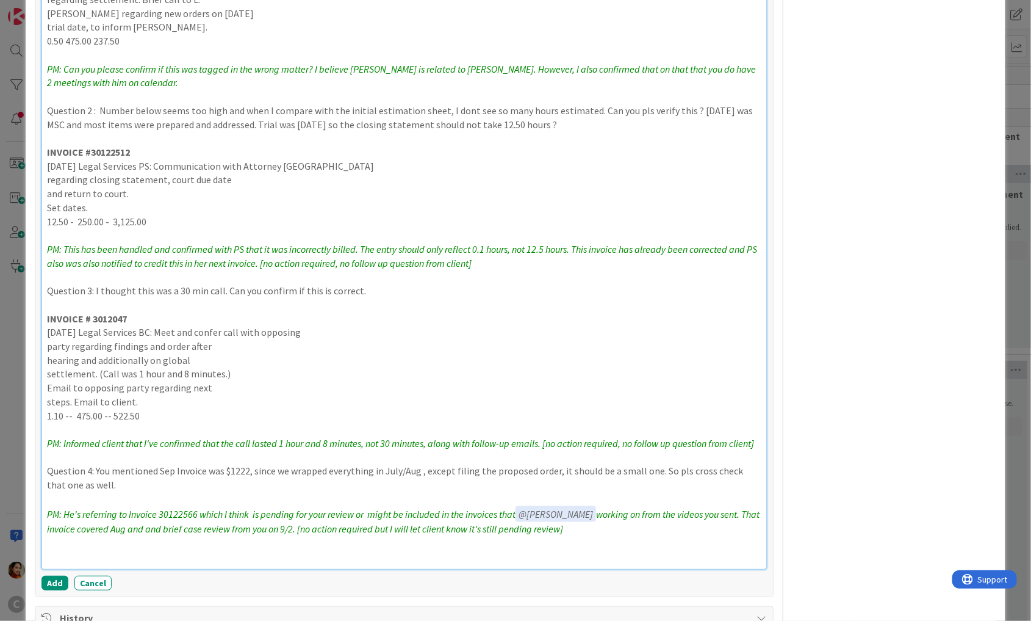
click at [458, 64] on em "PM: Can you please confirm if this was tagged in the wrong matter? I believe M.…" at bounding box center [402, 76] width 711 height 26
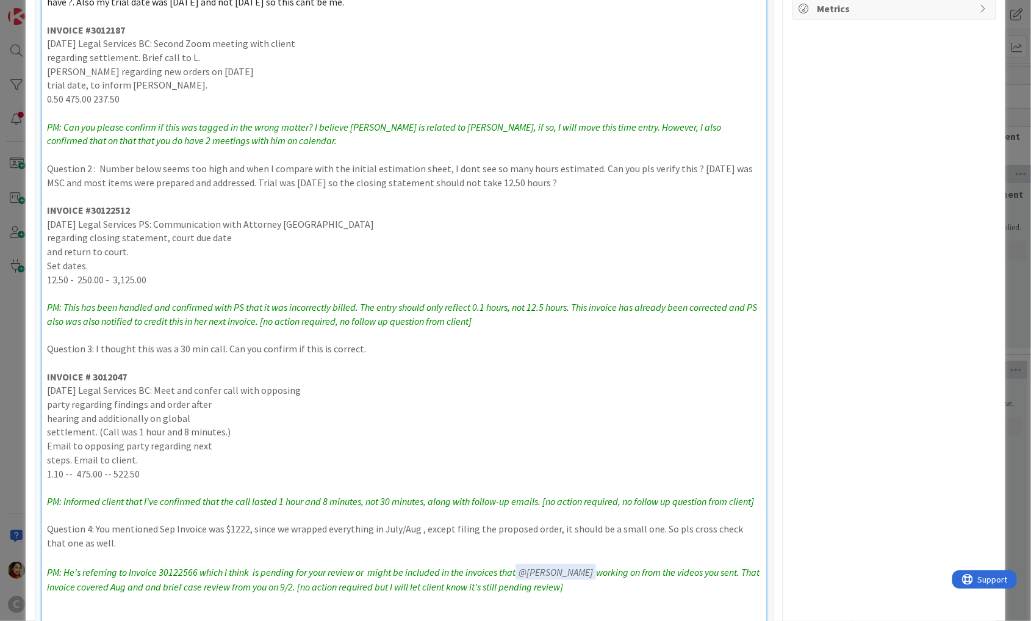
scroll to position [401, 0]
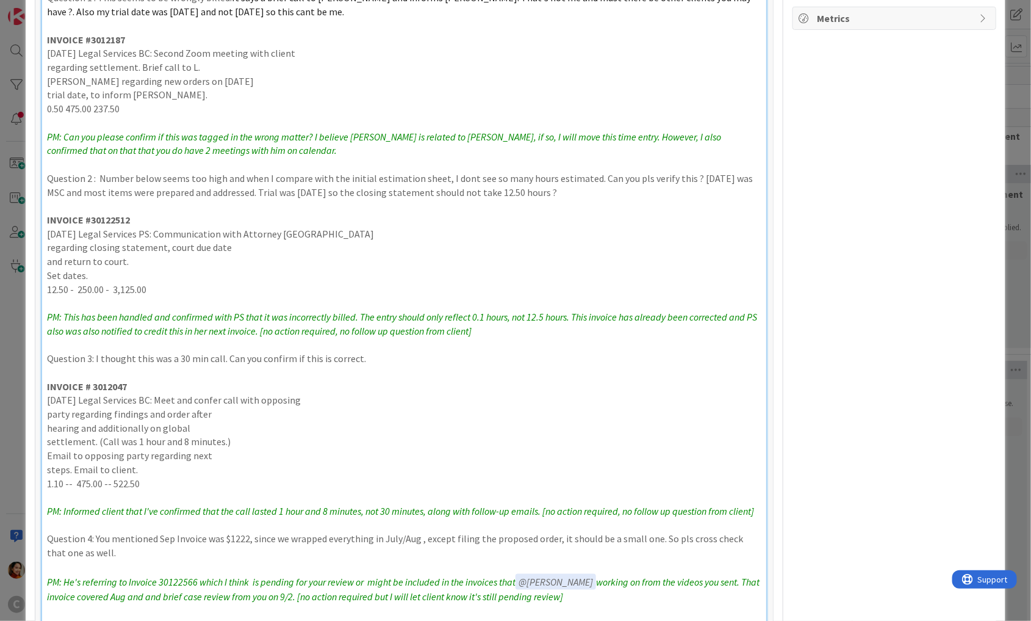
click at [109, 41] on strong "INVOICE #3012187" at bounding box center [86, 40] width 78 height 12
copy strong "3012187"
click at [571, 133] on em "PM: Can you please confirm if this was tagged in the wrong matter? I believe M.…" at bounding box center [385, 144] width 676 height 26
click at [580, 134] on em "PM: Can you please confirm if this was tagged in the wrong matter? I believe M.…" at bounding box center [385, 144] width 676 height 26
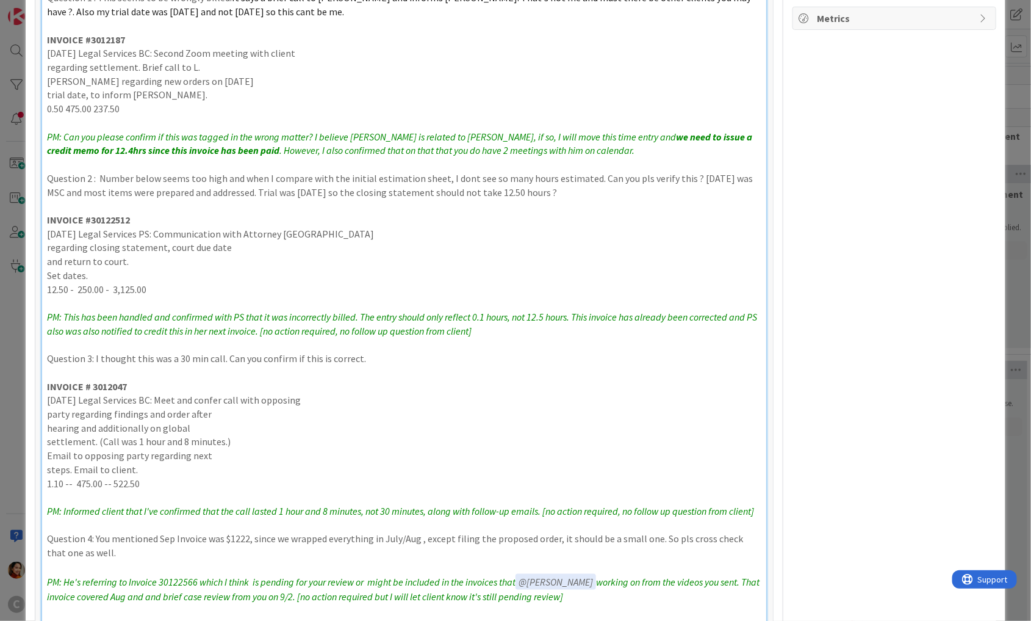
click at [569, 149] on em ". However, I also confirmed that on that that you do have 2 meetings with him o…" at bounding box center [456, 150] width 355 height 12
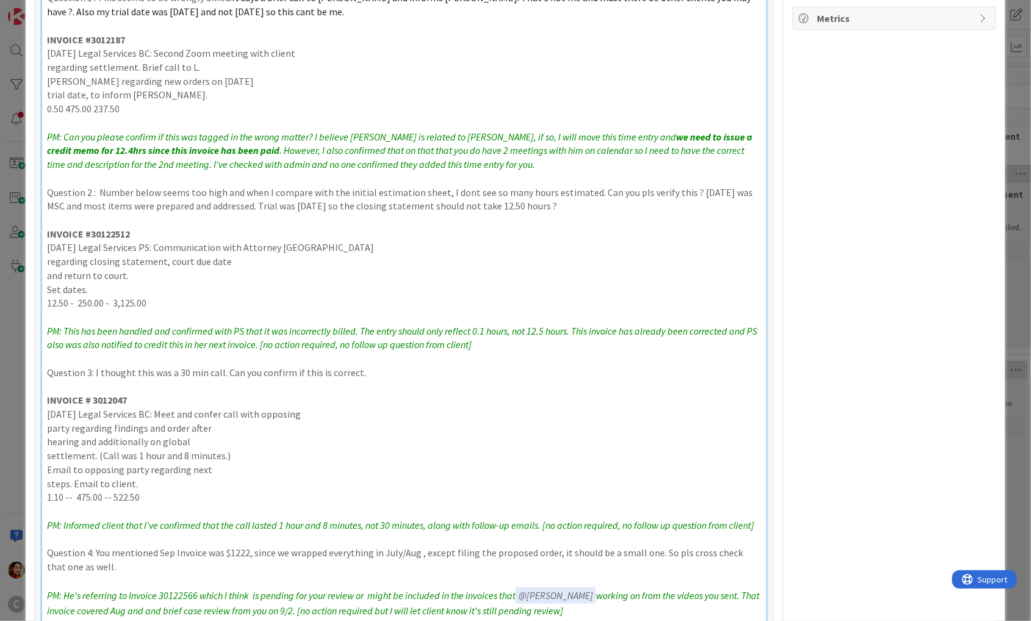
click at [130, 92] on p "trial date, to inform M. Phelps." at bounding box center [404, 95] width 715 height 14
copy p "M. Phelps"
drag, startPoint x: 130, startPoint y: 92, endPoint x: 161, endPoint y: 98, distance: 31.6
click at [161, 98] on p "trial date, to inform M. Phelps." at bounding box center [404, 95] width 715 height 14
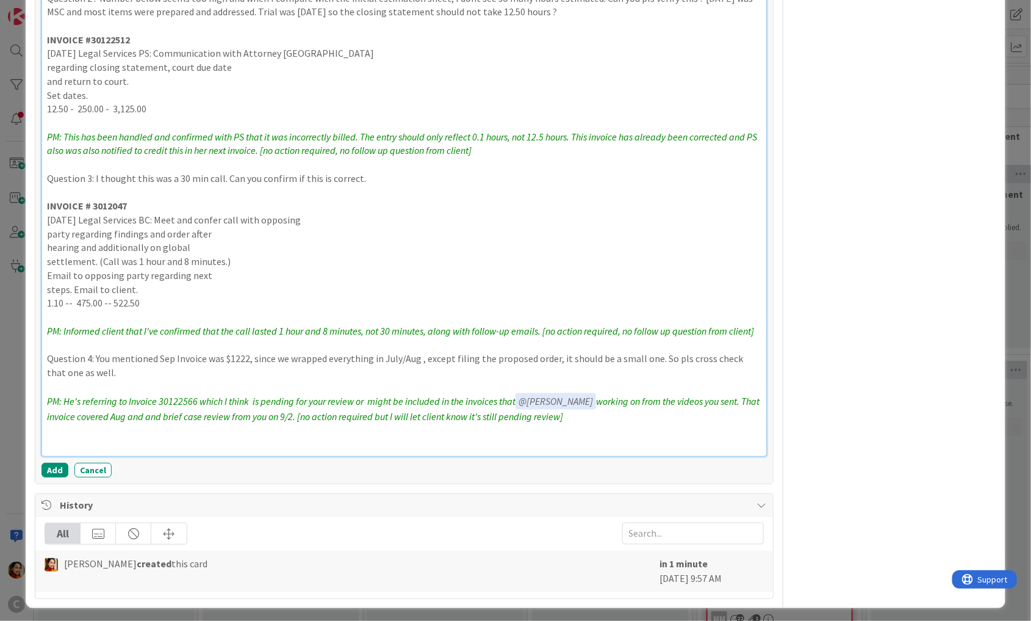
scroll to position [591, 0]
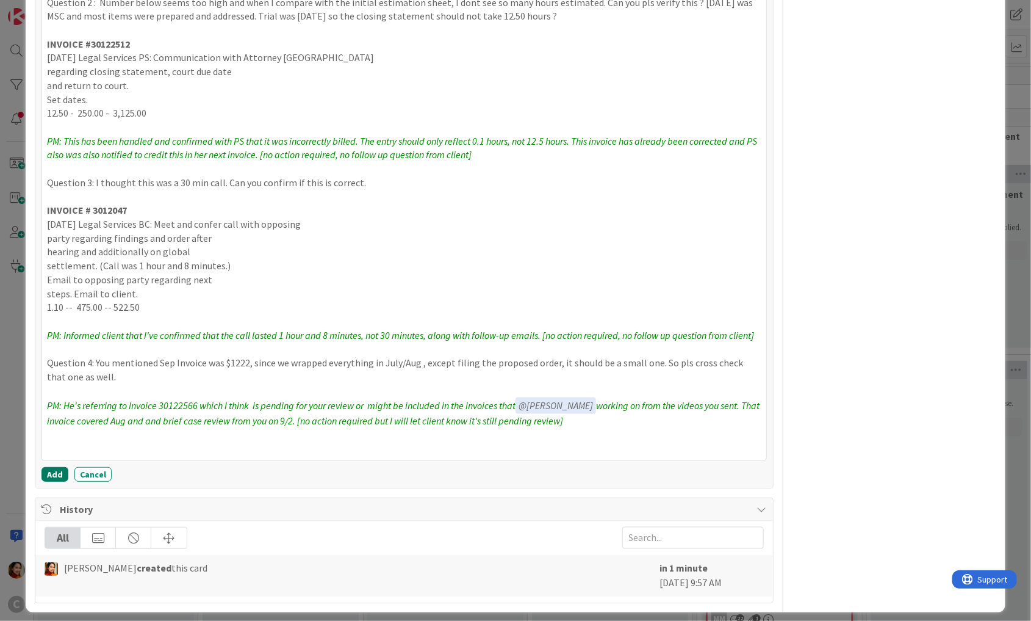
click at [55, 469] on button "Add" at bounding box center [54, 474] width 27 height 15
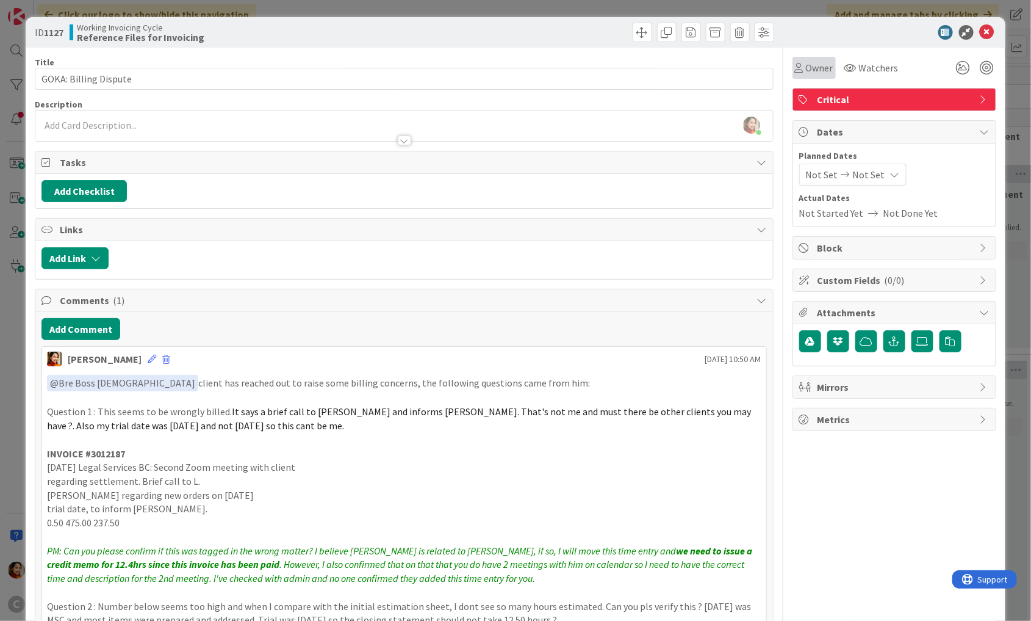
click at [812, 68] on span "Owner" at bounding box center [819, 67] width 27 height 15
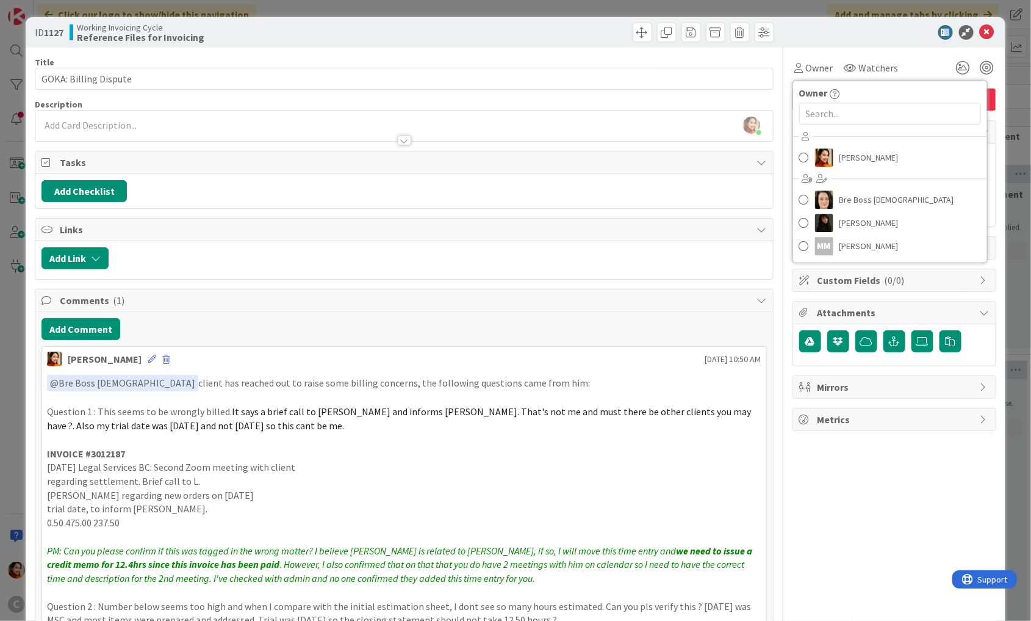
click at [12, 223] on div "ID 1127 Working Invoicing Cycle Reference Files for Invoicing Title 21 / 128 GO…" at bounding box center [515, 310] width 1031 height 621
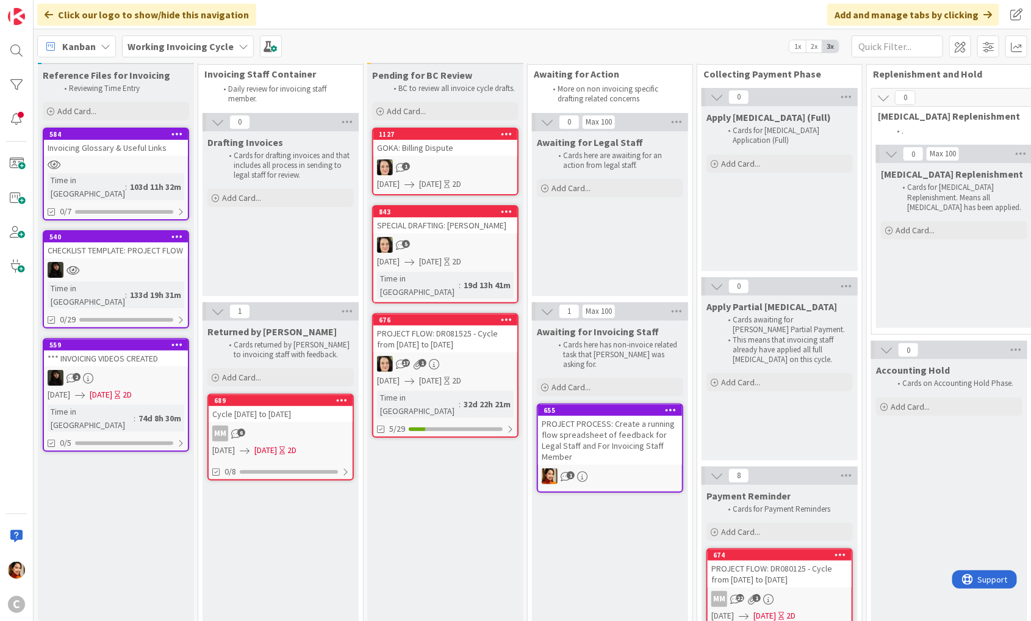
scroll to position [22, 0]
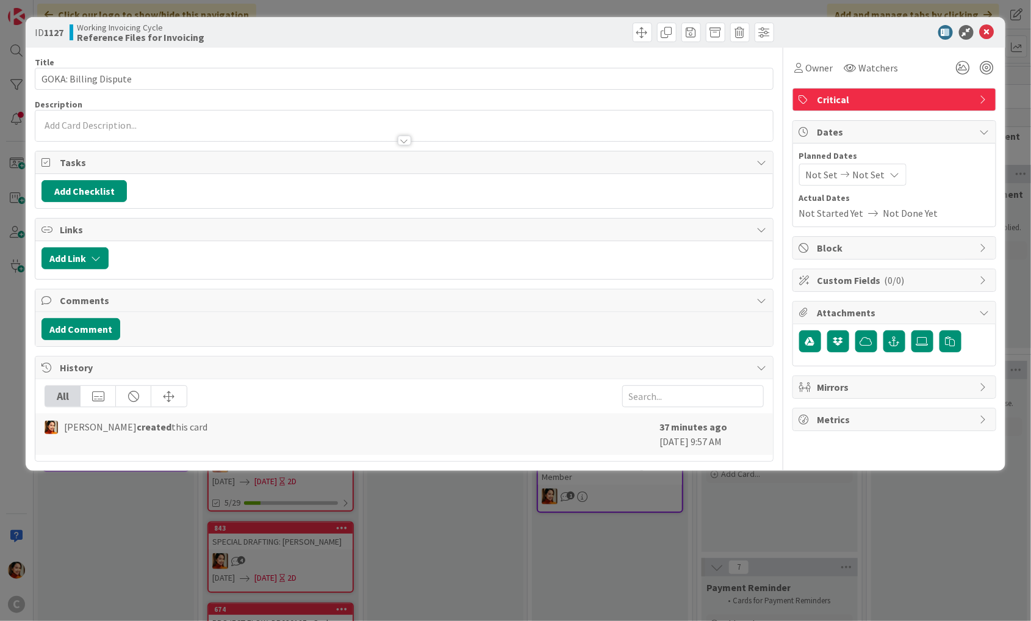
click at [5, 297] on div "ID 1127 Working Invoicing Cycle Reference Files for Invoicing Title 21 / 128 GO…" at bounding box center [515, 310] width 1031 height 621
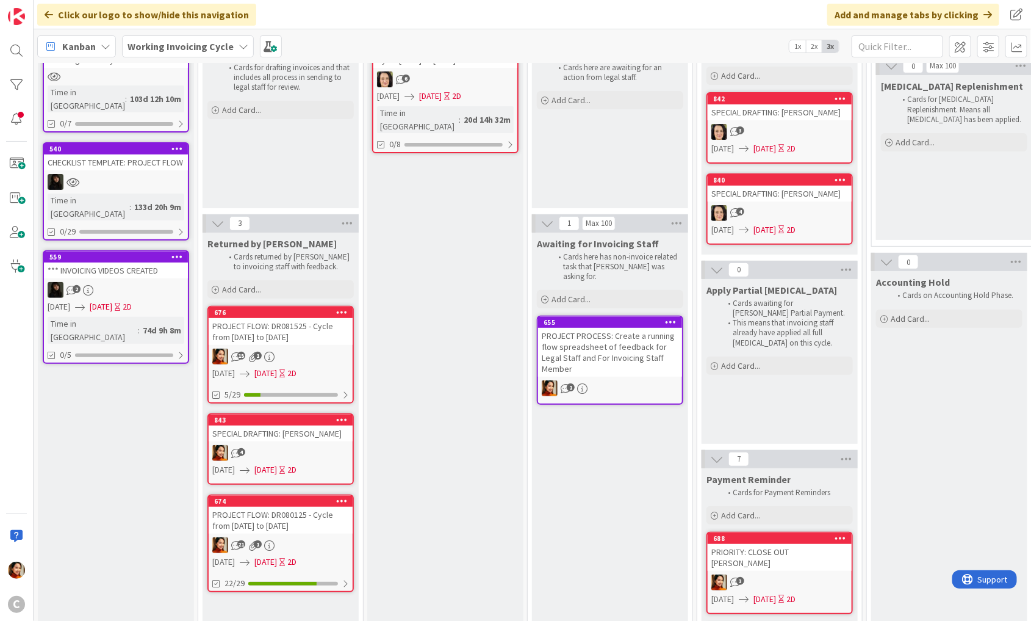
click at [300, 343] on div "PROJECT FLOW: DR081525 - Cycle from [DATE] to [DATE]" at bounding box center [281, 331] width 144 height 27
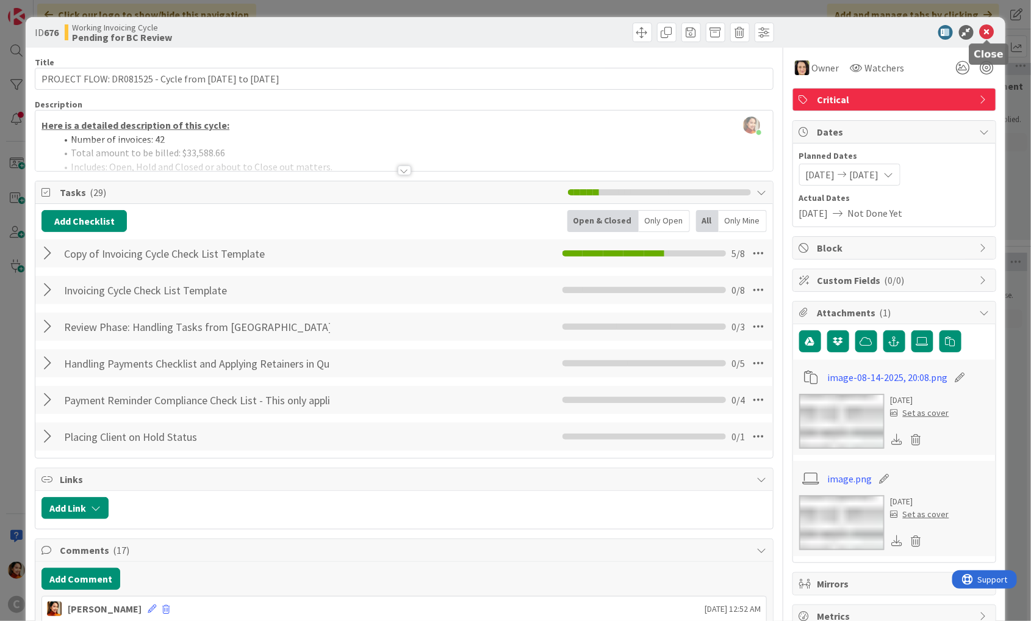
click at [987, 37] on icon at bounding box center [987, 32] width 15 height 15
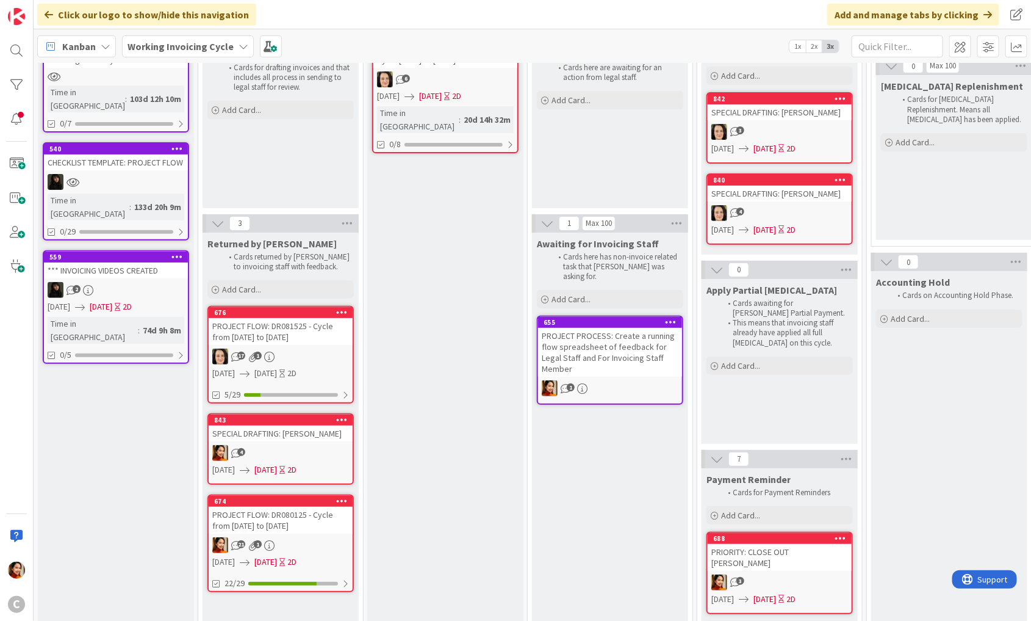
click at [288, 343] on div "PROJECT FLOW: DR081525 - Cycle from [DATE] to [DATE]" at bounding box center [281, 331] width 144 height 27
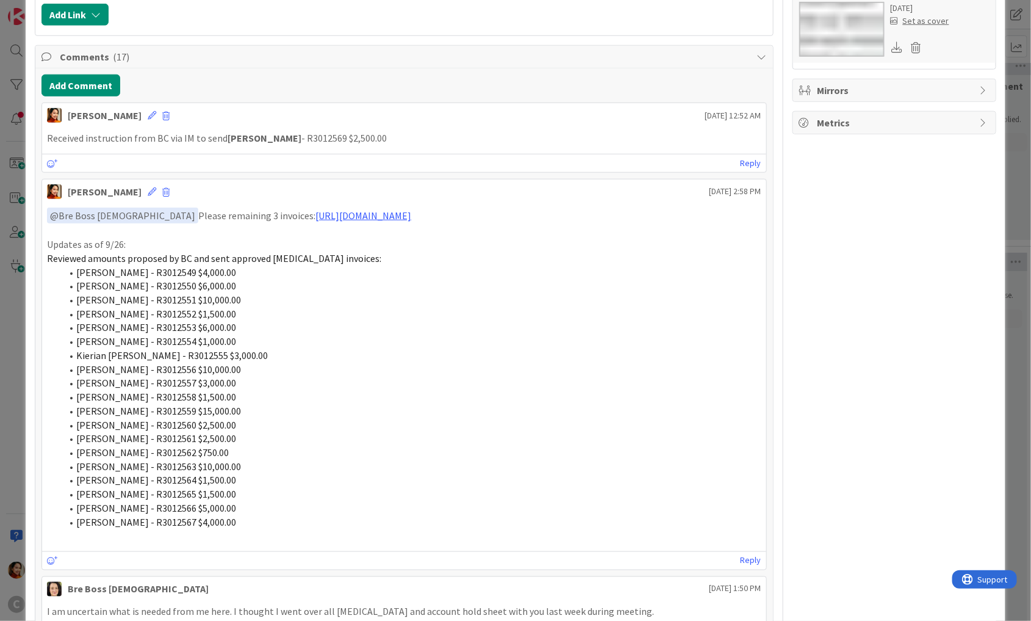
scroll to position [514, 0]
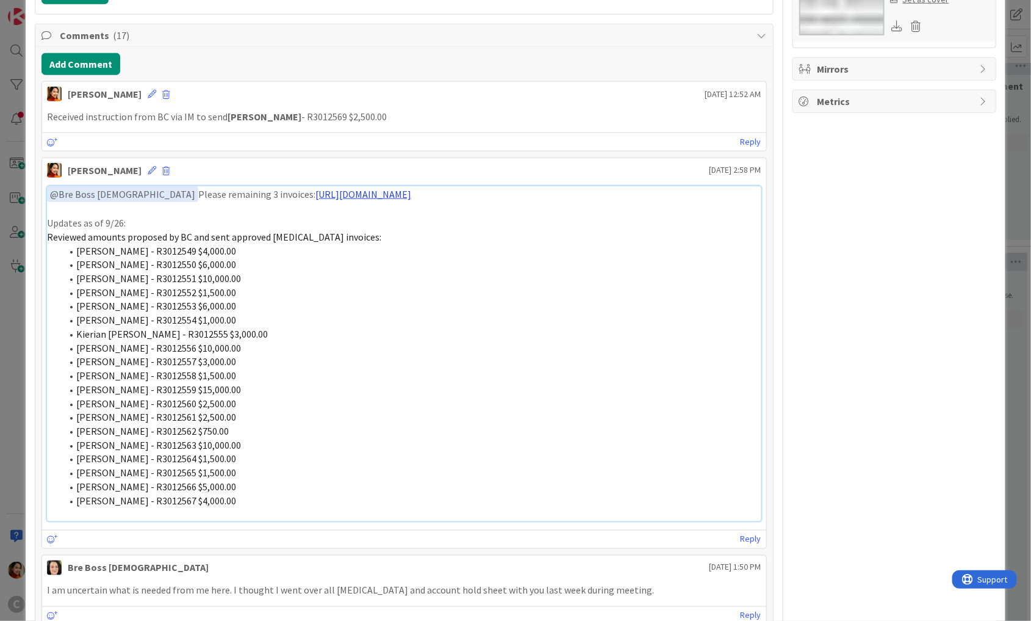
click at [349, 193] on link "[URL][DOMAIN_NAME]" at bounding box center [363, 194] width 96 height 12
click at [7, 195] on div "ID 676 Working Invoicing Cycle Pending for BC Review Title 57 / 128 PROJECT FLO…" at bounding box center [515, 310] width 1031 height 621
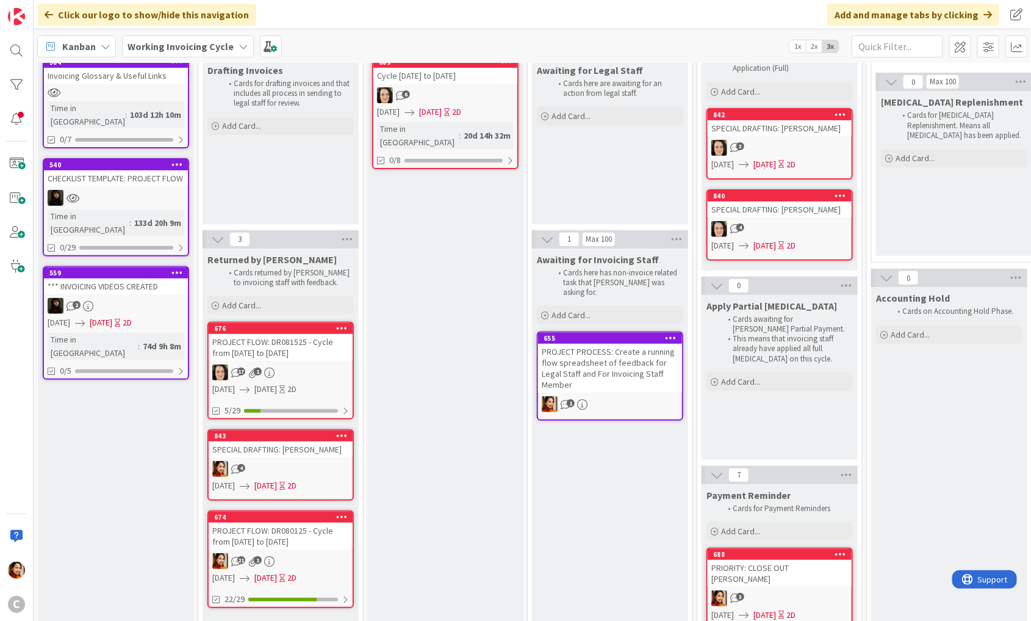
scroll to position [103, 0]
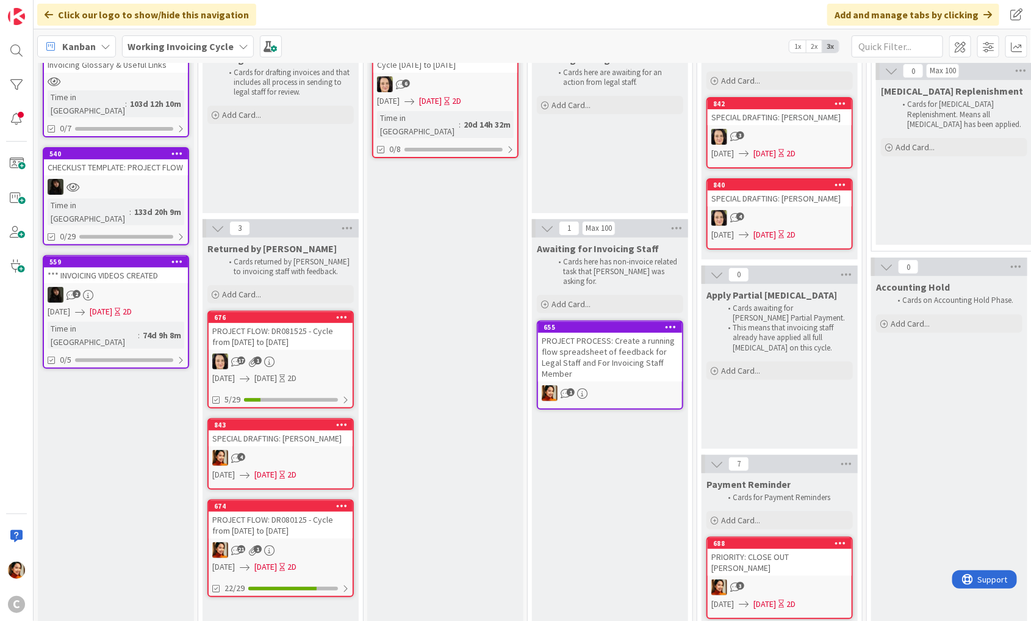
click at [278, 437] on div "SPECIAL DRAFTING: [PERSON_NAME]" at bounding box center [281, 438] width 144 height 16
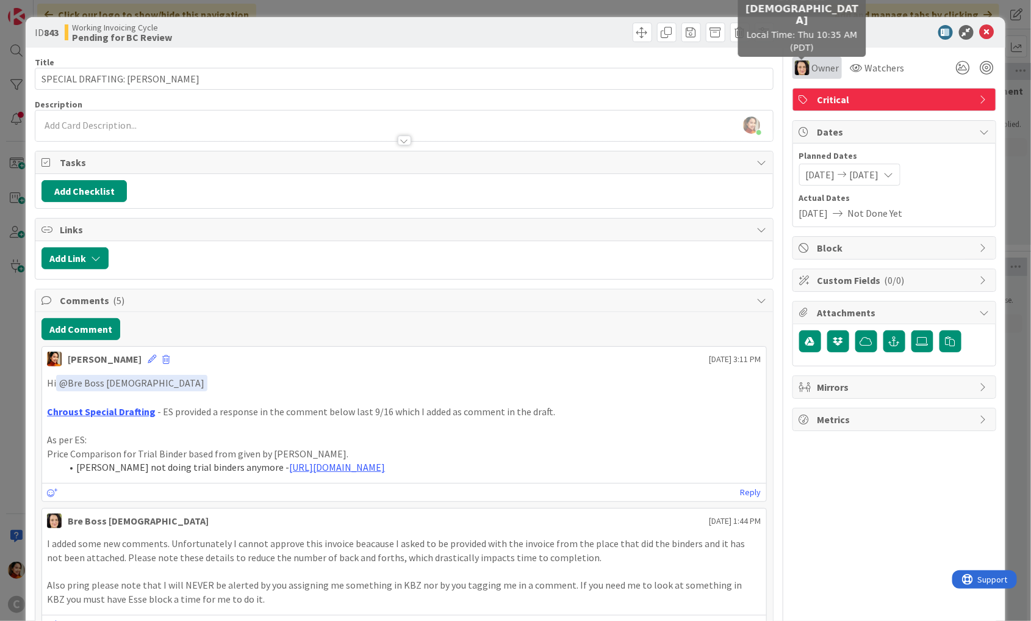
click at [805, 67] on img at bounding box center [802, 67] width 15 height 15
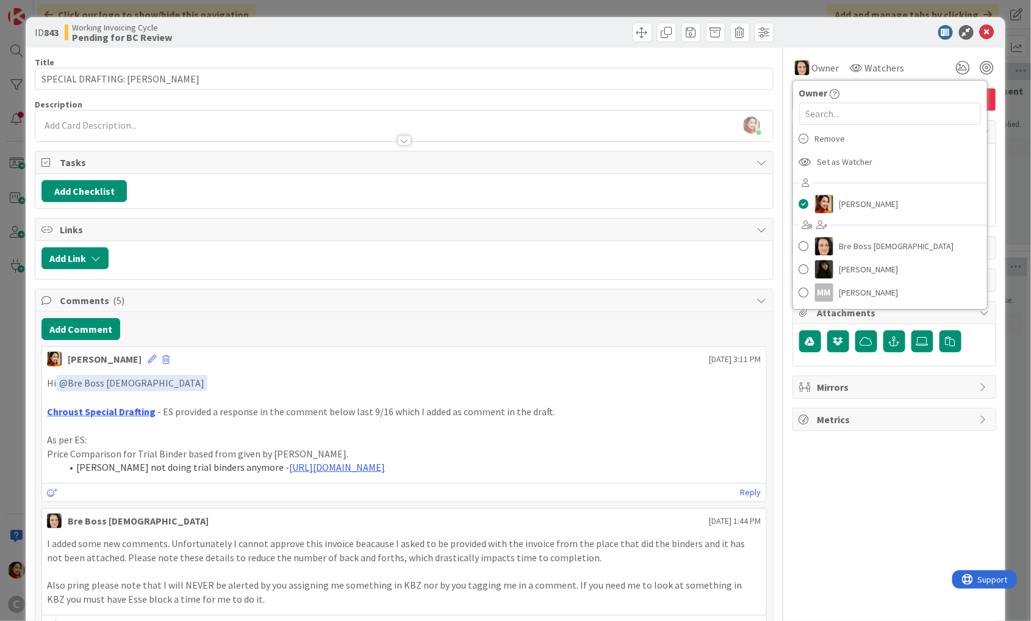
click at [21, 399] on div "ID 843 Working Invoicing Cycle Pending for BC Review Title 31 / 128 SPECIAL DRA…" at bounding box center [515, 310] width 1031 height 621
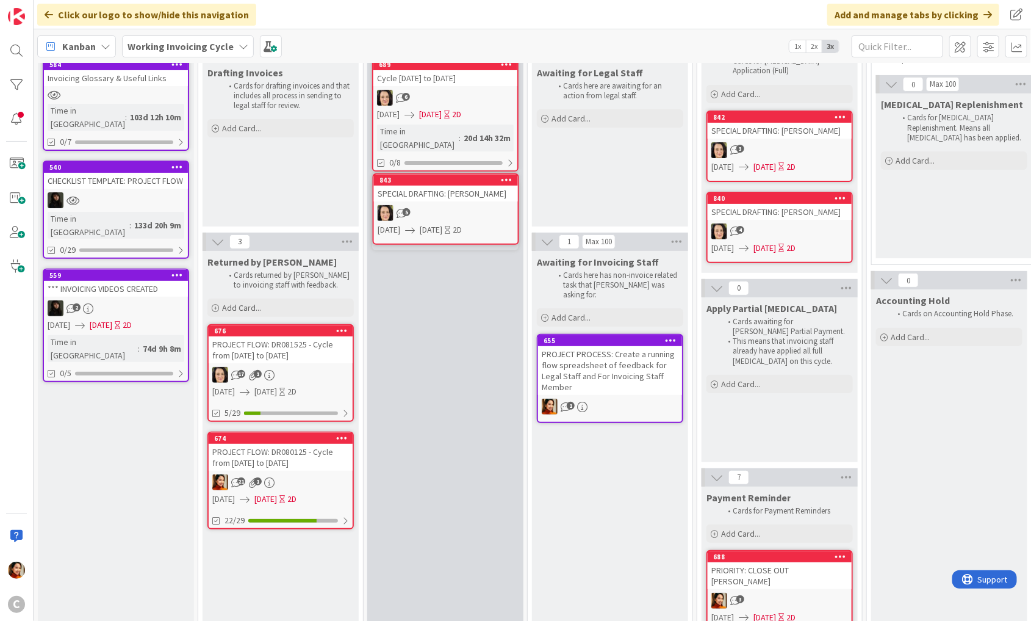
scroll to position [90, 0]
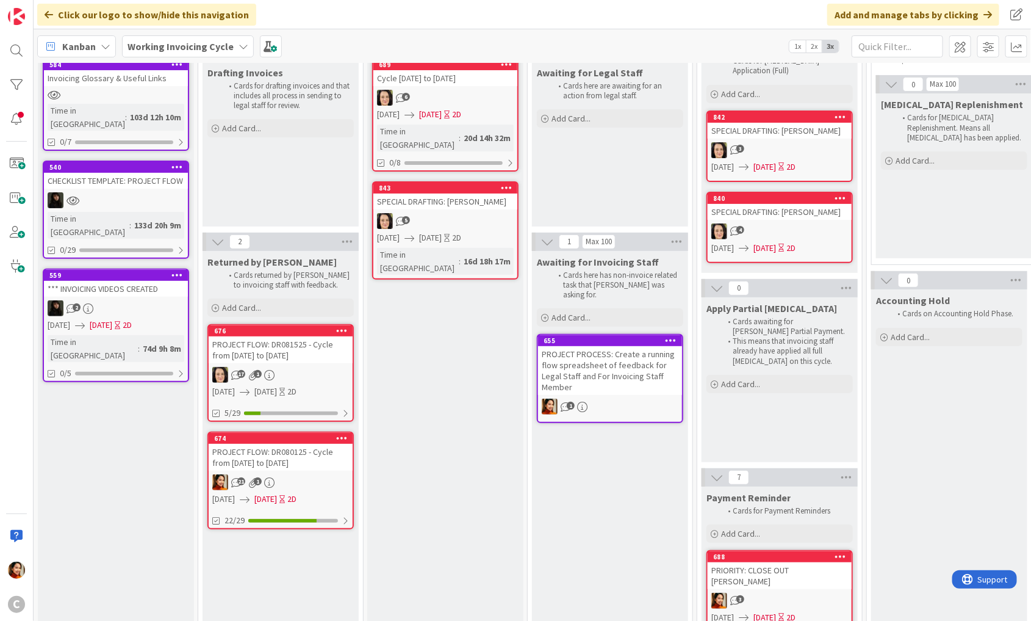
click at [450, 91] on div "6" at bounding box center [445, 98] width 144 height 16
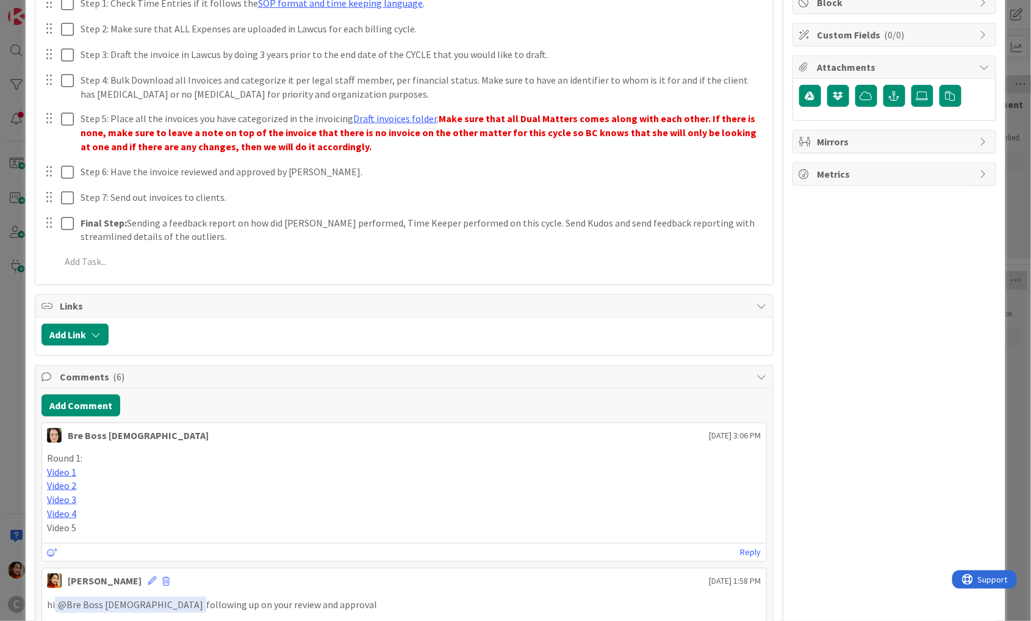
scroll to position [243, 0]
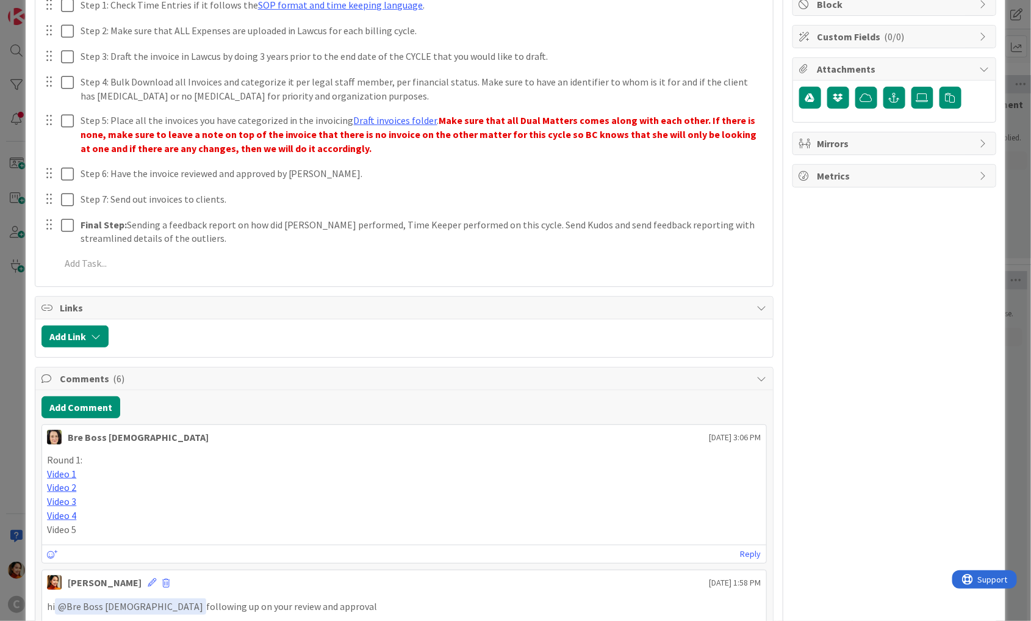
click at [9, 322] on div "ID 689 Working Invoicing Cycle Returned by [PERSON_NAME] Title 21 / 128 Cycle […" at bounding box center [515, 310] width 1031 height 621
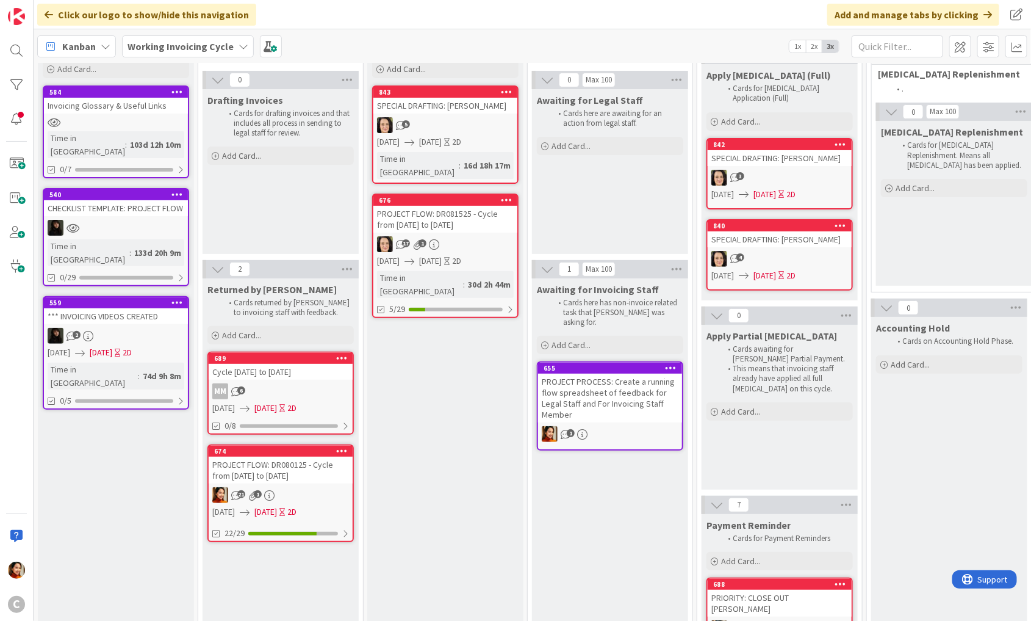
click at [311, 480] on div "PROJECT FLOW: DR080125 - Cycle from [DATE] to [DATE]" at bounding box center [281, 469] width 144 height 27
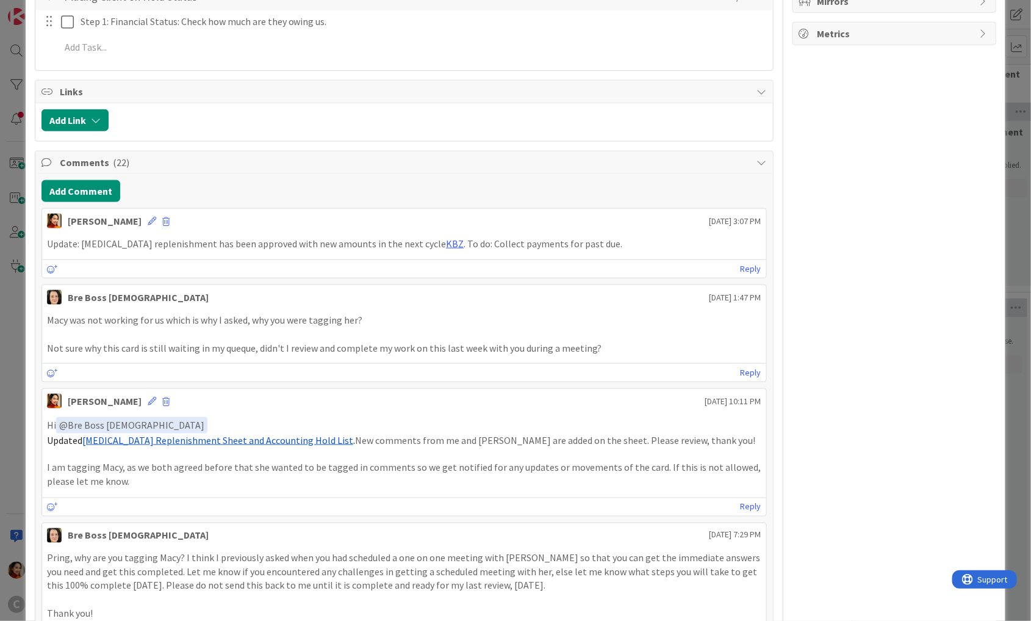
scroll to position [586, 0]
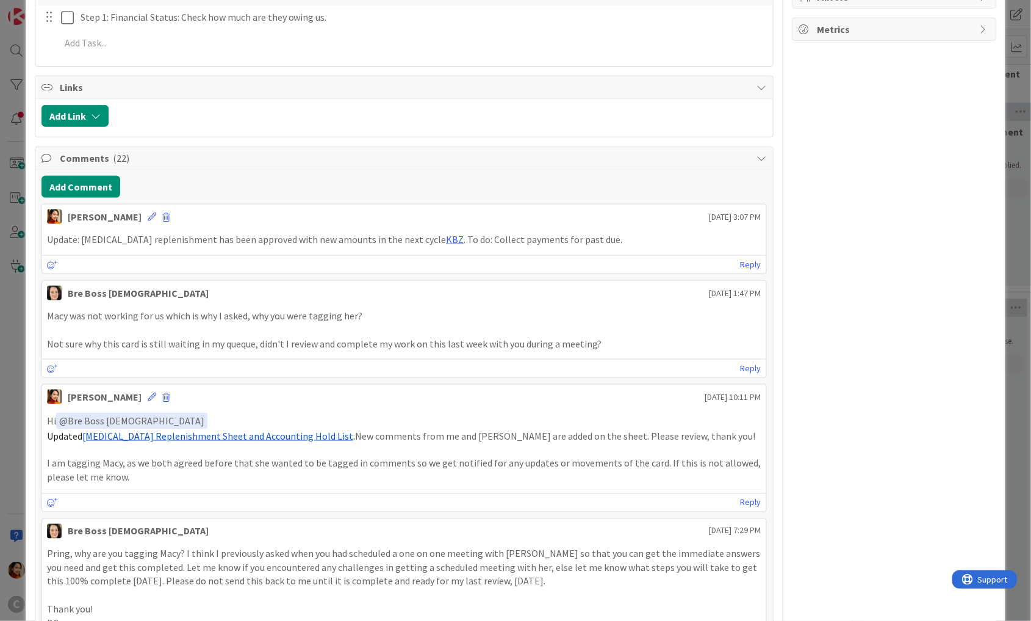
click at [20, 289] on div "ID 674 Working Invoicing Cycle Payment Reminder Title 59 / 128 PROJECT FLOW: DR…" at bounding box center [515, 310] width 1031 height 621
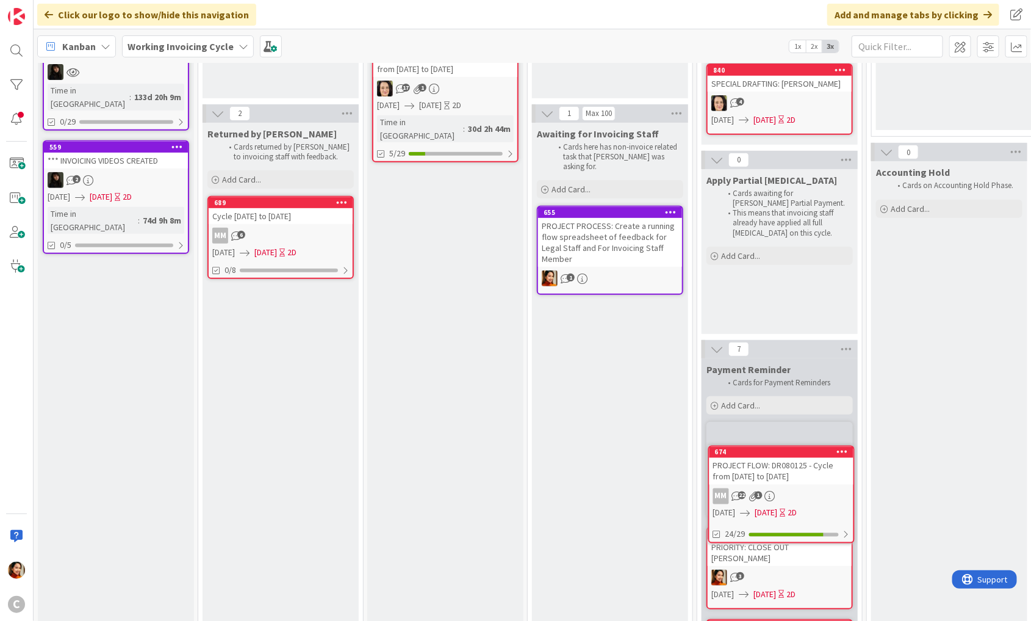
scroll to position [220, 0]
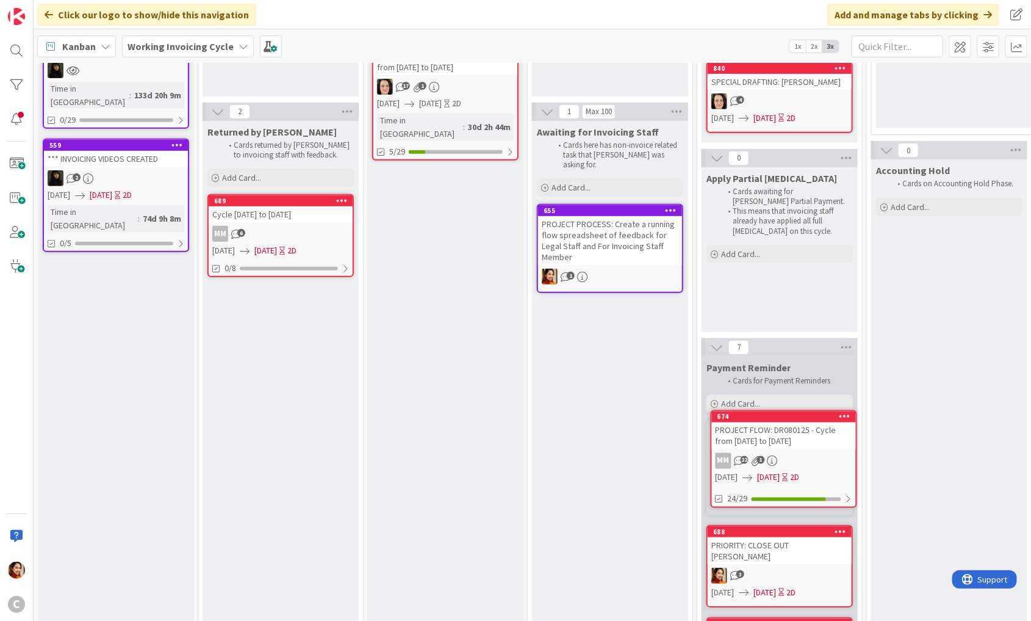
drag, startPoint x: 295, startPoint y: 481, endPoint x: 301, endPoint y: 481, distance: 6.7
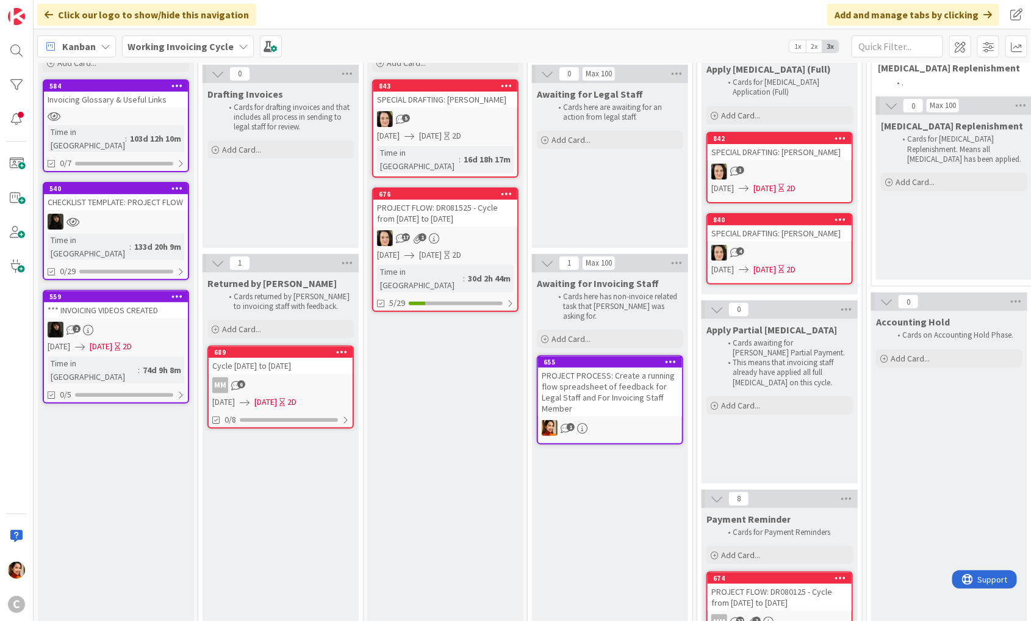
scroll to position [0, 0]
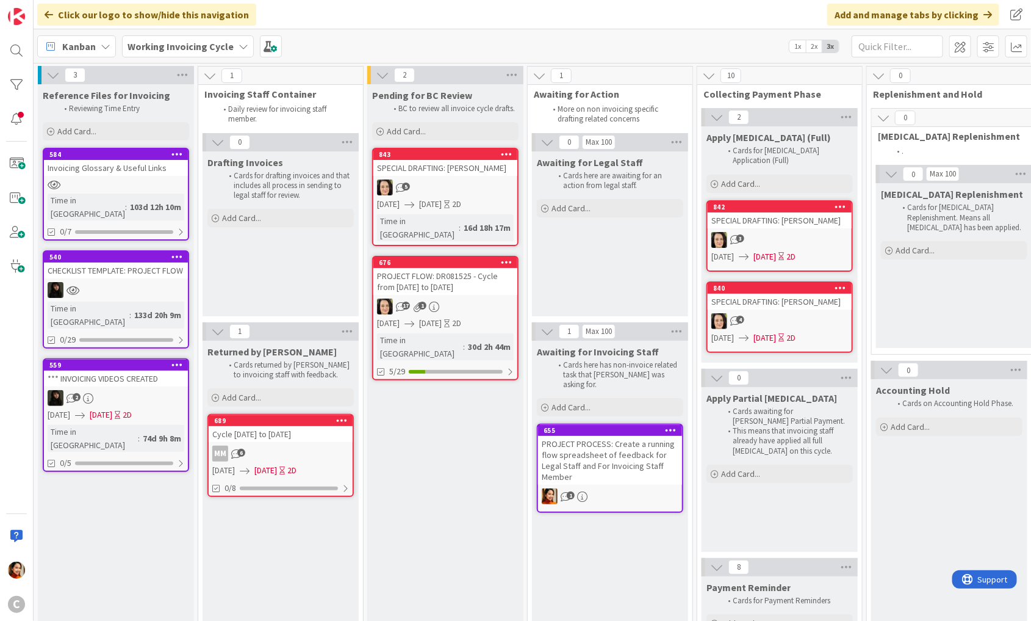
click at [477, 272] on div "PROJECT FLOW: DR081525 - Cycle from [DATE] to [DATE]" at bounding box center [445, 281] width 144 height 27
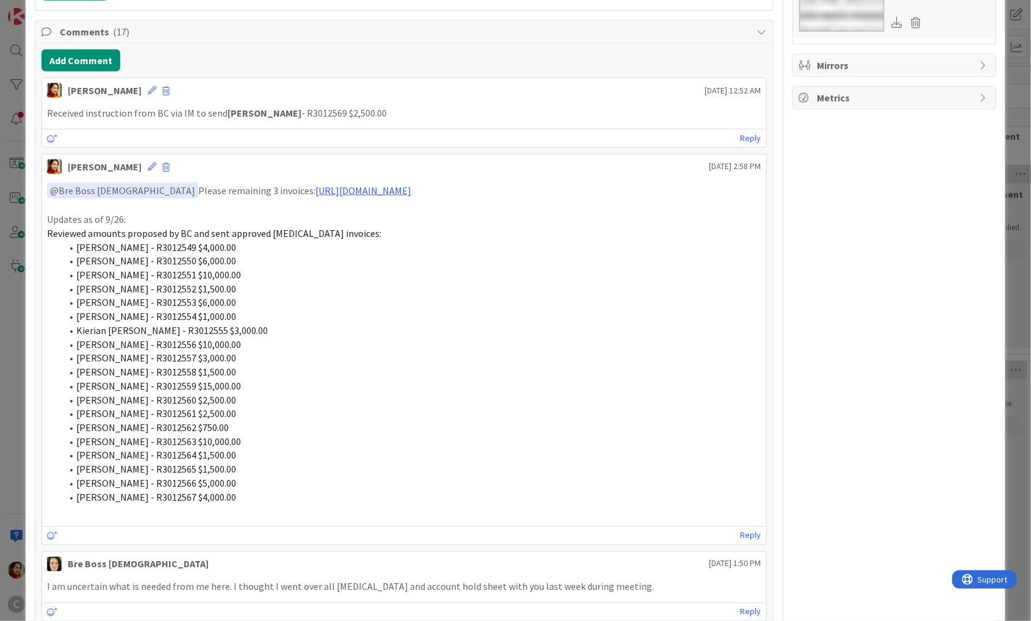
scroll to position [494, 0]
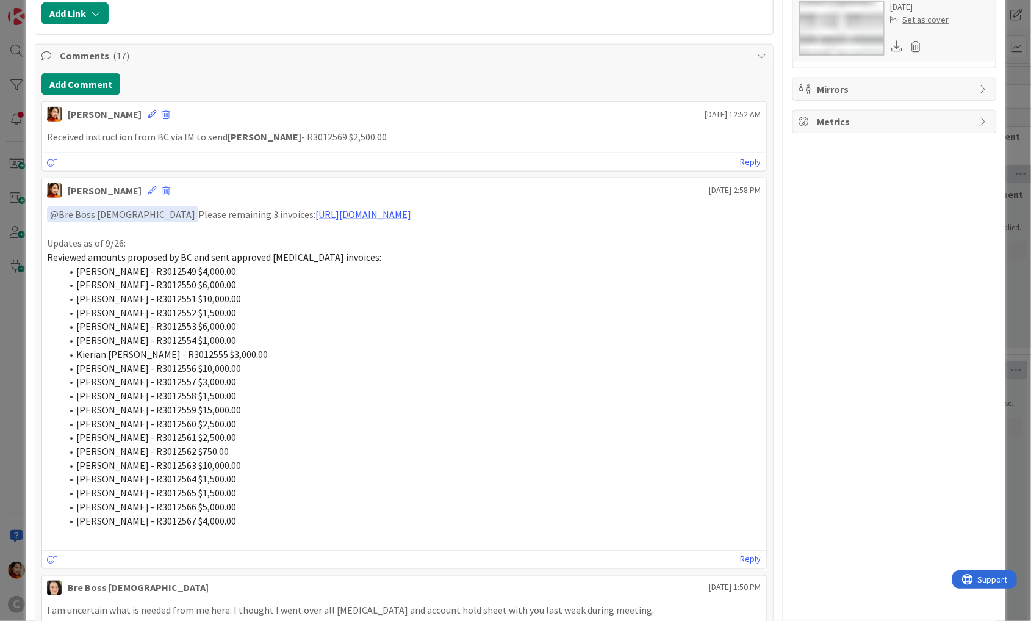
drag, startPoint x: 506, startPoint y: 212, endPoint x: 37, endPoint y: 206, distance: 469.3
copy p "﻿ @ Bre Boss [DEMOGRAPHIC_DATA] ﻿ Please remaining 3 invoices: [URL][DOMAIN_NAM…"
click at [148, 110] on icon at bounding box center [152, 114] width 9 height 9
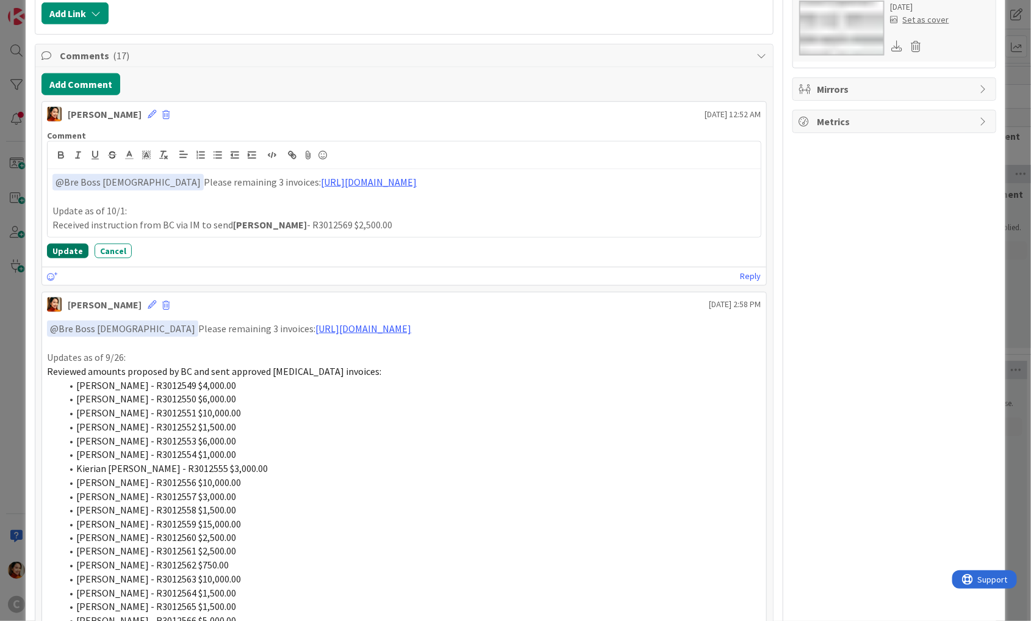
click at [70, 243] on button "Update" at bounding box center [67, 250] width 41 height 15
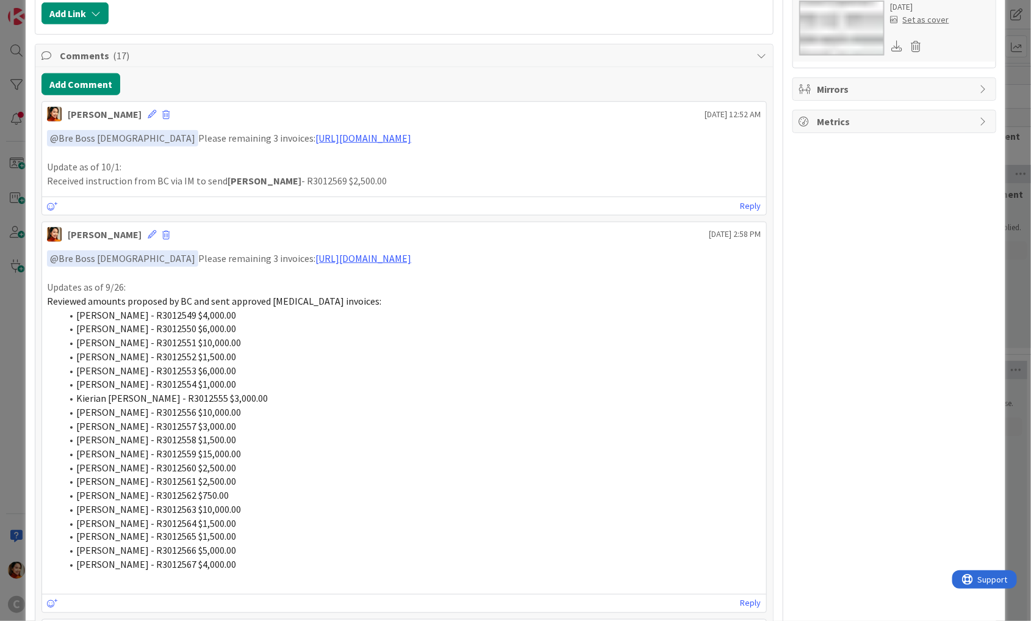
click at [3, 212] on div "ID 676 Working Invoicing Cycle Pending for BC Review Title 57 / 128 PROJECT FLO…" at bounding box center [515, 310] width 1031 height 621
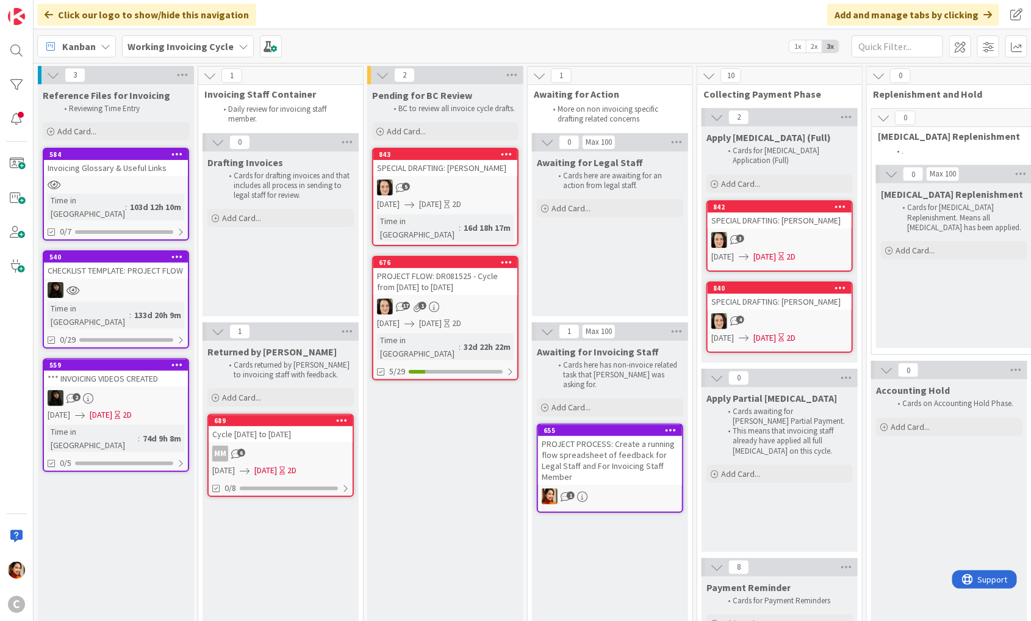
click at [294, 447] on div "MM 6" at bounding box center [281, 453] width 144 height 16
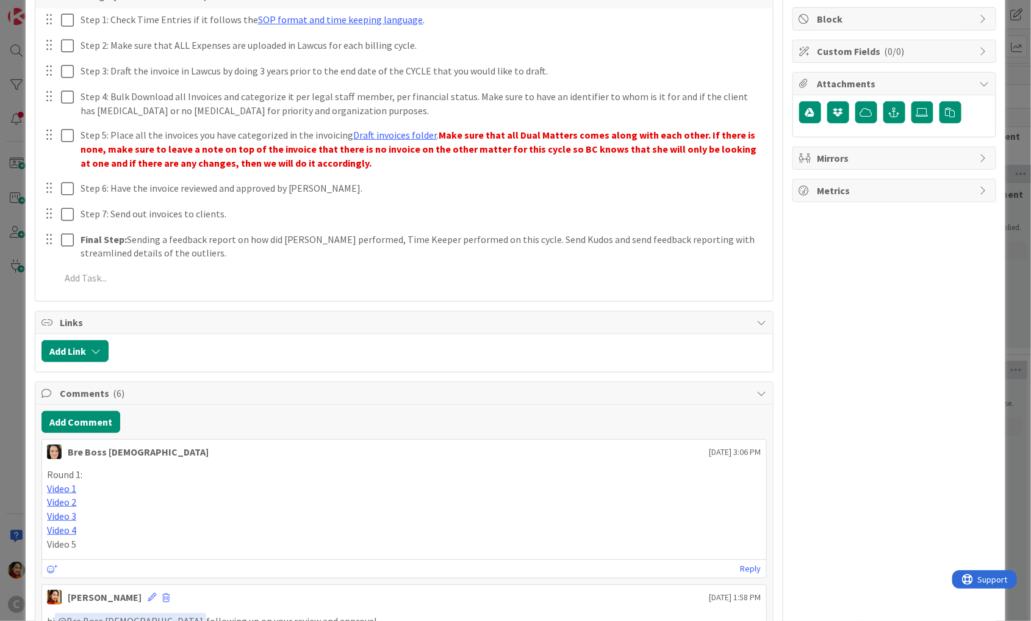
scroll to position [246, 0]
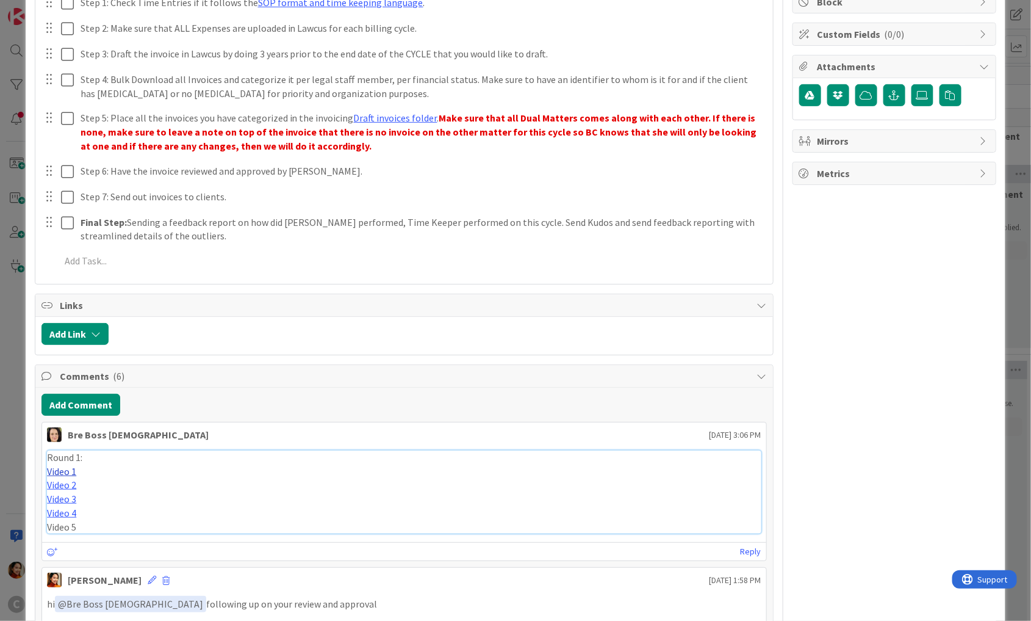
click at [53, 467] on link "Video 1" at bounding box center [61, 471] width 29 height 12
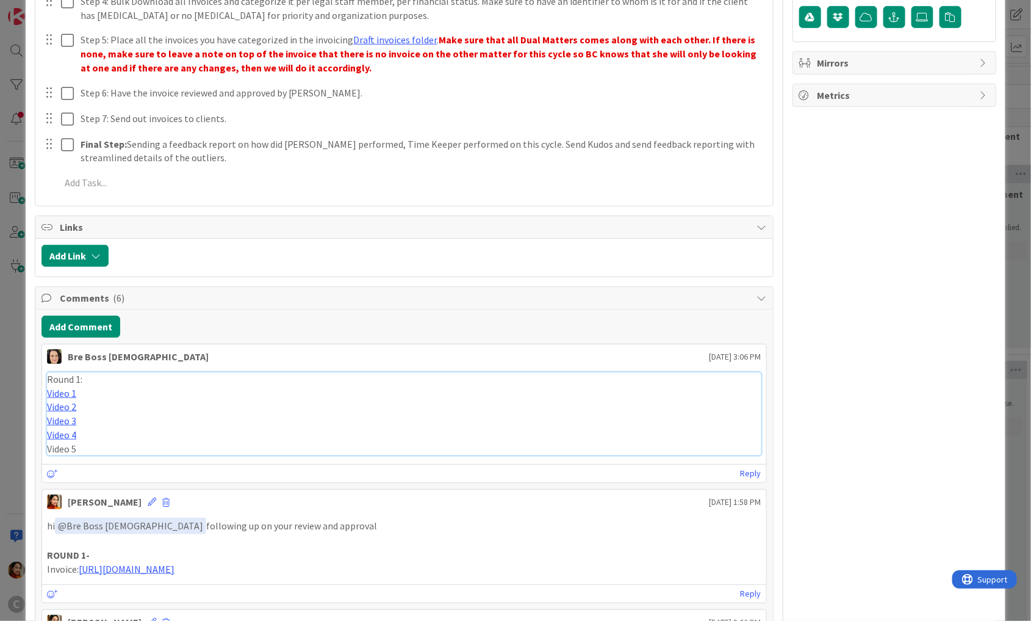
scroll to position [367, 0]
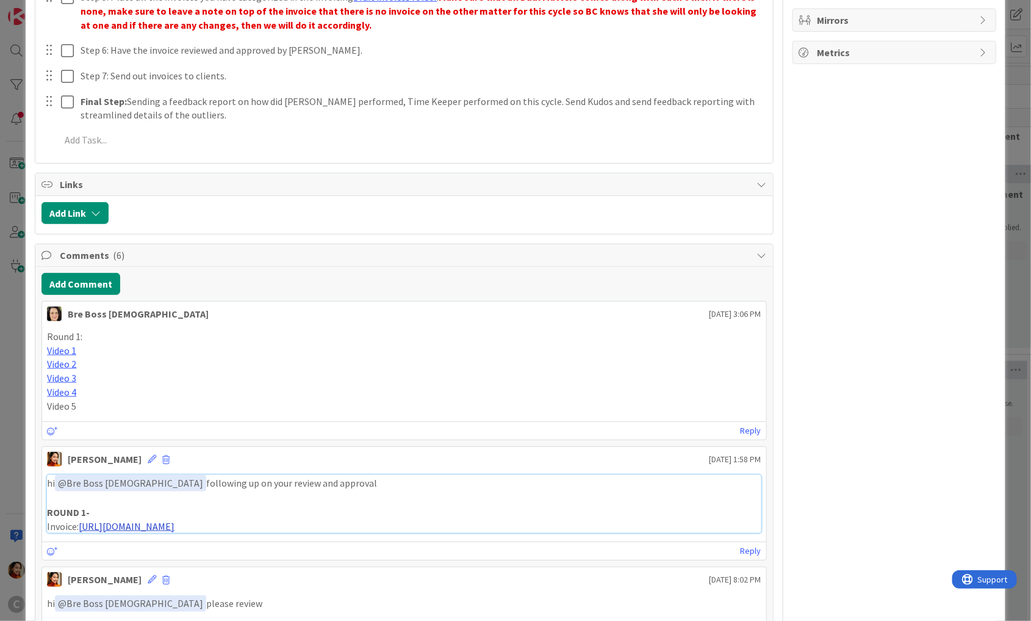
click at [131, 524] on link "[URL][DOMAIN_NAME]" at bounding box center [127, 526] width 96 height 12
